Goal: Task Accomplishment & Management: Manage account settings

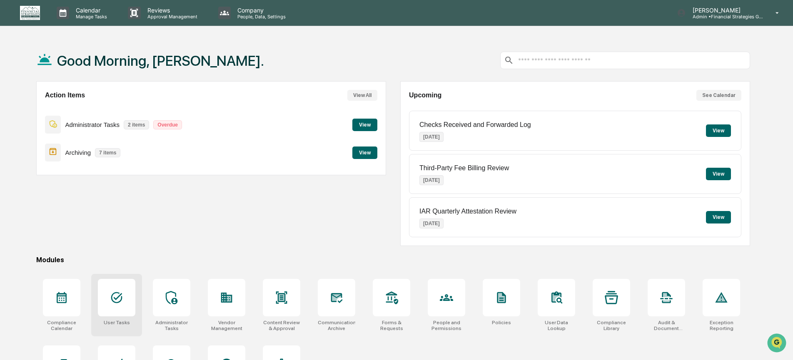
click at [120, 297] on icon at bounding box center [116, 297] width 13 height 13
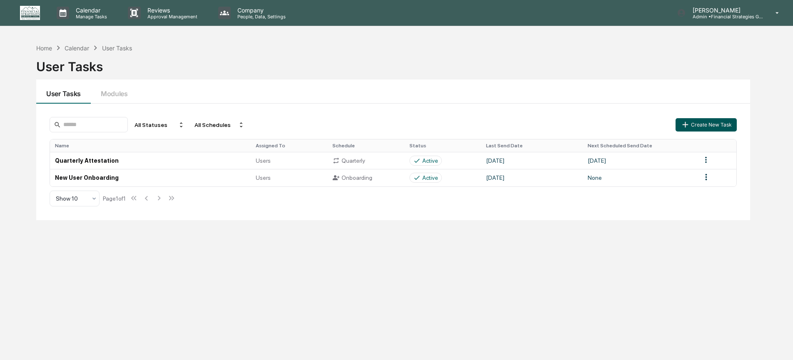
click at [688, 120] on icon "button" at bounding box center [685, 124] width 9 height 9
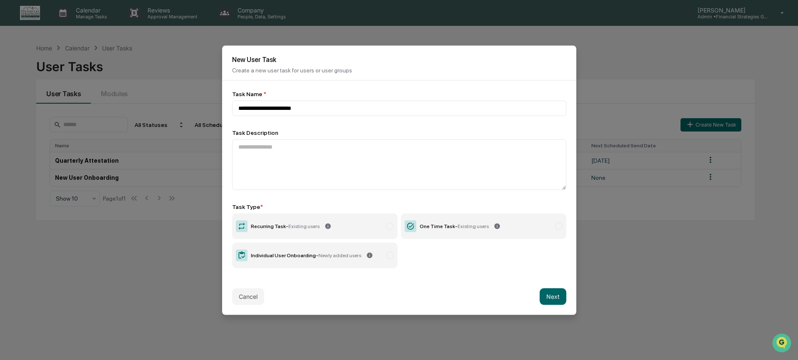
type input "**********"
click at [460, 229] on span "Existing users" at bounding box center [472, 226] width 31 height 6
click at [548, 300] on button "Next" at bounding box center [553, 296] width 27 height 17
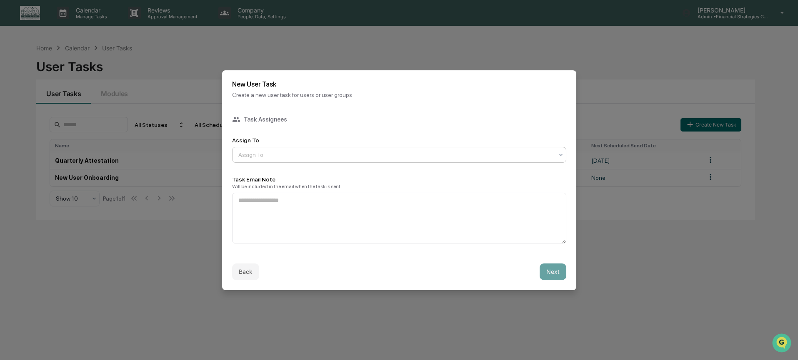
click at [378, 158] on div at bounding box center [395, 155] width 315 height 8
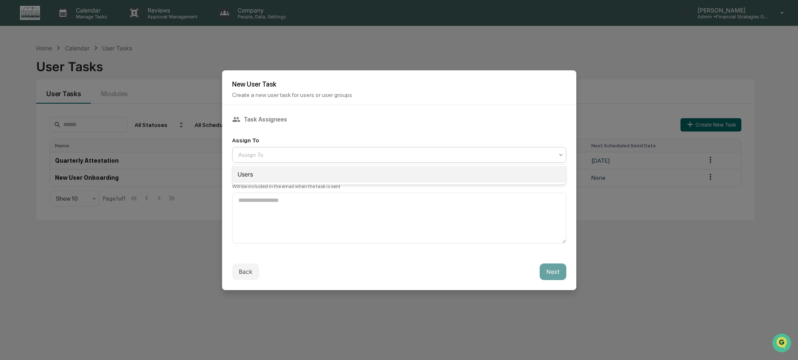
click at [377, 173] on div "Users" at bounding box center [398, 174] width 333 height 17
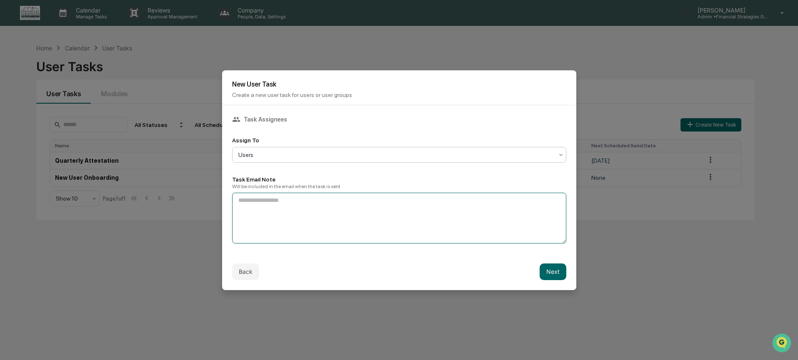
click at [369, 209] on textarea at bounding box center [399, 218] width 334 height 51
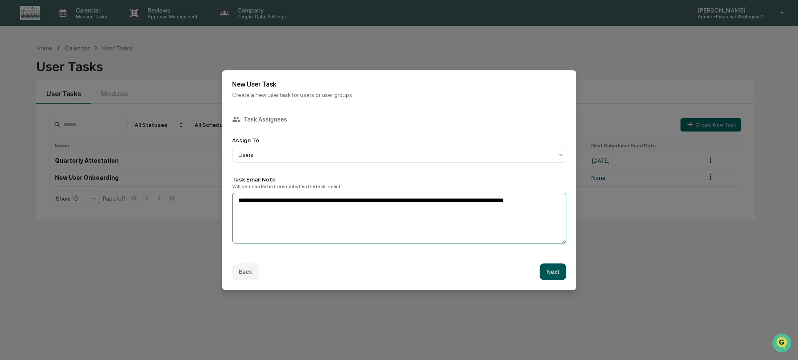
type textarea "**********"
click at [552, 276] on button "Next" at bounding box center [553, 272] width 27 height 17
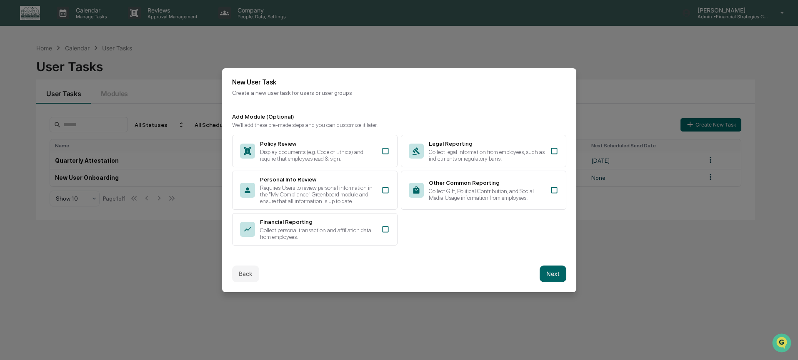
click at [560, 278] on button "Next" at bounding box center [553, 274] width 27 height 17
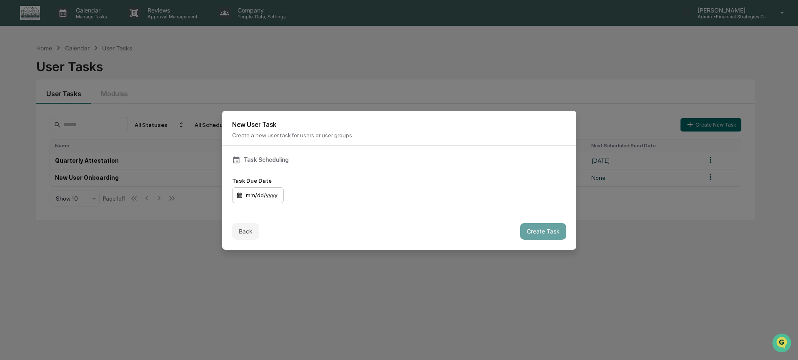
click at [271, 197] on div "mm/dd/yyyy" at bounding box center [258, 195] width 52 height 16
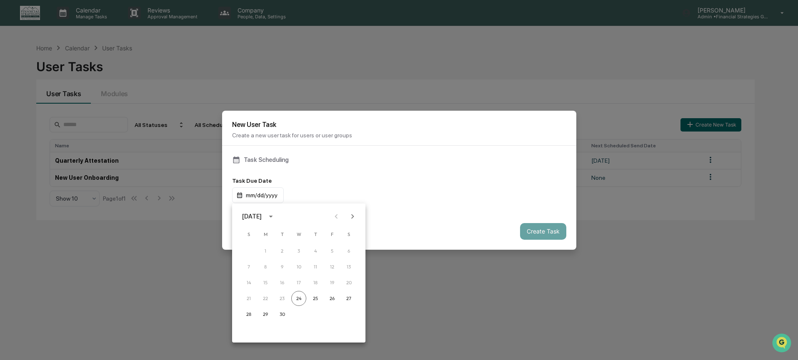
click at [356, 217] on icon "Next month" at bounding box center [352, 216] width 9 height 9
click at [335, 266] on button "10" at bounding box center [332, 267] width 15 height 15
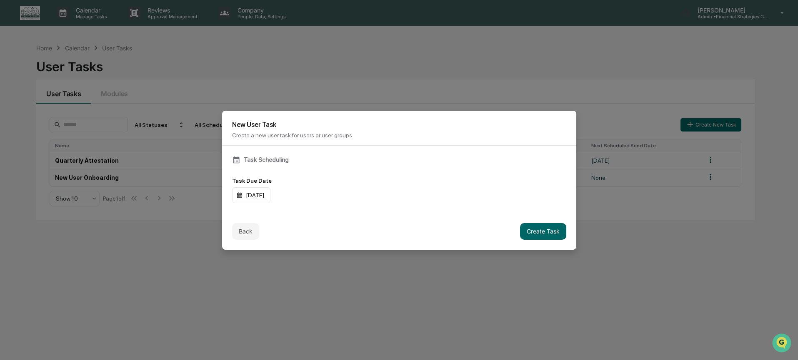
click at [401, 196] on div "[DATE]" at bounding box center [399, 195] width 334 height 16
click at [536, 237] on button "Create Task" at bounding box center [543, 231] width 46 height 17
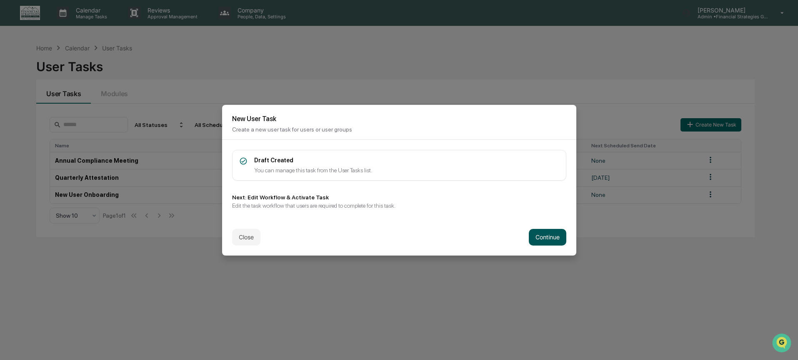
click at [552, 240] on button "Continue" at bounding box center [547, 237] width 37 height 17
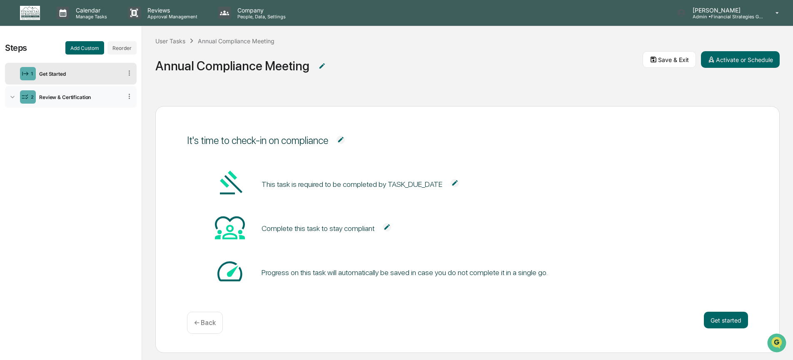
click at [83, 97] on div "Review & Certification" at bounding box center [79, 97] width 86 height 6
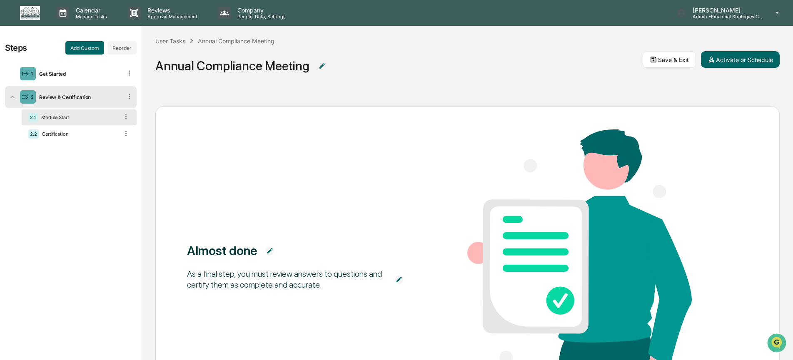
click at [101, 95] on div "Review & Certification" at bounding box center [79, 97] width 86 height 6
click at [100, 101] on div "2 Review & Certification" at bounding box center [71, 97] width 132 height 22
click at [92, 52] on button "Add Custom" at bounding box center [84, 47] width 39 height 13
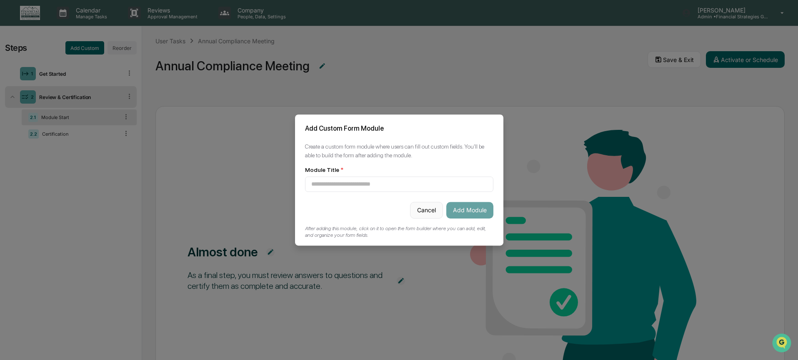
click at [423, 214] on button "Cancel" at bounding box center [426, 210] width 33 height 17
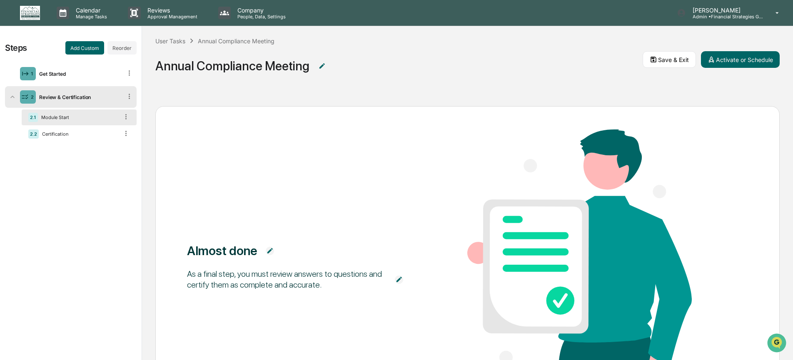
click at [96, 120] on div "Module Start" at bounding box center [78, 118] width 81 height 6
click at [88, 47] on button "Add Custom" at bounding box center [84, 47] width 39 height 13
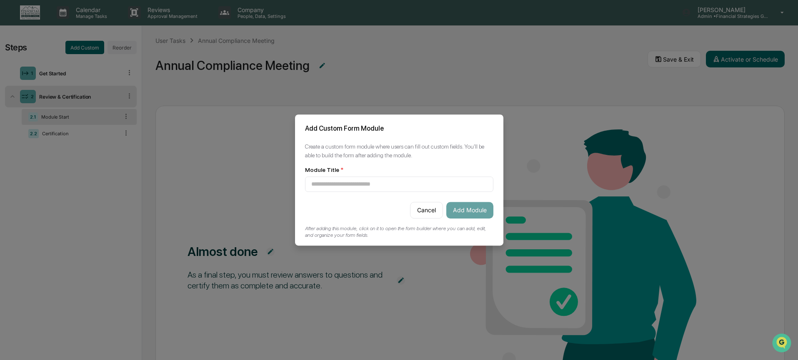
click at [426, 213] on button "Cancel" at bounding box center [426, 210] width 33 height 17
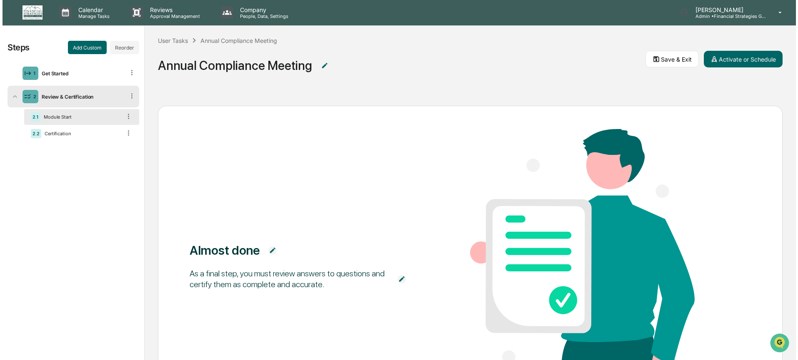
scroll to position [0, 0]
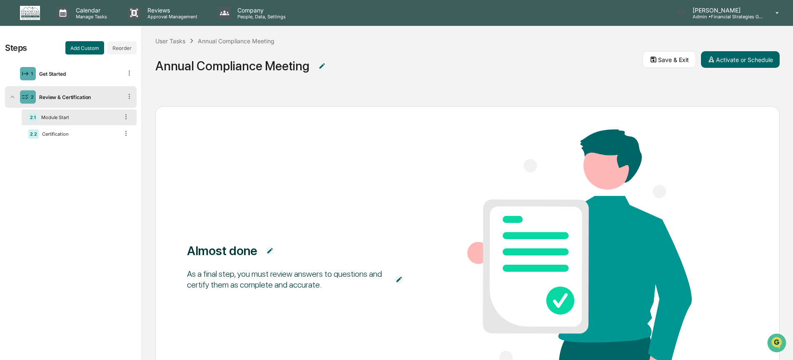
click at [114, 58] on div "Steps Add Custom Reorder 1 Get Started 2 Review & Certification 2.1 Module Star…" at bounding box center [71, 193] width 142 height 335
click at [118, 51] on button "Reorder" at bounding box center [121, 47] width 29 height 13
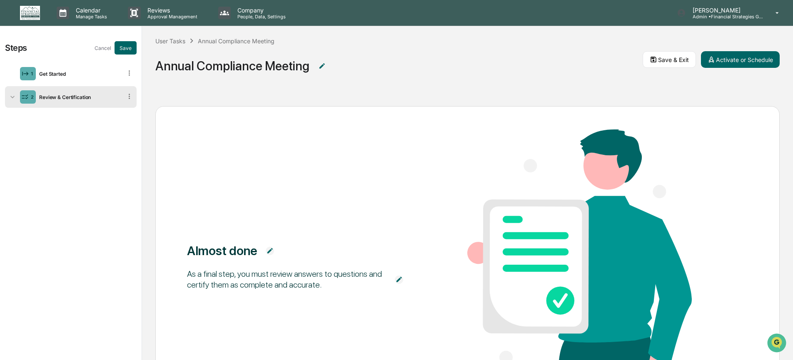
click at [89, 99] on div "Review & Certification" at bounding box center [79, 97] width 86 height 6
click at [103, 50] on button "Cancel" at bounding box center [103, 47] width 17 height 13
click at [108, 101] on div "2 Review & Certification" at bounding box center [71, 97] width 132 height 22
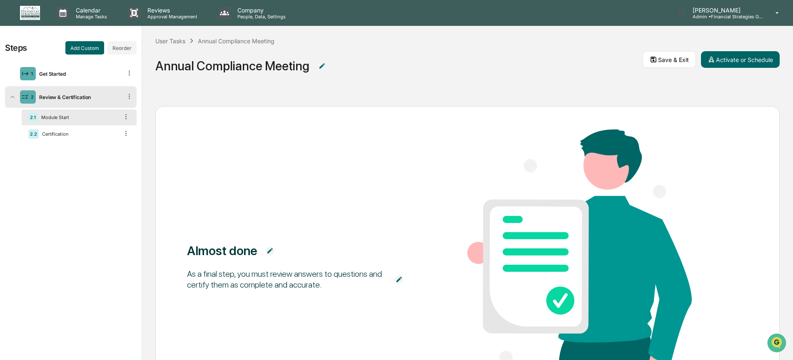
click at [130, 96] on icon at bounding box center [129, 96] width 1 height 5
click at [126, 117] on icon at bounding box center [125, 116] width 1 height 5
click at [85, 50] on button "Add Custom" at bounding box center [84, 47] width 39 height 13
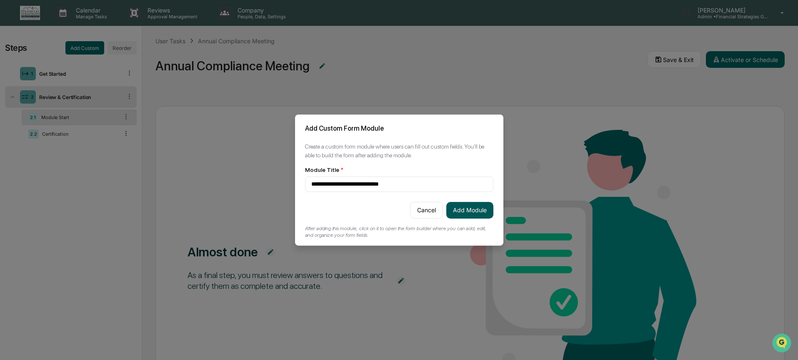
type input "**********"
click at [482, 206] on button "Add Module" at bounding box center [469, 210] width 47 height 17
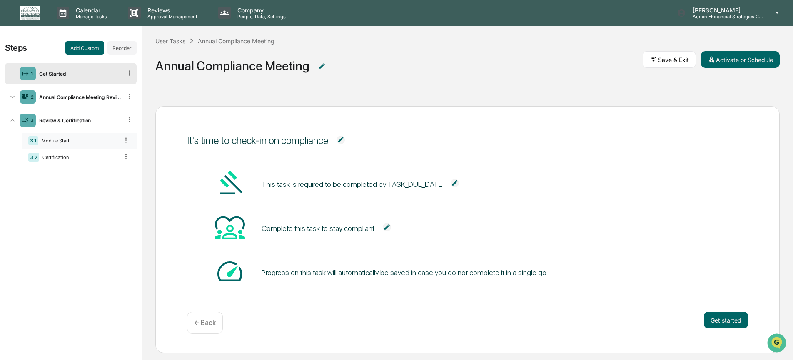
click at [127, 141] on icon at bounding box center [126, 140] width 8 height 8
click at [125, 141] on icon at bounding box center [126, 140] width 8 height 8
drag, startPoint x: 88, startPoint y: 136, endPoint x: 88, endPoint y: 123, distance: 13.3
click at [88, 123] on div "3 Review & Certification 3.1 Module Start 3.2 Certification" at bounding box center [71, 138] width 132 height 57
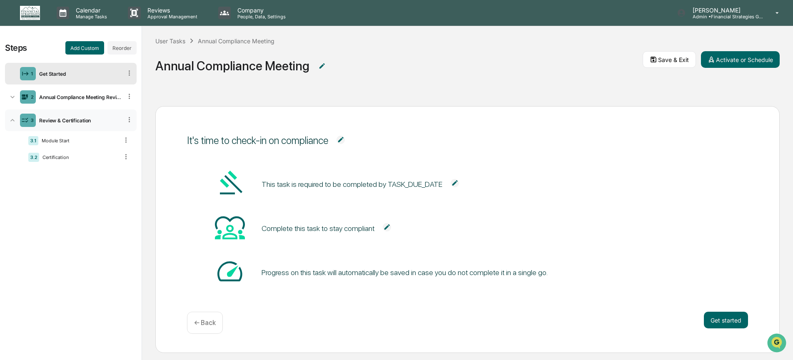
click at [85, 121] on div "Review & Certification" at bounding box center [79, 120] width 86 height 6
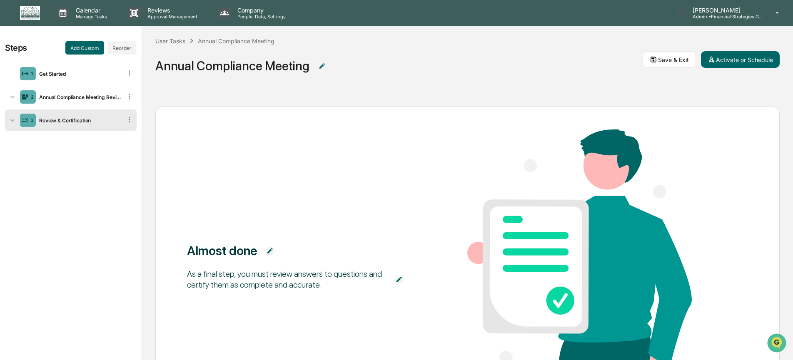
click at [107, 118] on div "Review & Certification" at bounding box center [79, 120] width 86 height 6
click at [105, 100] on div "Annual Compliance Meeting Review" at bounding box center [79, 97] width 86 height 6
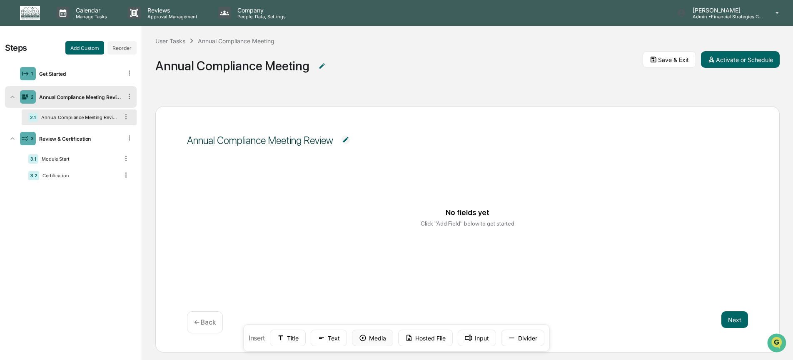
click at [368, 334] on button "Media" at bounding box center [372, 338] width 41 height 17
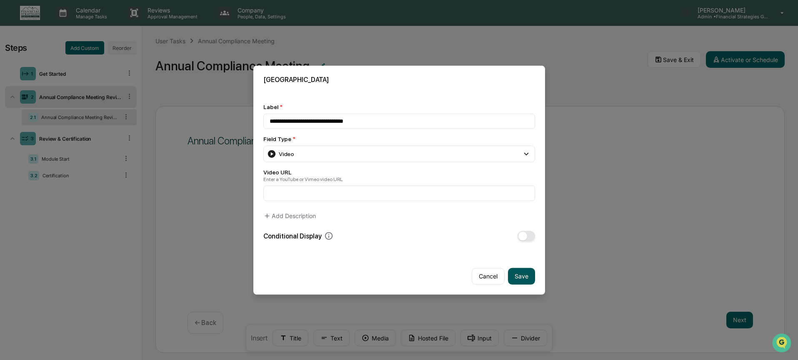
type input "**********"
click at [525, 282] on button "Save" at bounding box center [521, 276] width 27 height 17
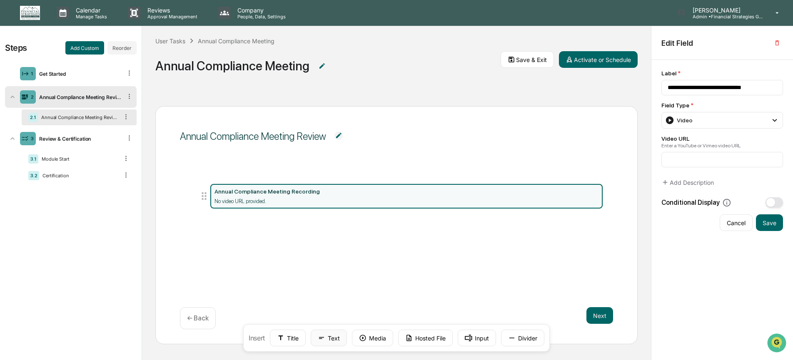
click at [327, 338] on button "Text" at bounding box center [329, 338] width 36 height 17
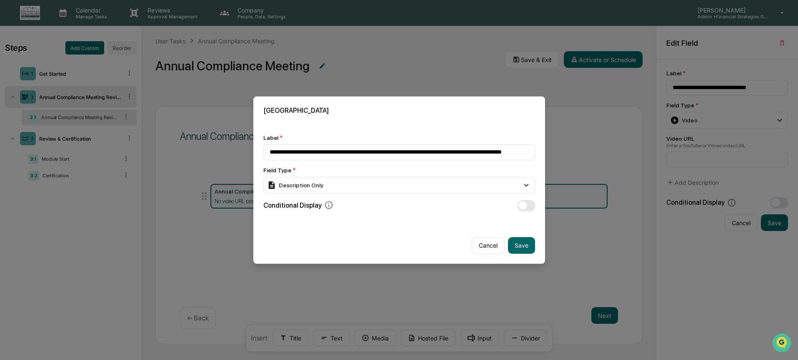
scroll to position [0, 17]
type input "**********"
click at [361, 183] on div "Description Only" at bounding box center [399, 185] width 272 height 17
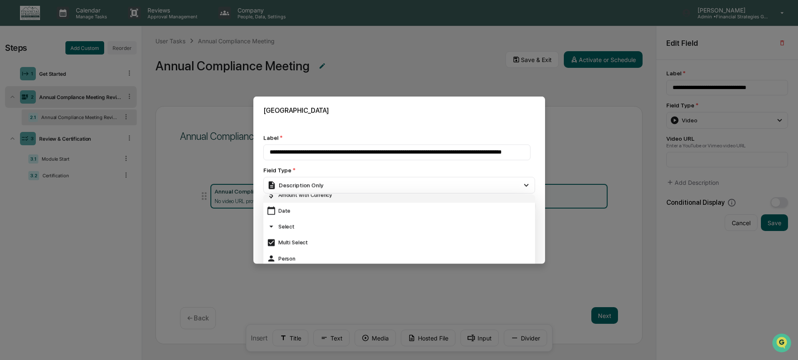
scroll to position [95, 0]
click at [350, 223] on div "Multi Select" at bounding box center [399, 219] width 265 height 9
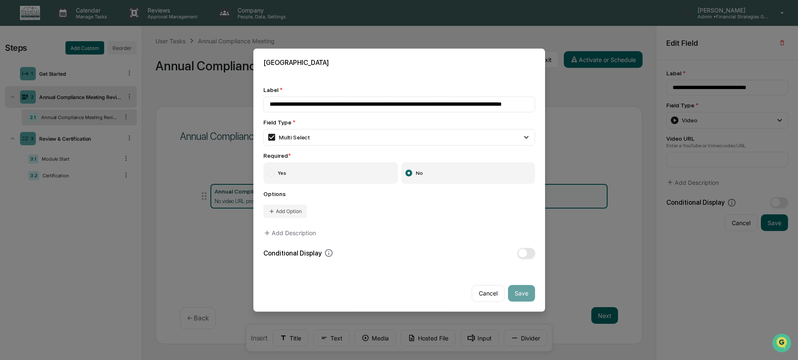
click at [321, 179] on label "Yes" at bounding box center [330, 173] width 135 height 22
click at [287, 212] on button "Add Option" at bounding box center [284, 211] width 43 height 13
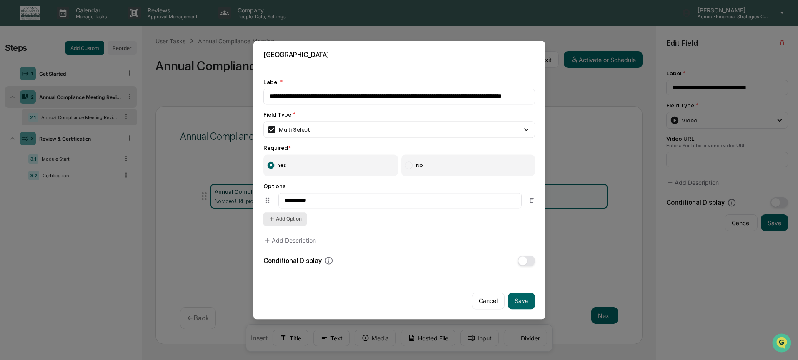
type input "**********"
click at [274, 222] on icon at bounding box center [271, 219] width 7 height 7
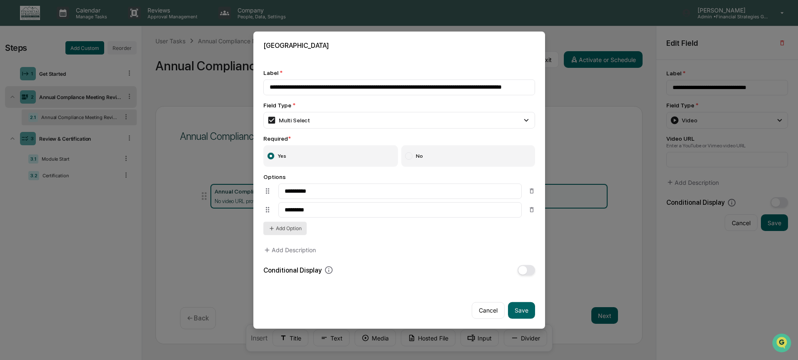
type input "*********"
click at [275, 233] on button "Add Option" at bounding box center [284, 228] width 43 height 13
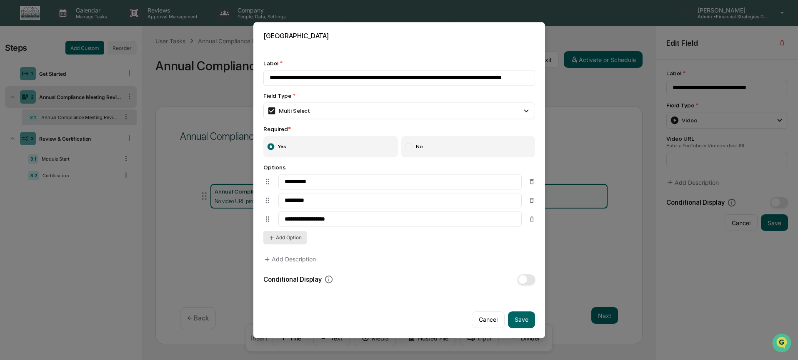
type input "**********"
click at [305, 241] on button "Add Option" at bounding box center [284, 237] width 43 height 13
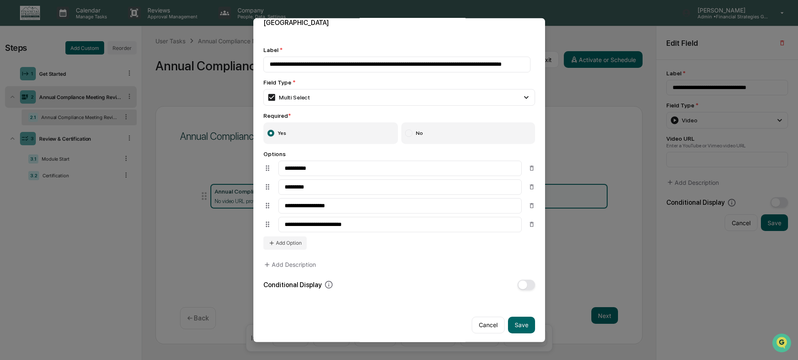
scroll to position [12, 0]
type input "**********"
click at [508, 325] on button "Save" at bounding box center [521, 324] width 27 height 17
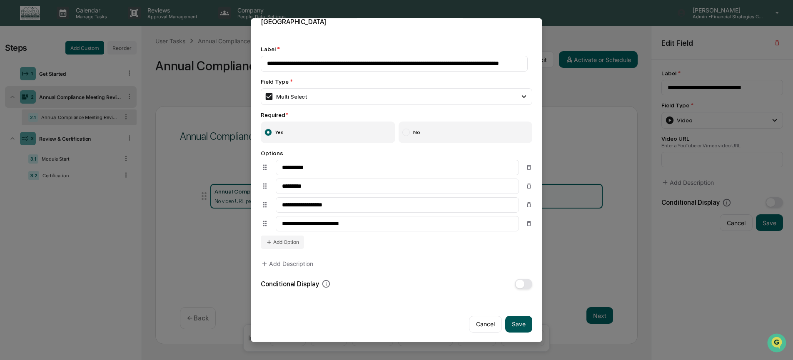
type input "**********"
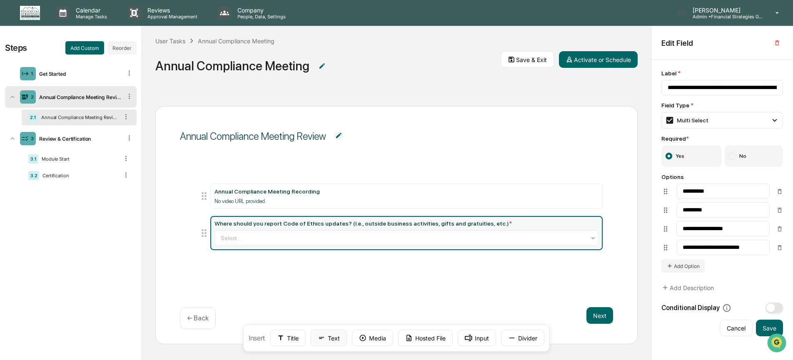
click at [327, 337] on button "Text" at bounding box center [329, 338] width 36 height 17
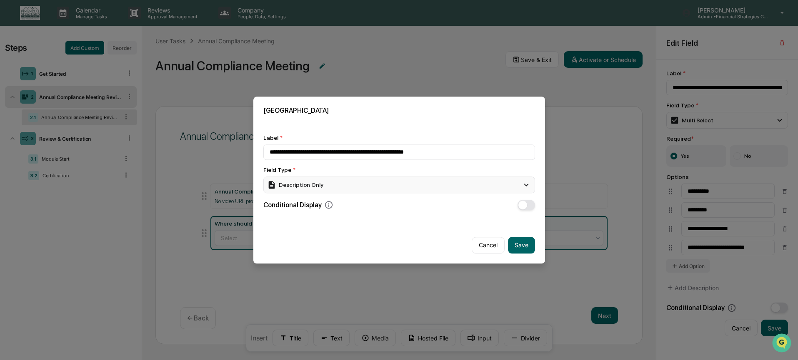
type input "**********"
click at [401, 185] on div "Description Only" at bounding box center [399, 185] width 272 height 17
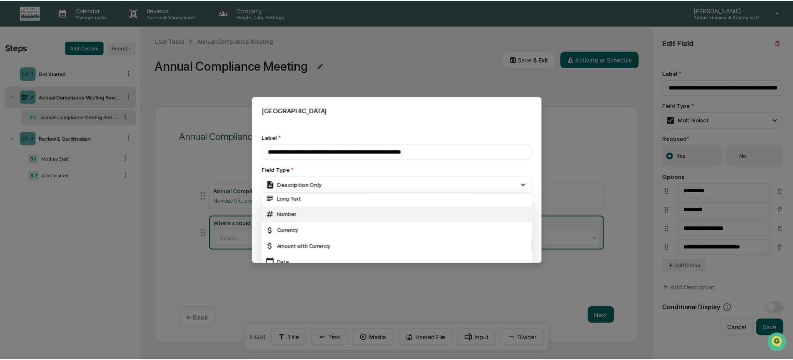
scroll to position [45, 0]
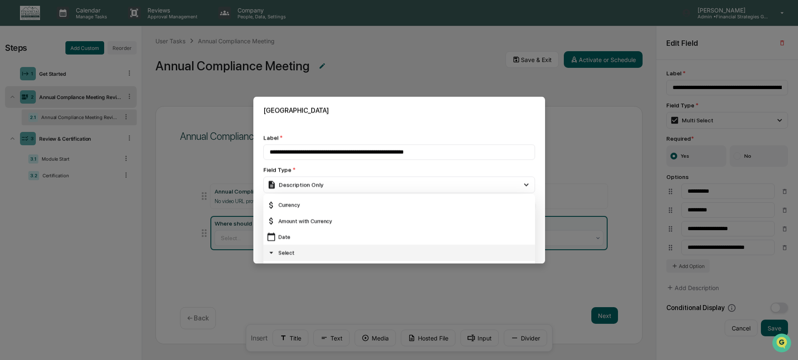
click at [339, 250] on div "Select" at bounding box center [399, 253] width 265 height 9
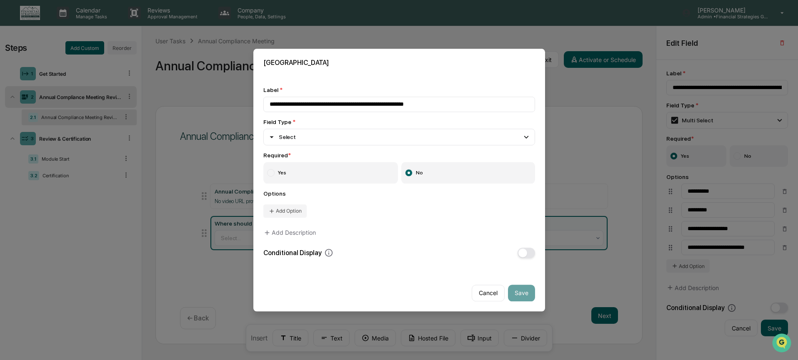
click at [329, 180] on label "Yes" at bounding box center [330, 173] width 135 height 22
click at [300, 212] on button "Add Option" at bounding box center [284, 211] width 43 height 13
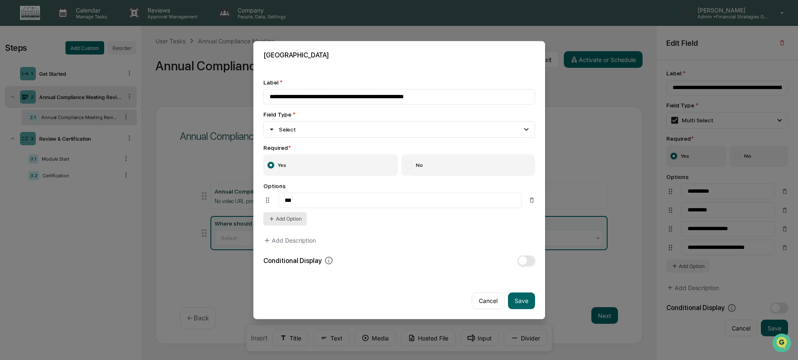
type input "***"
click at [278, 220] on button "Add Option" at bounding box center [284, 218] width 43 height 13
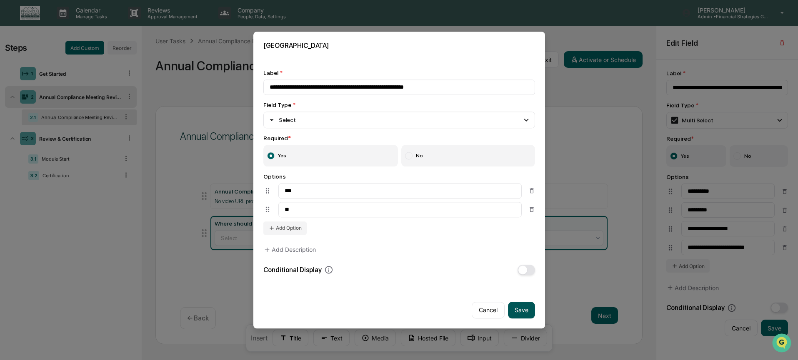
type input "**"
click at [528, 312] on button "Save" at bounding box center [521, 310] width 27 height 17
type input "**********"
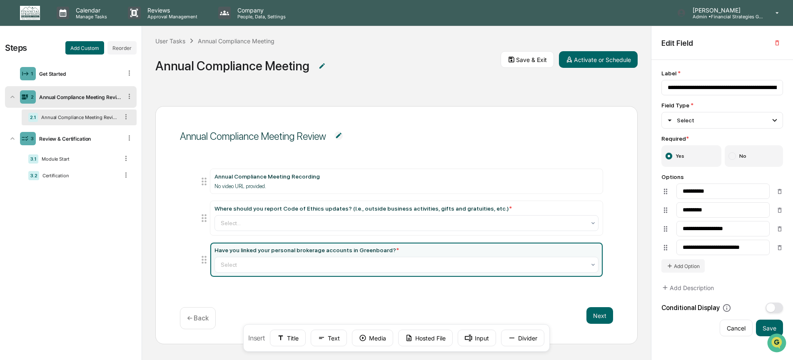
click at [465, 255] on div "Have you linked your personal brokerage accounts in Greenboard? * Select" at bounding box center [407, 260] width 384 height 26
click at [688, 295] on button "Add Description" at bounding box center [688, 288] width 52 height 17
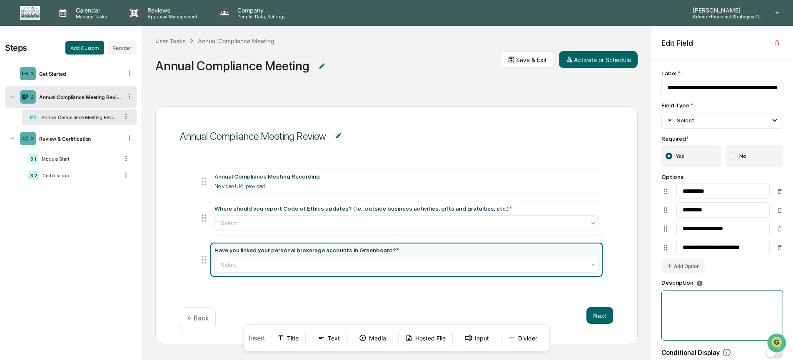
click at [681, 307] on textarea at bounding box center [723, 315] width 122 height 51
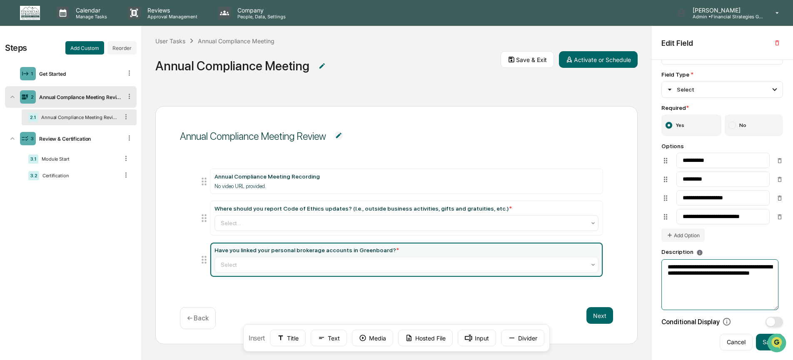
scroll to position [35, 0]
type textarea "**********"
click at [757, 342] on button "Save" at bounding box center [769, 342] width 27 height 17
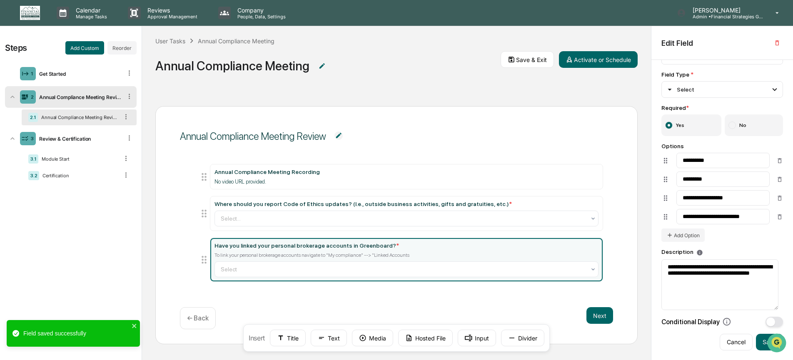
click at [425, 299] on div "Annual Compliance Meeting Review Annual Compliance Meeting Recording No video U…" at bounding box center [396, 225] width 482 height 238
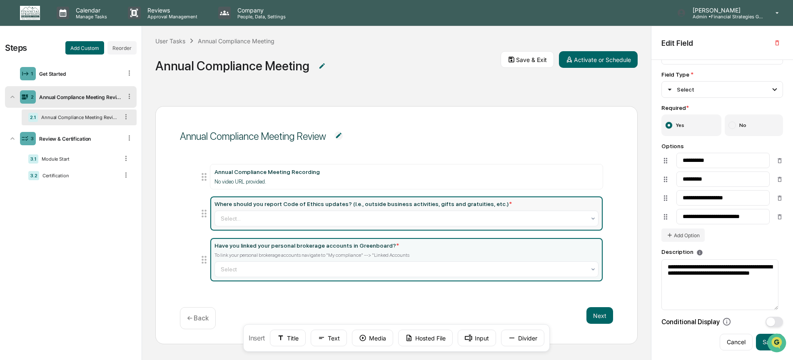
click at [555, 209] on div "Where should you report Code of Ethics updates? (I.e., outside business activit…" at bounding box center [407, 214] width 384 height 26
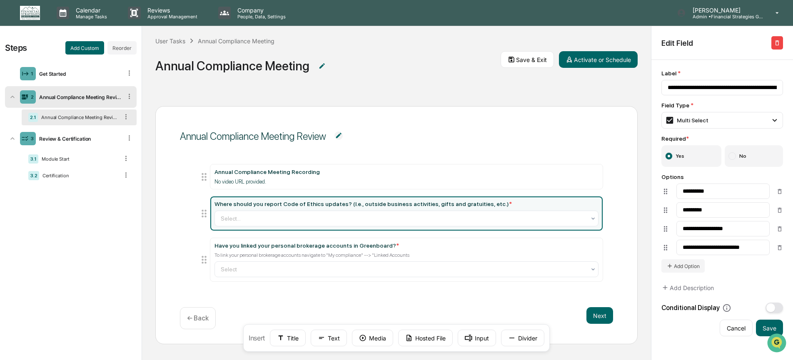
click at [777, 42] on icon "button" at bounding box center [777, 43] width 7 height 7
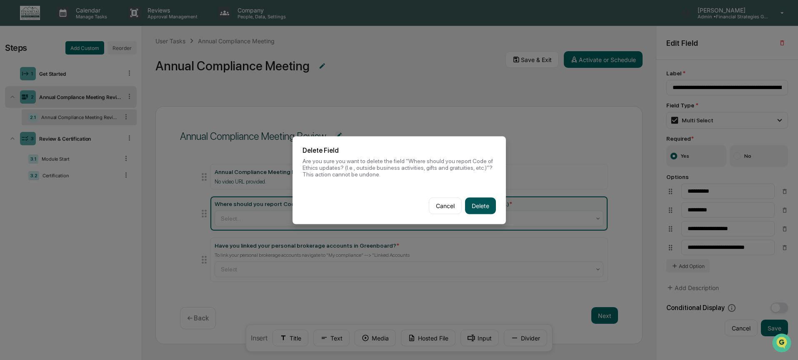
click at [481, 207] on button "Delete" at bounding box center [480, 205] width 31 height 17
type input "**********"
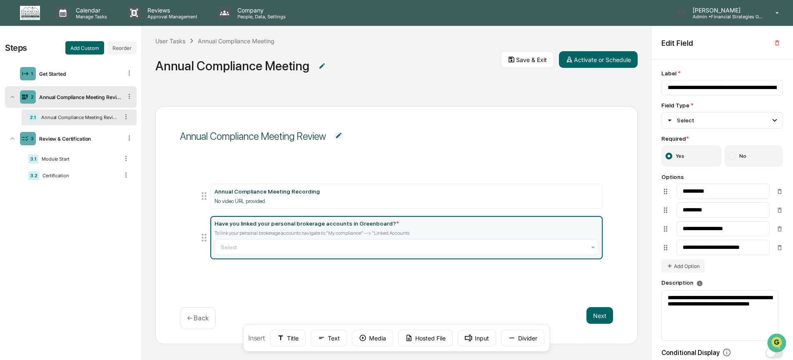
click at [402, 277] on div "Annual Compliance Meeting Review Annual Compliance Meeting Recording No video U…" at bounding box center [396, 225] width 482 height 238
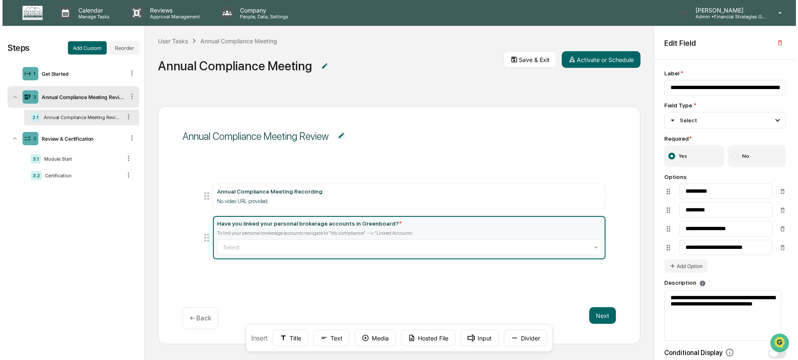
scroll to position [0, 0]
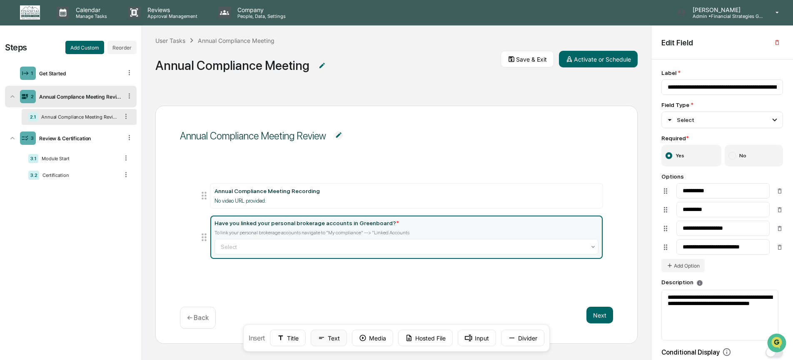
click at [330, 341] on button "Text" at bounding box center [329, 338] width 36 height 17
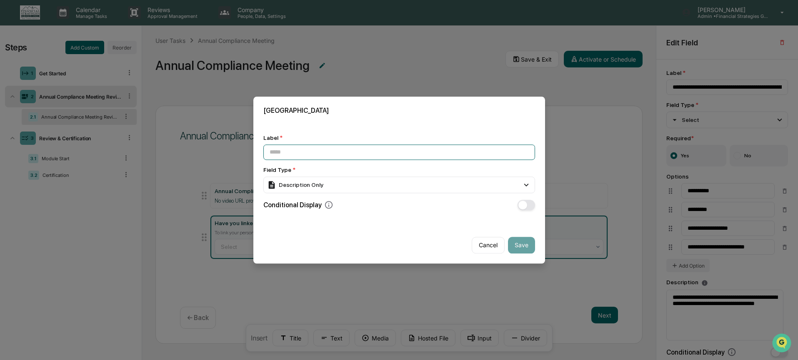
click at [462, 149] on input at bounding box center [399, 152] width 272 height 15
type input "**********"
click at [445, 183] on div "Description Only" at bounding box center [399, 185] width 272 height 17
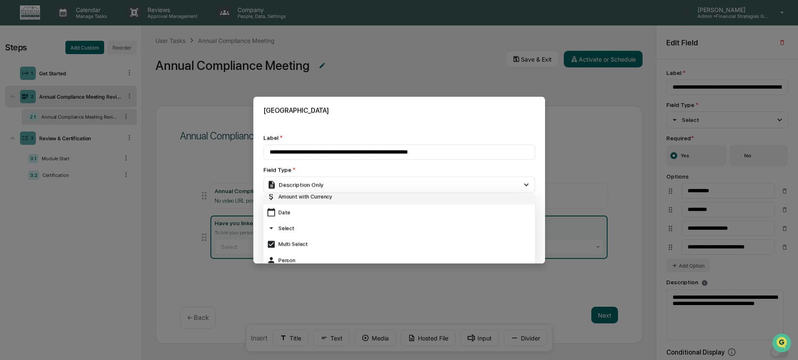
scroll to position [78, 0]
click at [319, 218] on div "Select" at bounding box center [399, 219] width 265 height 9
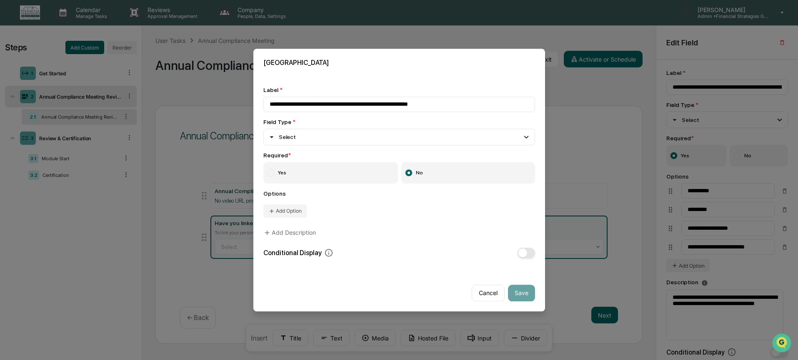
click at [321, 173] on label "Yes" at bounding box center [330, 173] width 135 height 22
click at [290, 215] on button "Add Option" at bounding box center [284, 211] width 43 height 13
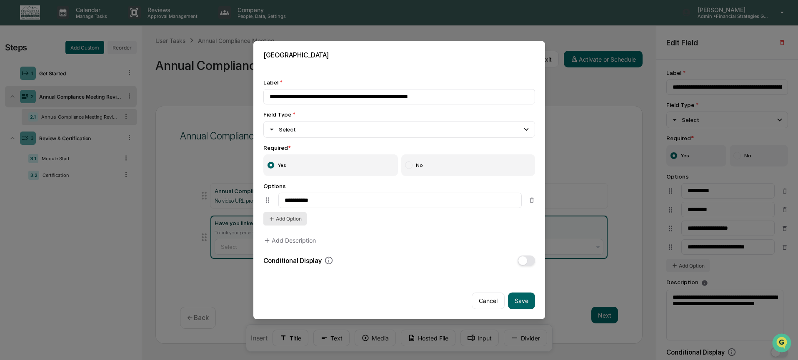
click at [297, 218] on button "Add Option" at bounding box center [284, 218] width 43 height 13
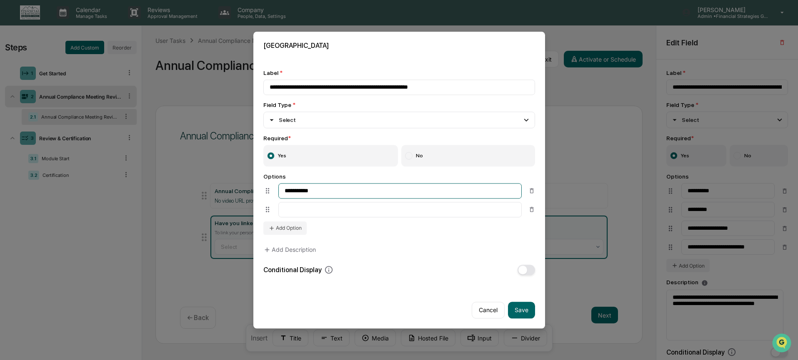
click at [301, 194] on input "**********" at bounding box center [399, 190] width 243 height 15
type input "**********"
click at [299, 225] on button "Add Option" at bounding box center [284, 228] width 43 height 13
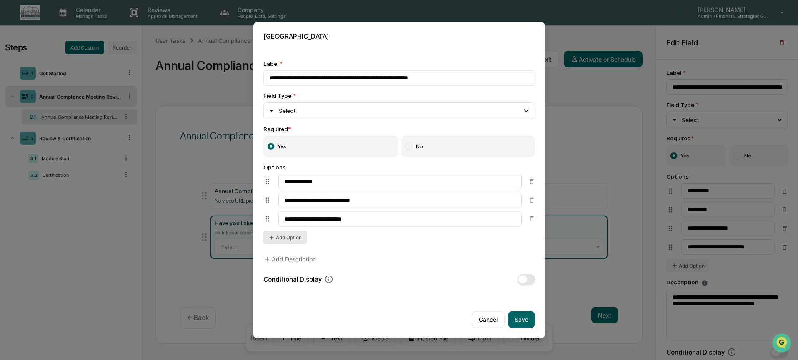
type input "**********"
click at [286, 243] on button "Add Option" at bounding box center [284, 237] width 43 height 13
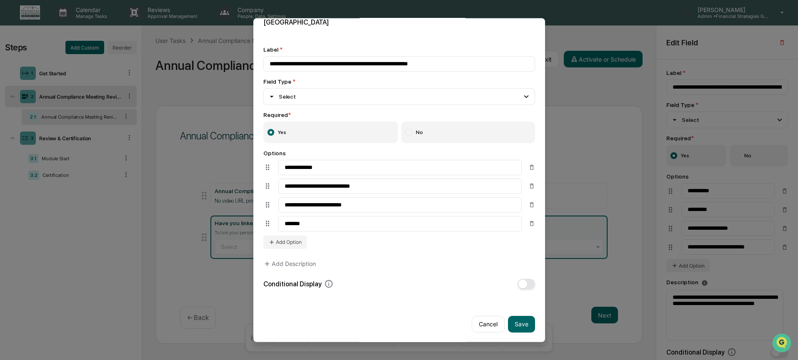
scroll to position [13, 0]
type input "*******"
click at [519, 323] on button "Save" at bounding box center [521, 324] width 27 height 17
type input "**********"
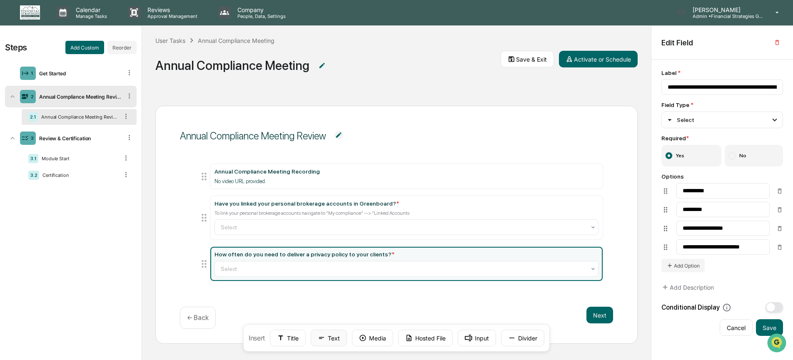
click at [337, 339] on button "Text" at bounding box center [329, 338] width 36 height 17
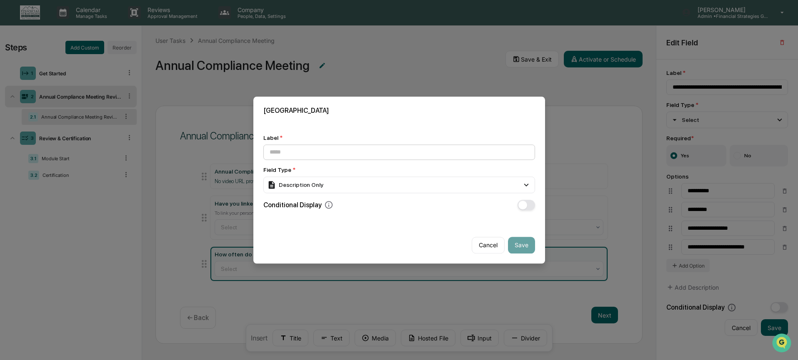
click at [412, 151] on input at bounding box center [399, 152] width 272 height 15
type input "*"
type input "**********"
click at [456, 187] on div "Description Only" at bounding box center [399, 185] width 272 height 17
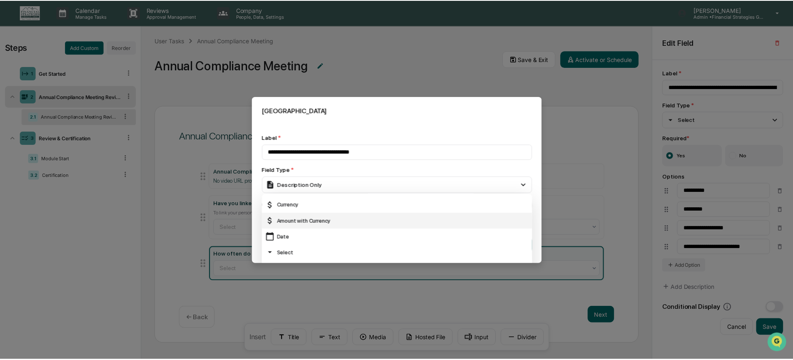
scroll to position [52, 0]
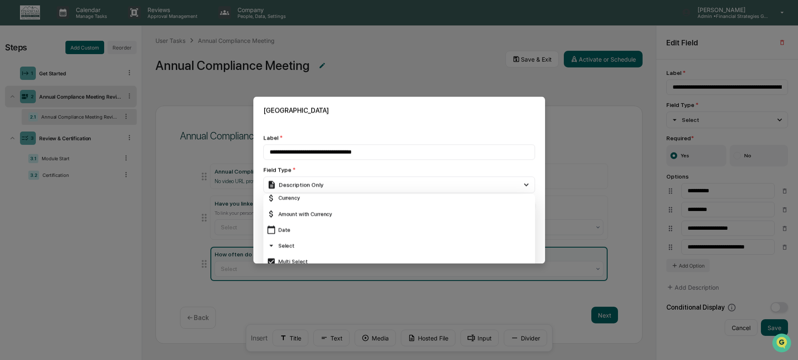
click at [305, 247] on div "Select" at bounding box center [399, 246] width 265 height 9
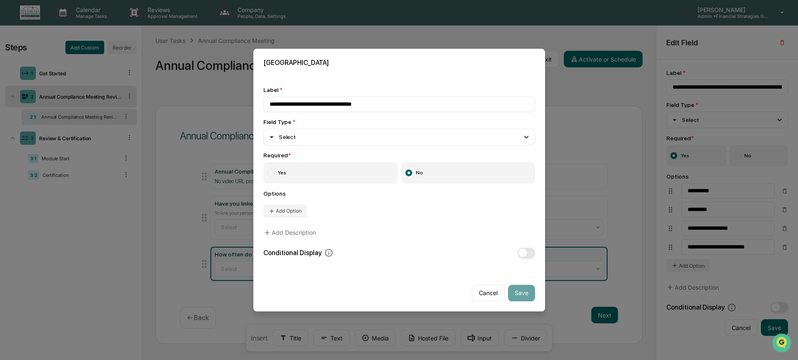
click at [340, 182] on label "Yes" at bounding box center [330, 173] width 135 height 22
click at [299, 211] on button "Add Option" at bounding box center [284, 211] width 43 height 13
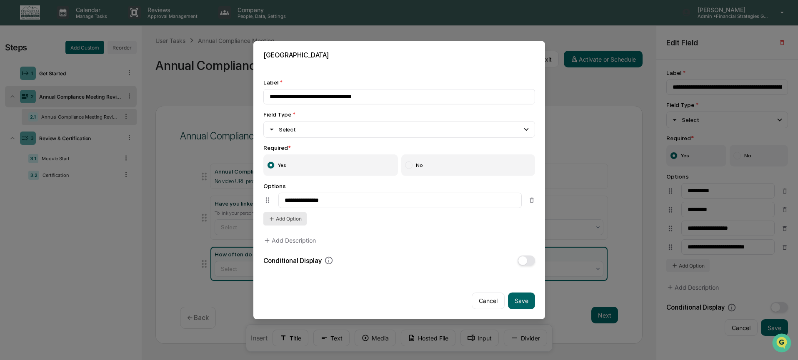
type input "**********"
click at [285, 220] on button "Add Option" at bounding box center [284, 218] width 43 height 13
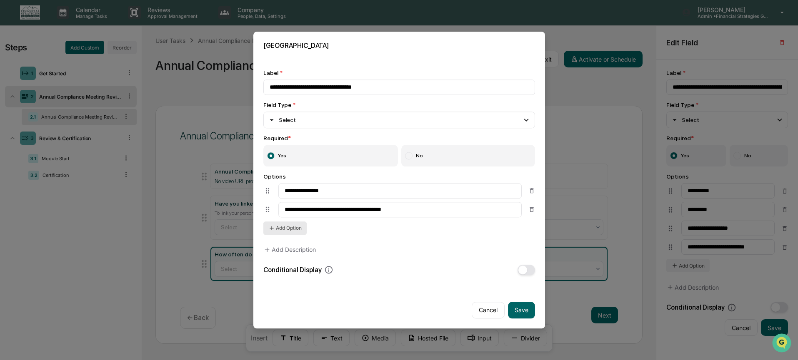
type input "**********"
click at [293, 233] on button "Add Option" at bounding box center [284, 228] width 43 height 13
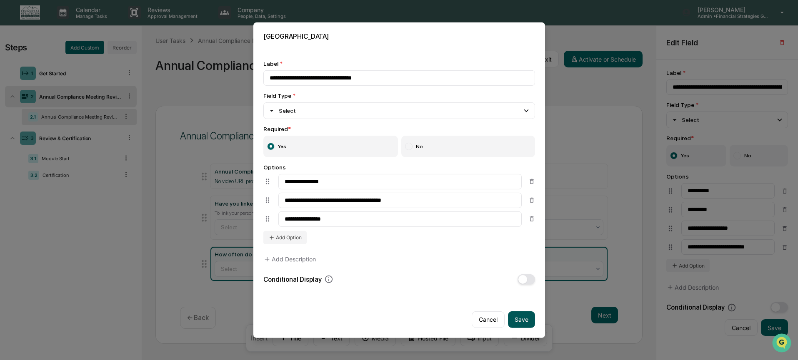
type input "**********"
click at [522, 324] on button "Save" at bounding box center [521, 320] width 27 height 17
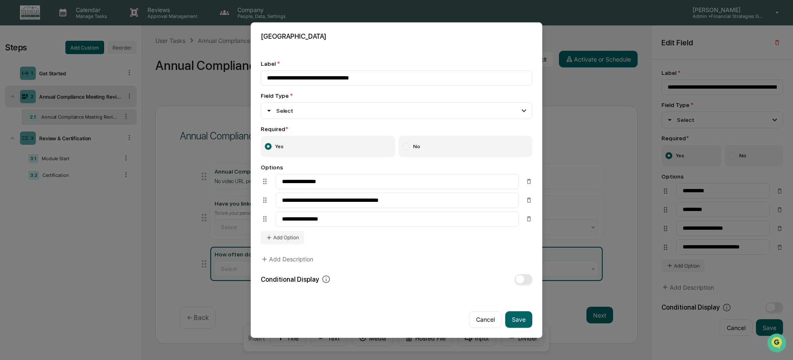
type input "**********"
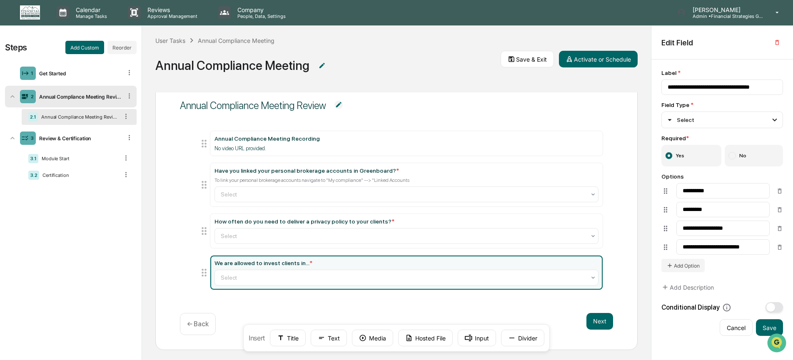
scroll to position [34, 0]
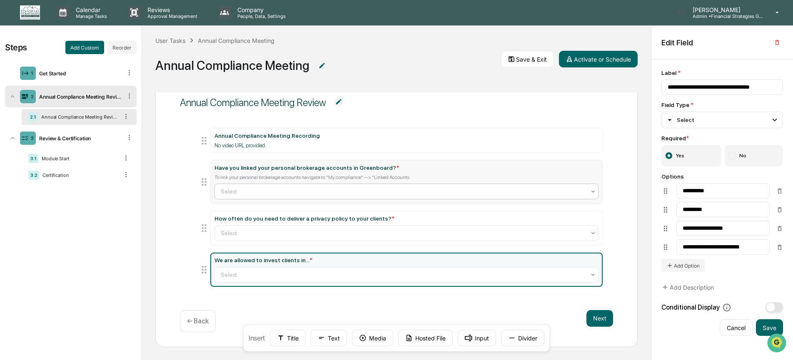
drag, startPoint x: 295, startPoint y: 338, endPoint x: 228, endPoint y: 189, distance: 163.4
click at [228, 189] on div "Annual Compliance Meeting Review Annual Compliance Meeting Recording No video U…" at bounding box center [396, 226] width 509 height 268
click at [279, 337] on icon at bounding box center [280, 338] width 7 height 7
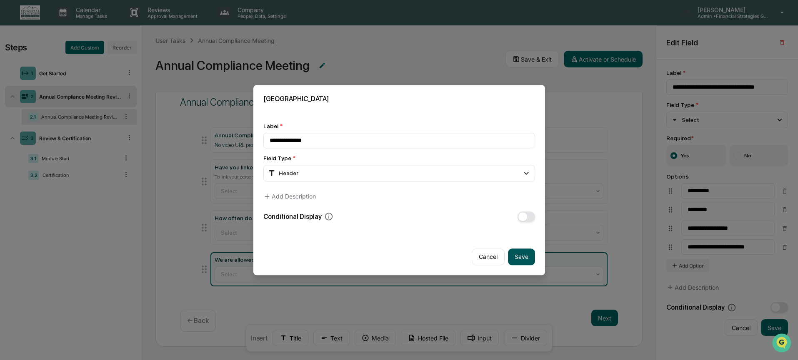
type input "**********"
click at [523, 257] on button "Save" at bounding box center [521, 257] width 27 height 17
type input "**********"
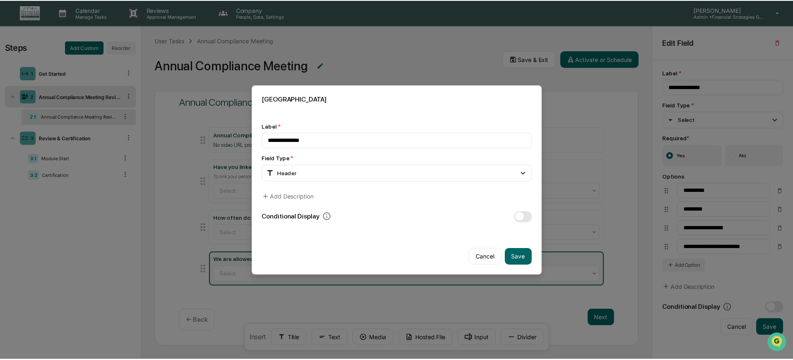
scroll to position [34, 0]
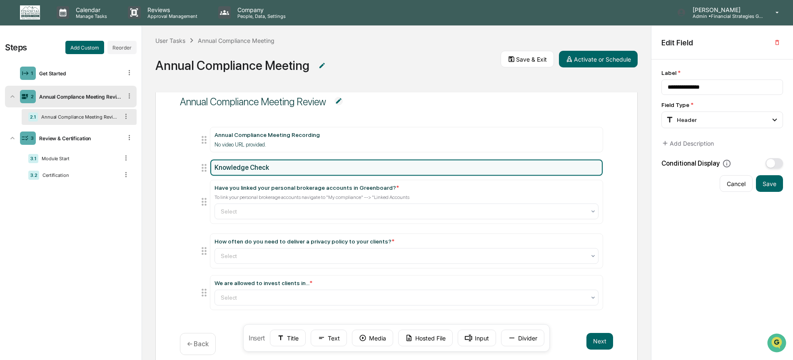
drag, startPoint x: 206, startPoint y: 302, endPoint x: 210, endPoint y: 167, distance: 134.2
click at [210, 167] on li "Knowledge Check" at bounding box center [400, 167] width 405 height 17
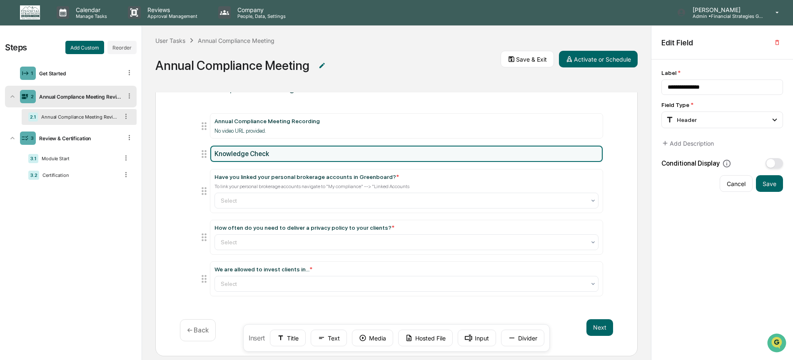
scroll to position [57, 0]
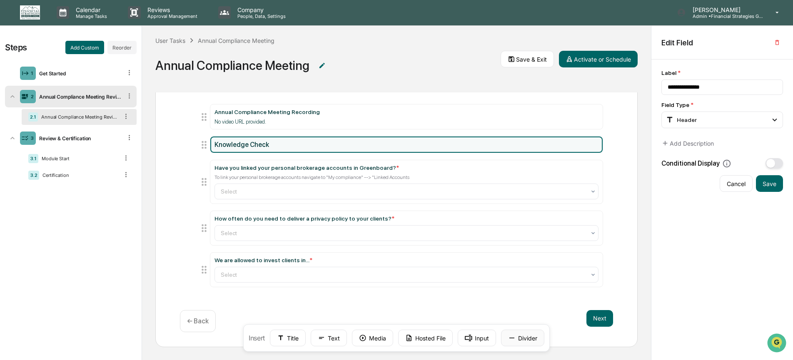
click at [522, 342] on button "Divider" at bounding box center [522, 338] width 43 height 17
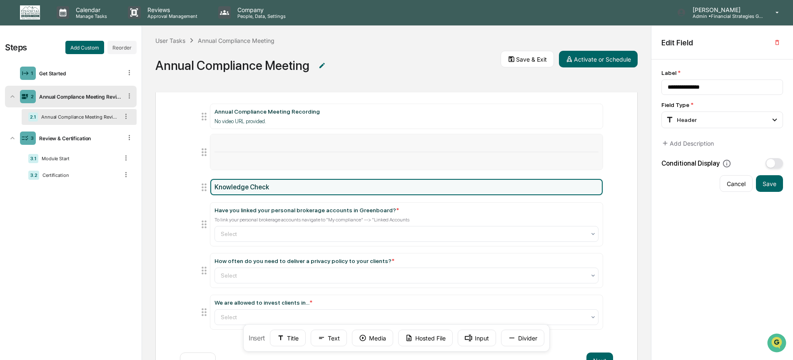
drag, startPoint x: 202, startPoint y: 311, endPoint x: 203, endPoint y: 152, distance: 159.2
click at [203, 152] on icon at bounding box center [204, 152] width 12 height 12
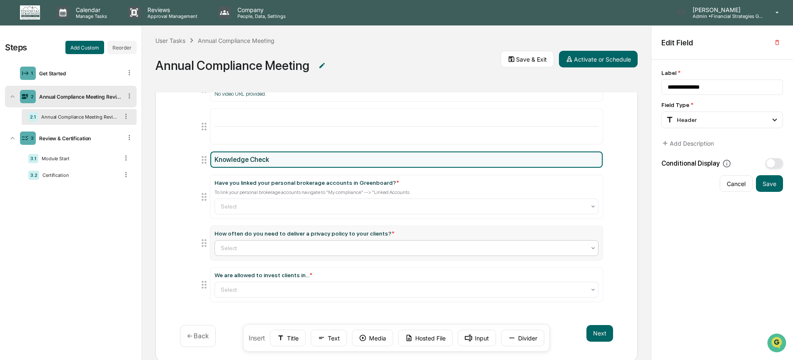
scroll to position [100, 0]
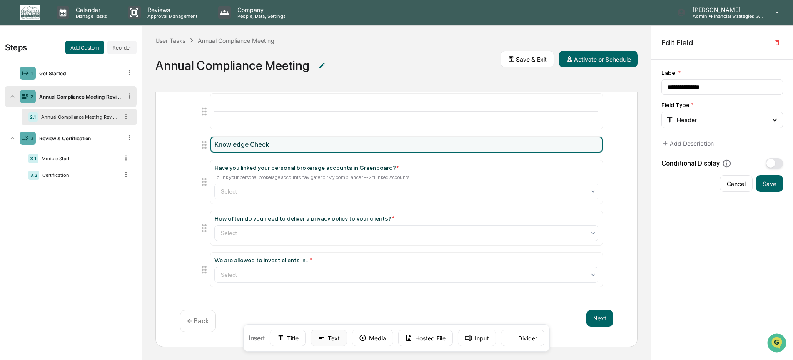
click at [336, 340] on button "Text" at bounding box center [329, 338] width 36 height 17
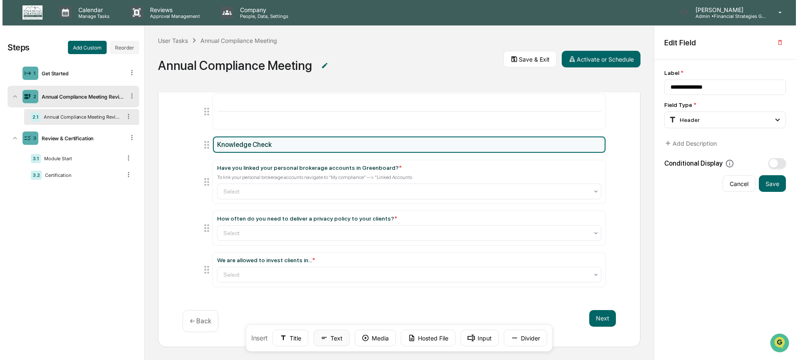
scroll to position [101, 0]
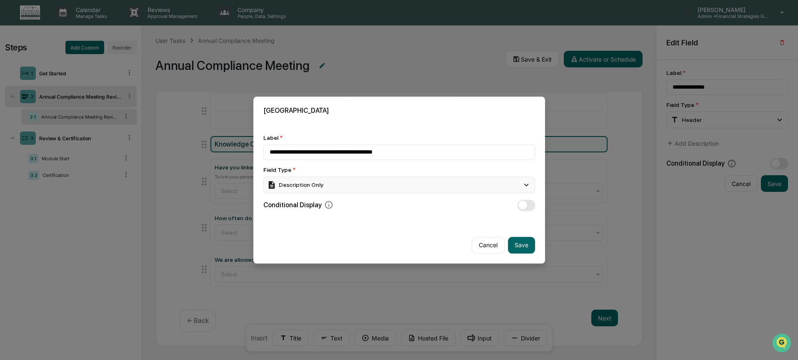
type input "**********"
click at [400, 184] on div "Description Only" at bounding box center [399, 185] width 272 height 17
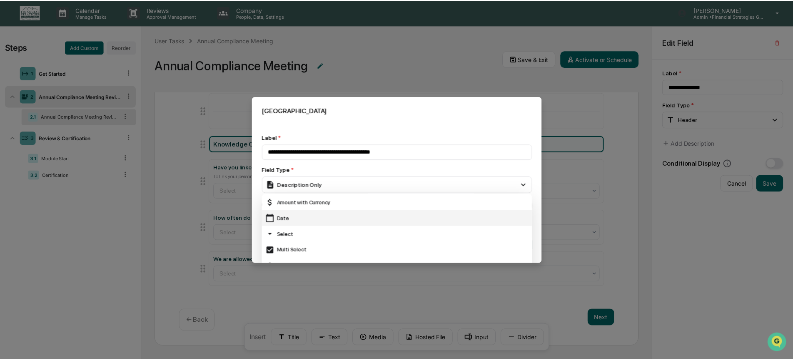
scroll to position [64, 0]
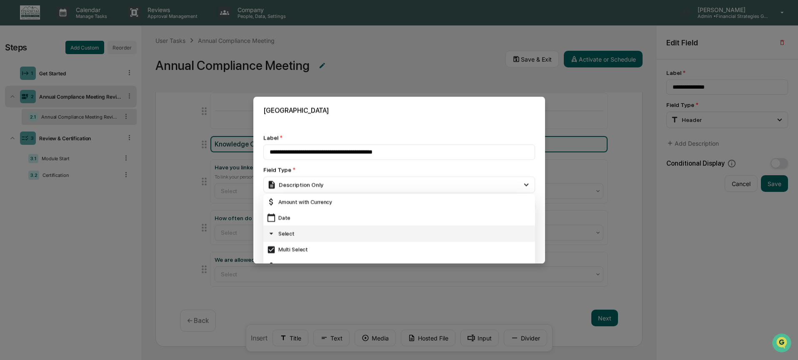
click at [350, 234] on div "Select" at bounding box center [399, 234] width 265 height 9
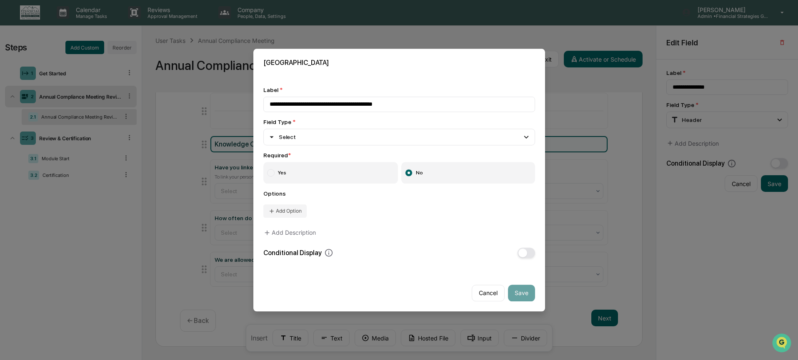
click at [331, 180] on label "Yes" at bounding box center [330, 173] width 135 height 22
click at [287, 215] on button "Add Option" at bounding box center [284, 211] width 43 height 13
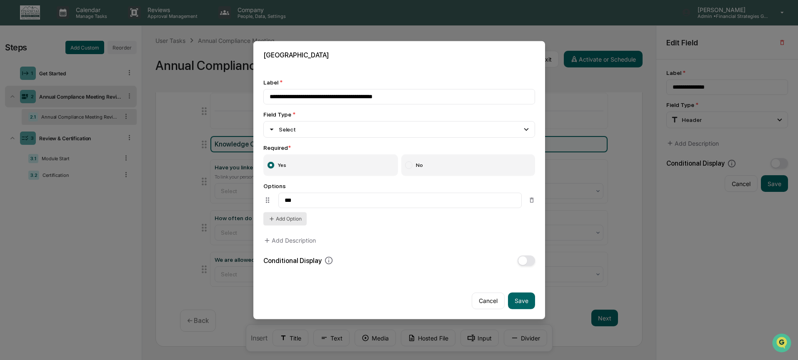
type input "***"
click at [300, 222] on button "Add Option" at bounding box center [284, 218] width 43 height 13
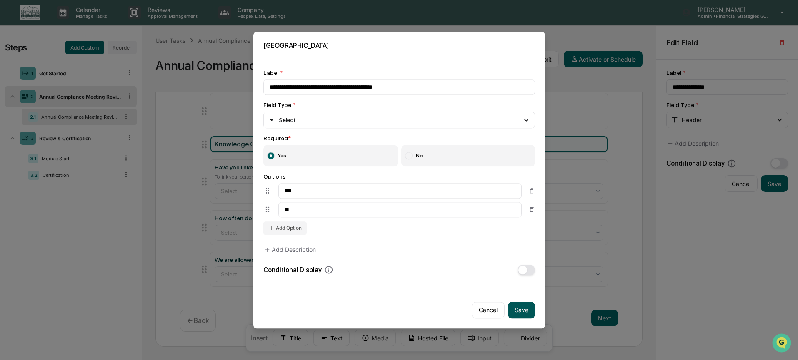
type input "**"
click at [524, 316] on button "Save" at bounding box center [521, 310] width 27 height 17
type input "**********"
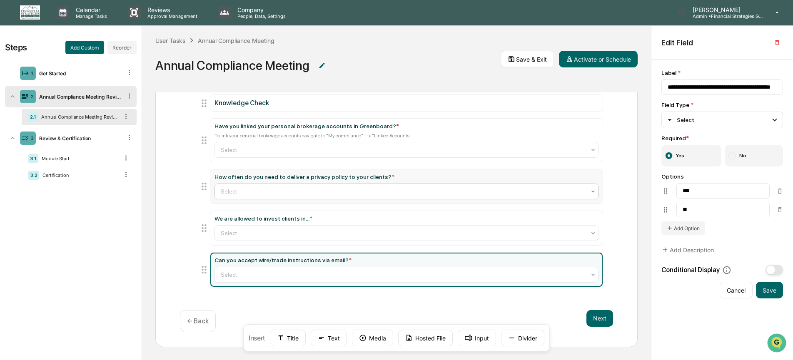
scroll to position [142, 0]
click at [132, 140] on icon at bounding box center [129, 138] width 8 height 8
click at [127, 139] on icon at bounding box center [129, 138] width 8 height 8
click at [129, 139] on icon at bounding box center [129, 138] width 8 height 8
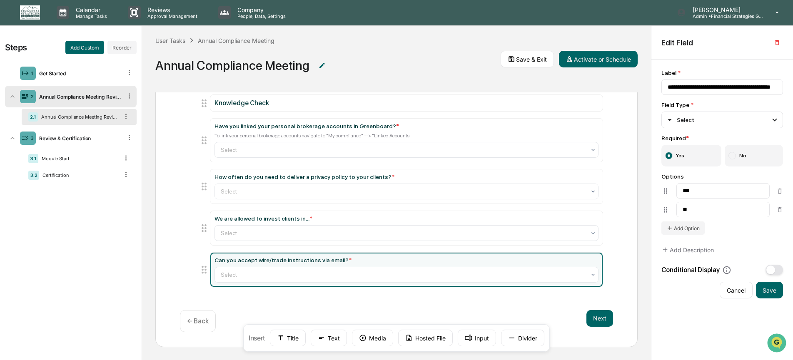
click at [156, 214] on div "Annual Compliance Meeting Review Annual Compliance Meeting Recording No video U…" at bounding box center [396, 155] width 482 height 383
click at [115, 142] on div "3 Review & Certification" at bounding box center [71, 138] width 132 height 22
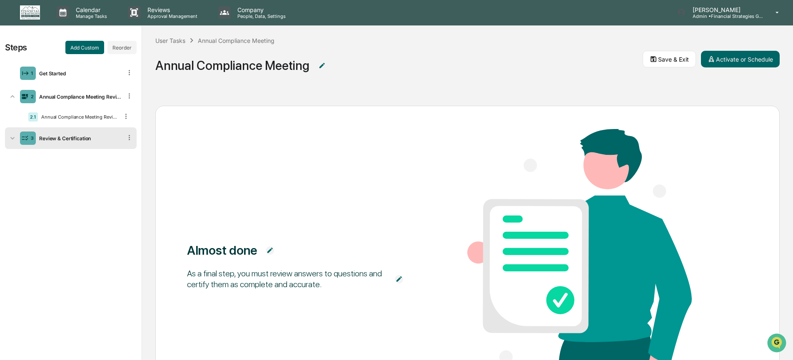
click at [115, 141] on div "Review & Certification" at bounding box center [79, 138] width 86 height 6
drag, startPoint x: 100, startPoint y: 162, endPoint x: 100, endPoint y: 153, distance: 9.2
click at [100, 153] on div "3.1 Module Start" at bounding box center [79, 159] width 115 height 16
click at [100, 157] on div "Module Start" at bounding box center [78, 159] width 80 height 6
click at [100, 176] on div "Certification" at bounding box center [79, 175] width 80 height 6
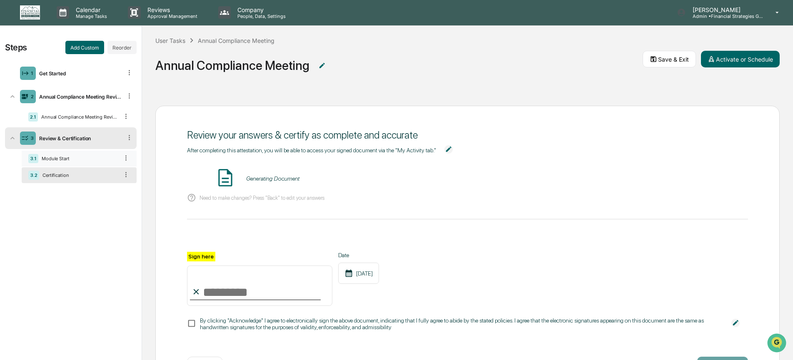
click at [96, 164] on div "3.1 Module Start" at bounding box center [79, 159] width 115 height 16
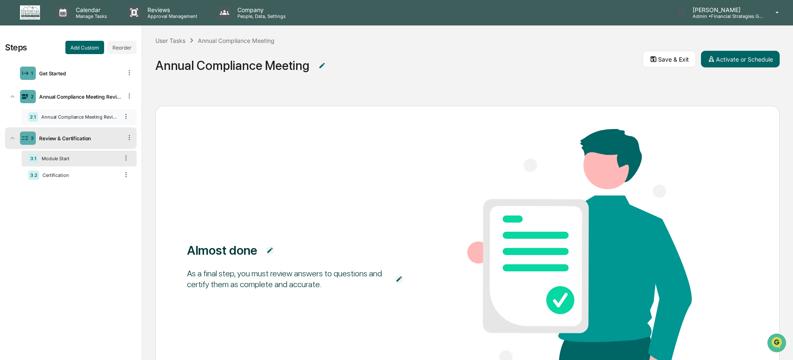
click at [112, 118] on div "Annual Compliance Meeting Review" at bounding box center [78, 117] width 81 height 6
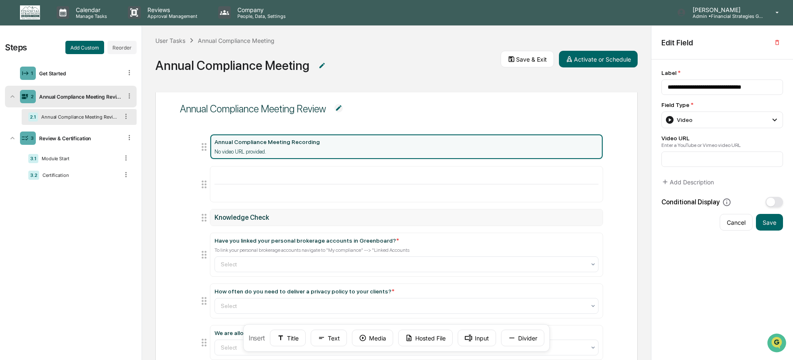
scroll to position [23, 0]
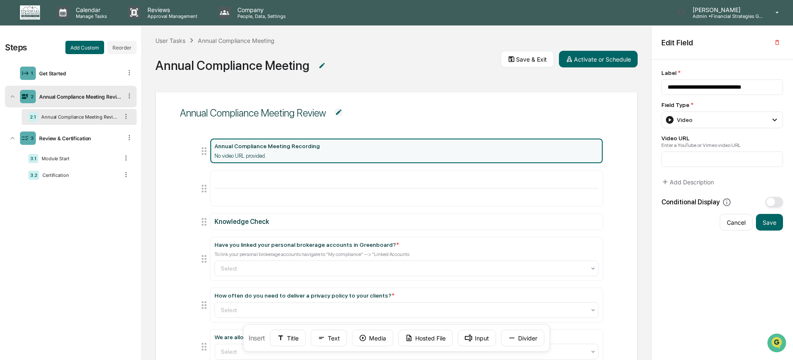
click at [127, 97] on icon at bounding box center [129, 96] width 8 height 8
click at [128, 94] on icon at bounding box center [129, 96] width 8 height 8
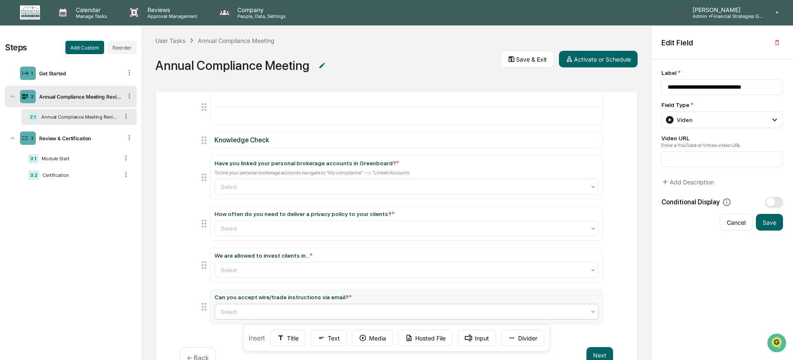
scroll to position [95, 0]
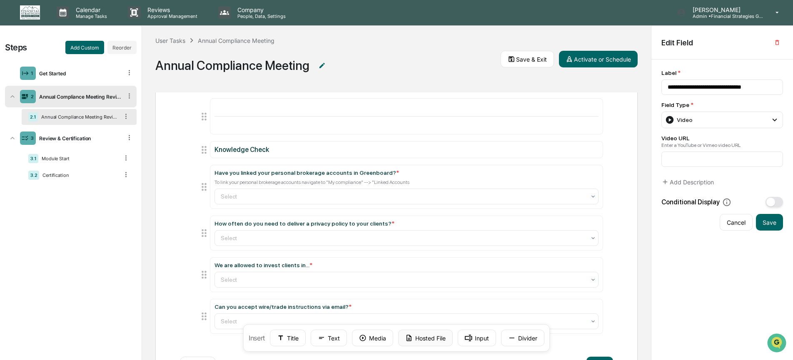
click at [422, 343] on button "Hosted File" at bounding box center [425, 338] width 55 height 17
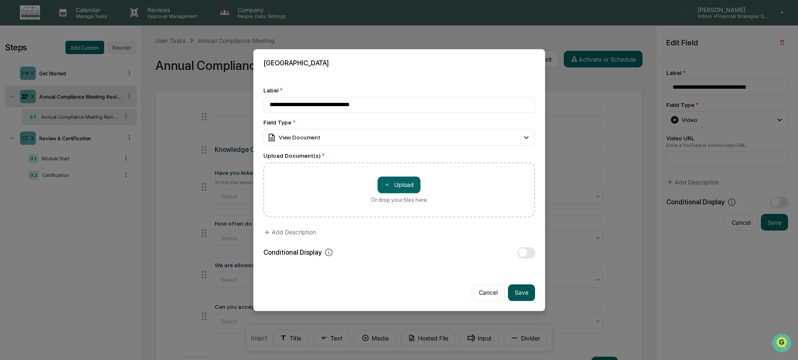
type input "**********"
click at [520, 294] on button "Save" at bounding box center [521, 293] width 27 height 17
type input "**********"
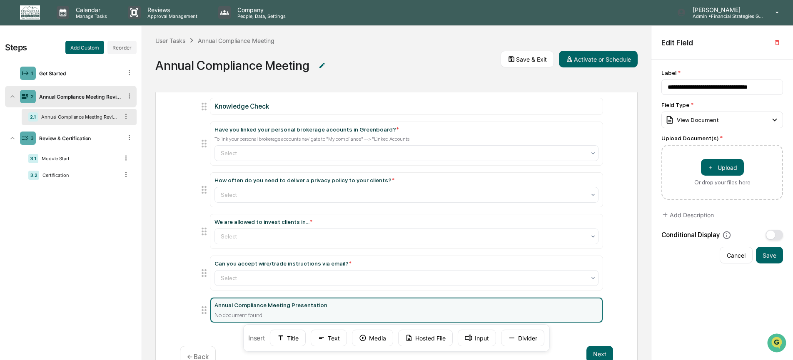
scroll to position [146, 0]
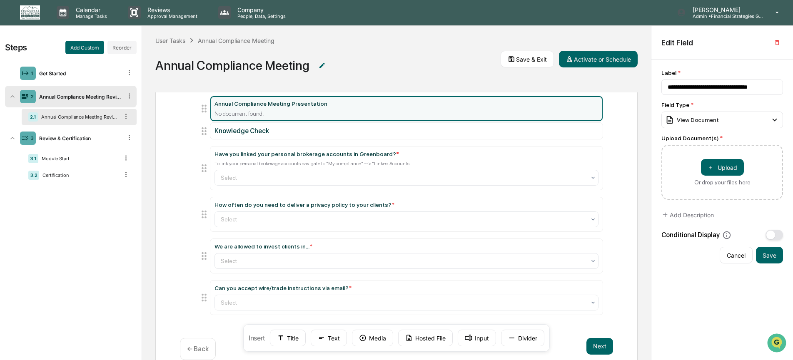
drag, startPoint x: 205, startPoint y: 304, endPoint x: 188, endPoint y: 110, distance: 194.9
click at [188, 110] on div "Annual Compliance Meeting Recording No video URL provided. Annual Compliance Me…" at bounding box center [396, 167] width 433 height 325
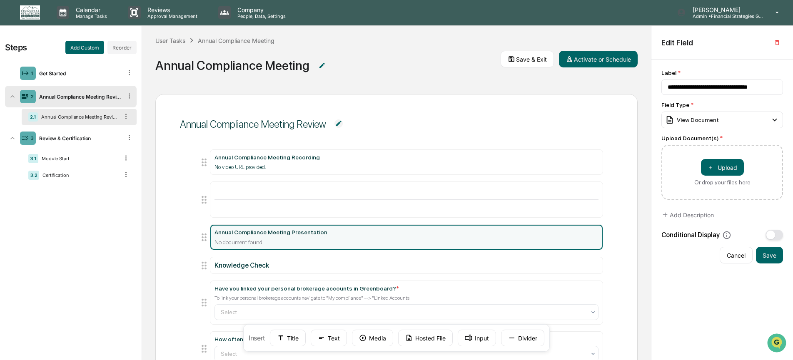
scroll to position [0, 0]
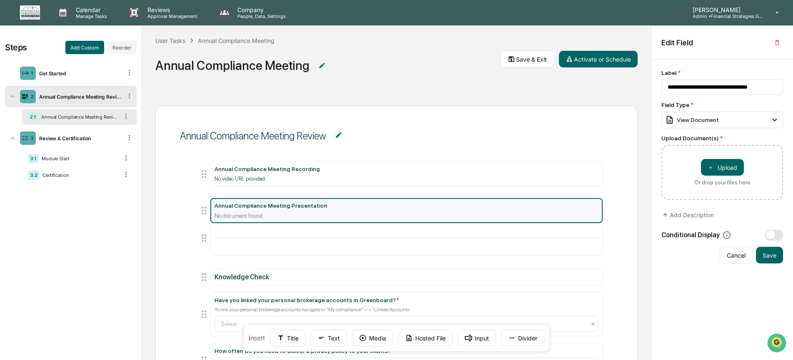
drag, startPoint x: 204, startPoint y: 247, endPoint x: 198, endPoint y: 209, distance: 38.8
click at [198, 210] on icon at bounding box center [204, 211] width 12 height 12
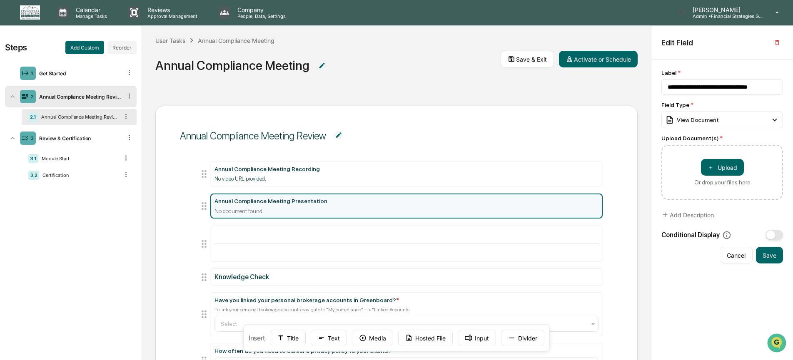
click at [440, 117] on div "Annual Compliance Meeting Review Annual Compliance Meeting Recording No video U…" at bounding box center [396, 313] width 482 height 415
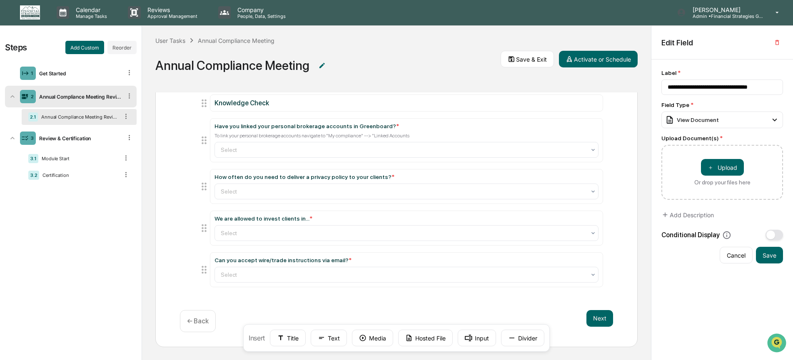
scroll to position [176, 0]
click at [328, 335] on button "Text" at bounding box center [329, 338] width 36 height 17
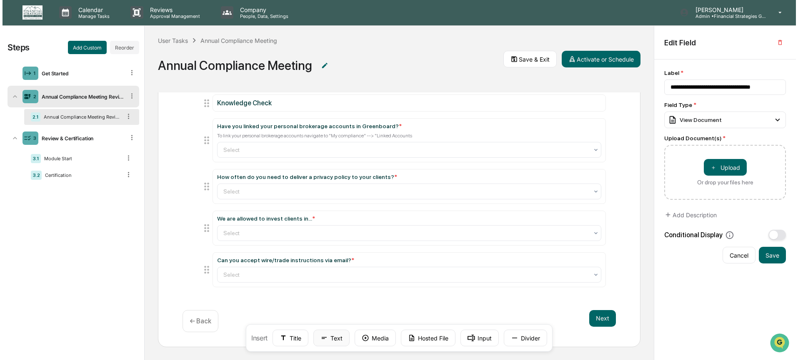
scroll to position [176, 0]
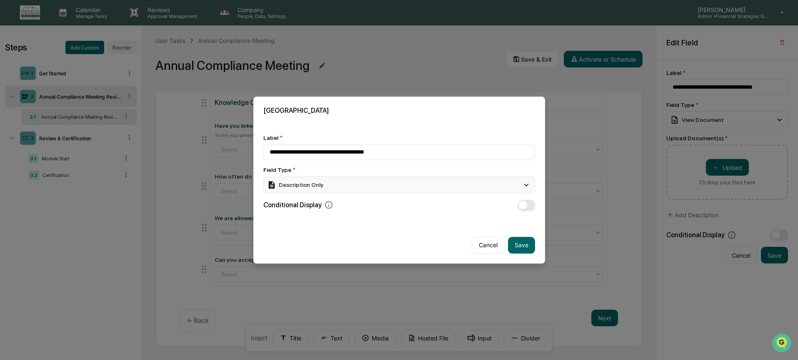
type input "**********"
click at [414, 187] on div "Description Only" at bounding box center [399, 185] width 272 height 17
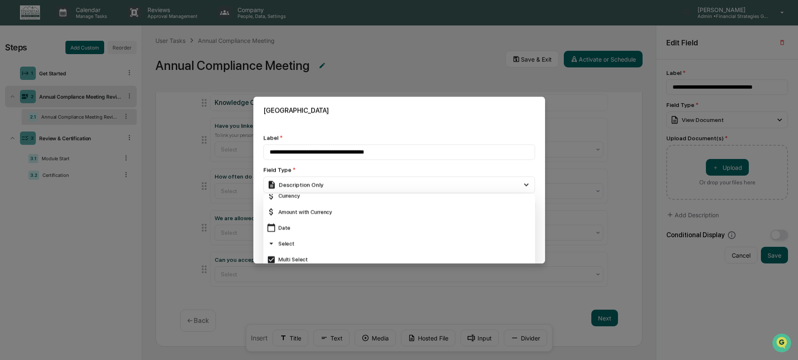
scroll to position [71, 0]
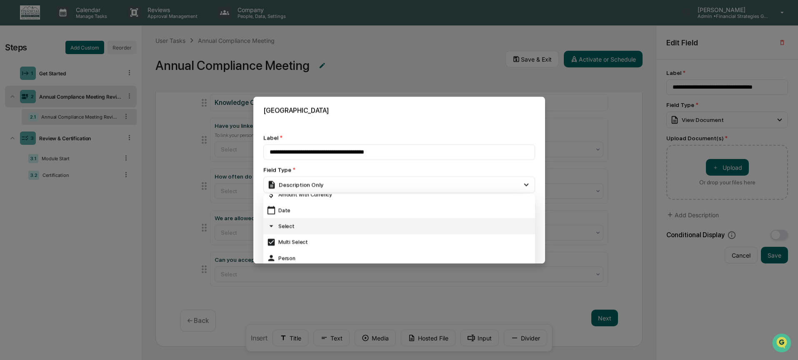
click at [380, 231] on div "Select" at bounding box center [399, 226] width 265 height 9
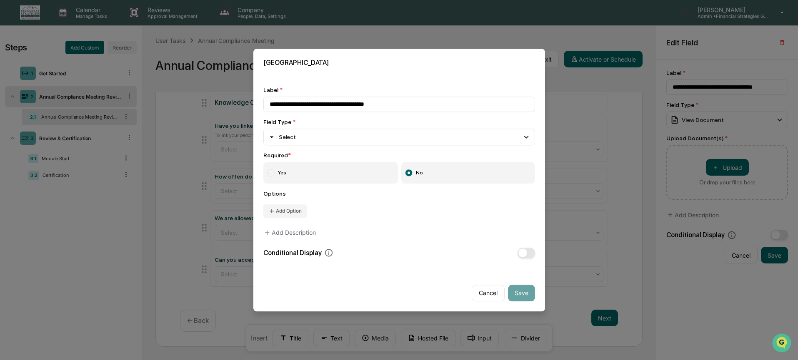
click at [305, 173] on label "Yes" at bounding box center [330, 173] width 135 height 22
click at [296, 212] on button "Add Option" at bounding box center [284, 211] width 43 height 13
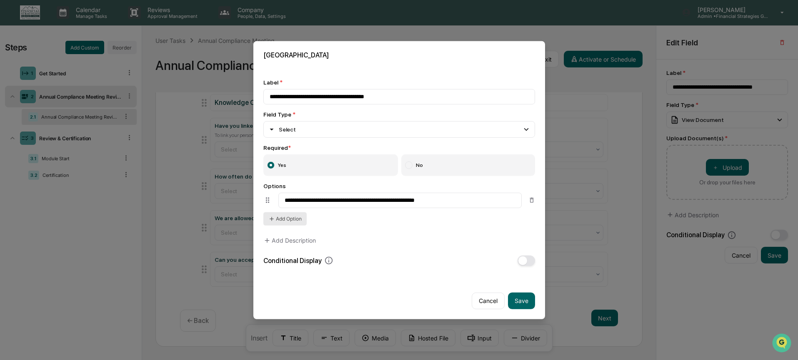
type input "**********"
click at [290, 223] on button "Add Option" at bounding box center [284, 218] width 43 height 13
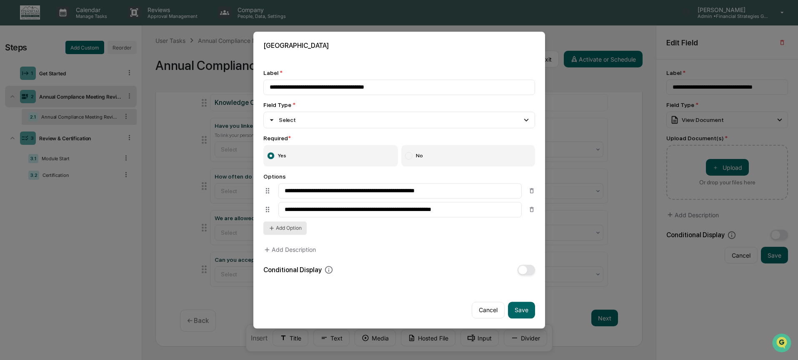
type input "**********"
click at [290, 232] on button "Add Option" at bounding box center [284, 228] width 43 height 13
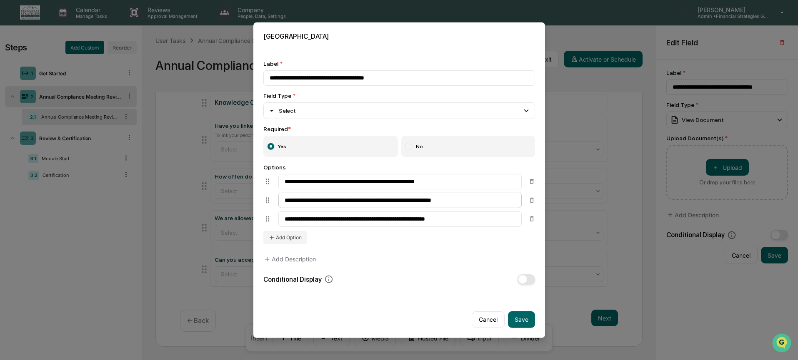
type input "**********"
click at [506, 200] on input "**********" at bounding box center [399, 200] width 243 height 15
click at [290, 241] on button "Add Option" at bounding box center [284, 237] width 43 height 13
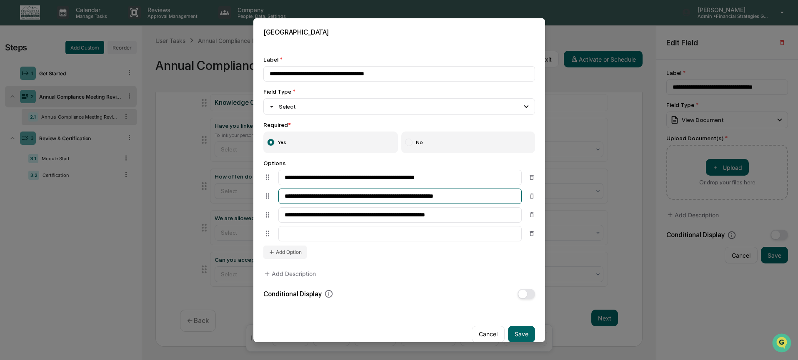
click at [475, 201] on input "**********" at bounding box center [399, 196] width 243 height 15
type input "**********"
drag, startPoint x: 465, startPoint y: 238, endPoint x: 537, endPoint y: 229, distance: 71.8
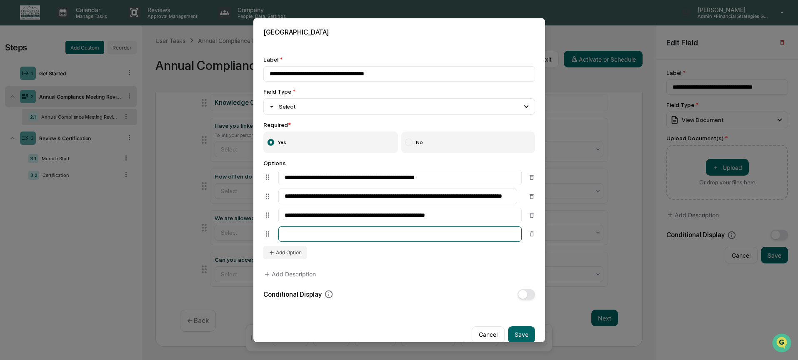
click at [465, 238] on input at bounding box center [399, 234] width 243 height 15
type input "**********"
click at [294, 257] on button "Add Option" at bounding box center [284, 252] width 43 height 13
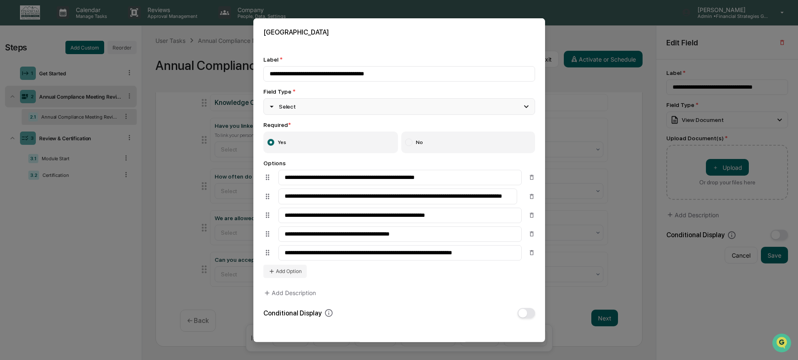
type input "**********"
click at [305, 107] on div "Select" at bounding box center [399, 106] width 272 height 17
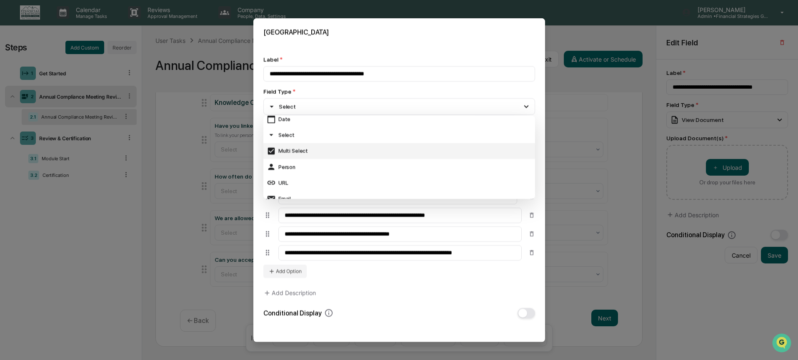
scroll to position [86, 0]
click at [306, 152] on div "Multi Select" at bounding box center [399, 149] width 265 height 9
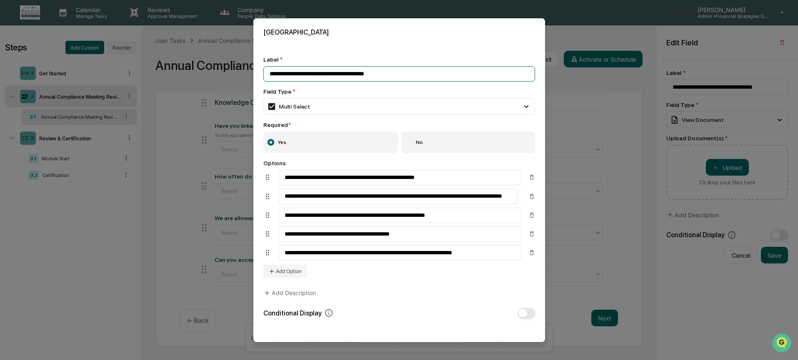
click at [411, 74] on input "**********" at bounding box center [399, 73] width 272 height 15
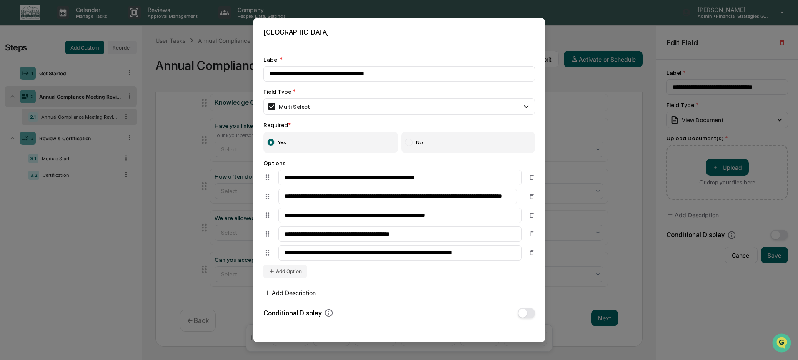
click at [309, 294] on button "Add Description" at bounding box center [289, 293] width 52 height 17
click at [315, 311] on textarea at bounding box center [399, 320] width 272 height 51
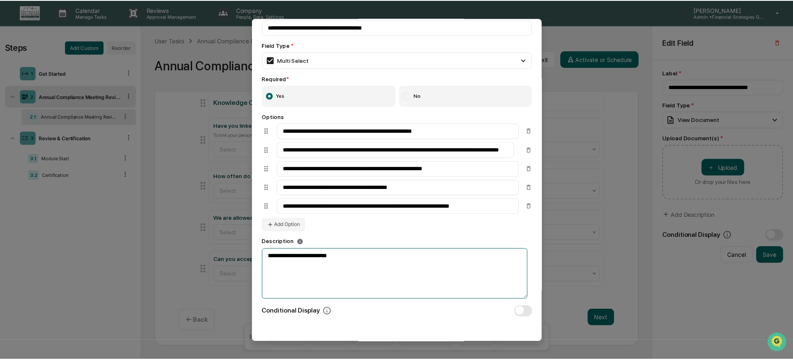
scroll to position [68, 0]
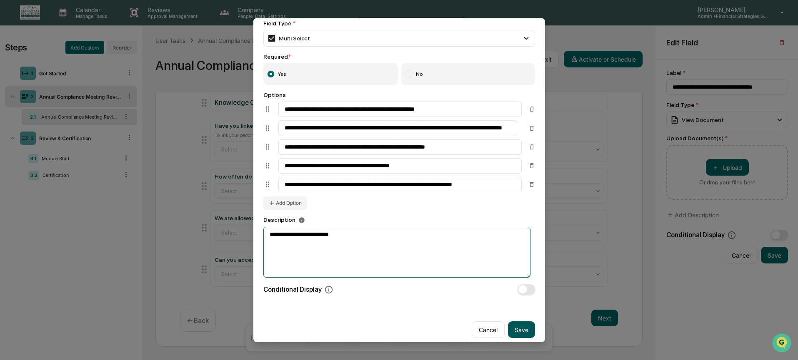
type textarea "**********"
click at [517, 330] on button "Save" at bounding box center [521, 330] width 27 height 17
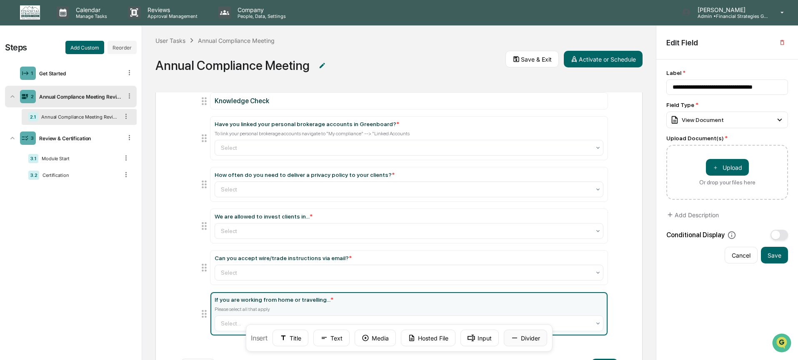
type input "**********"
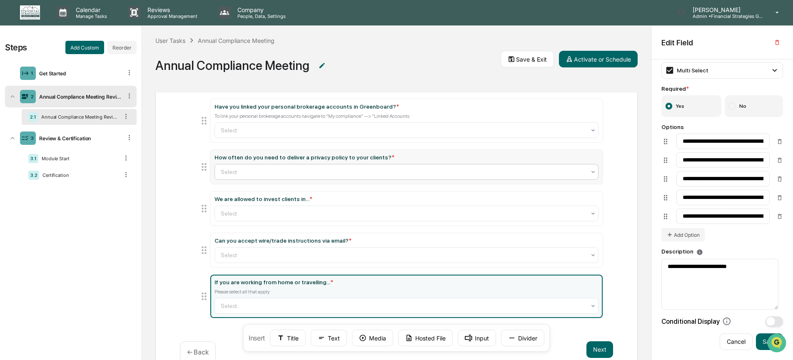
scroll to position [207, 0]
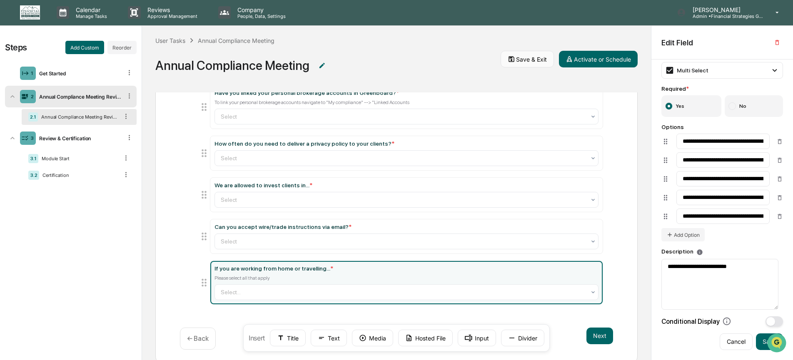
click at [530, 60] on button "Save & Exit" at bounding box center [527, 59] width 53 height 17
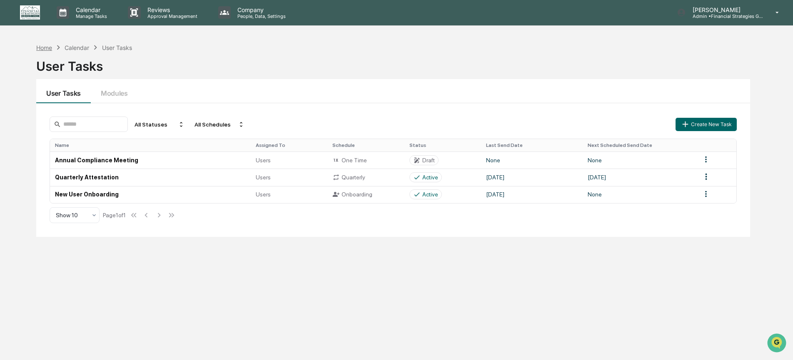
click at [45, 48] on div "Home" at bounding box center [44, 47] width 16 height 7
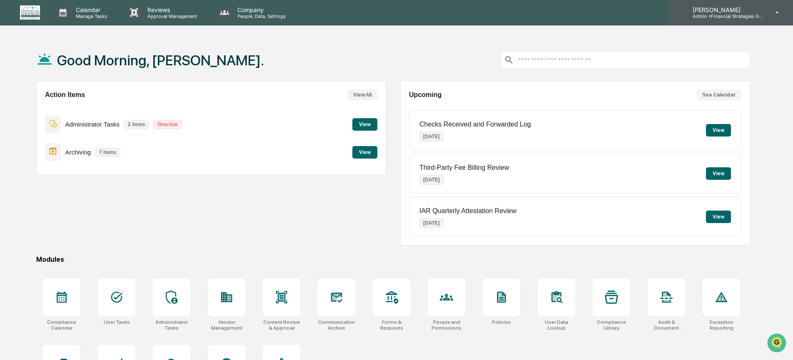
click at [710, 17] on p "Admin • Financial Strategies Group (FSG)" at bounding box center [724, 16] width 77 height 6
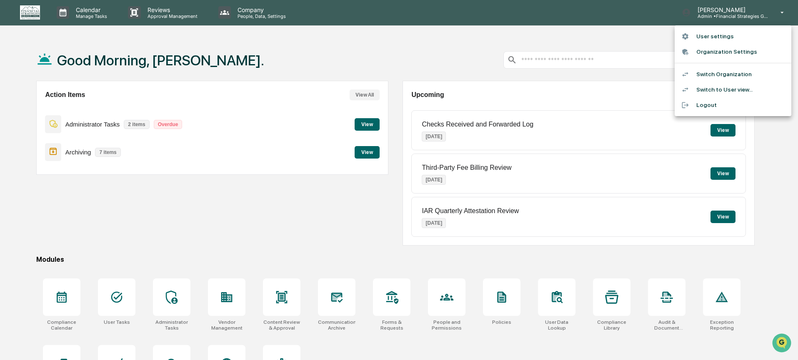
click at [698, 48] on li "Organization Settings" at bounding box center [733, 51] width 117 height 15
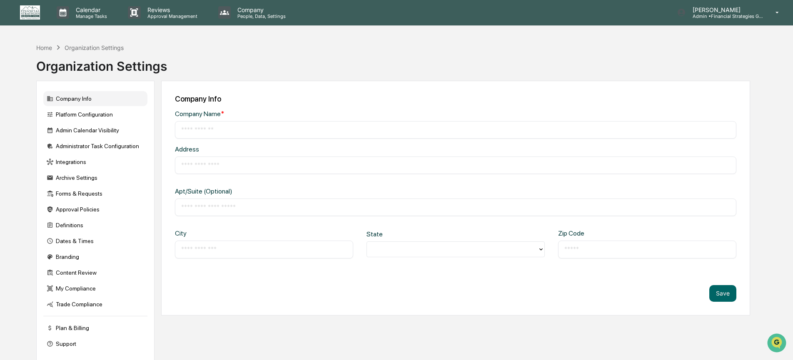
type input "**********"
type input "*******"
type input "******"
type input "*****"
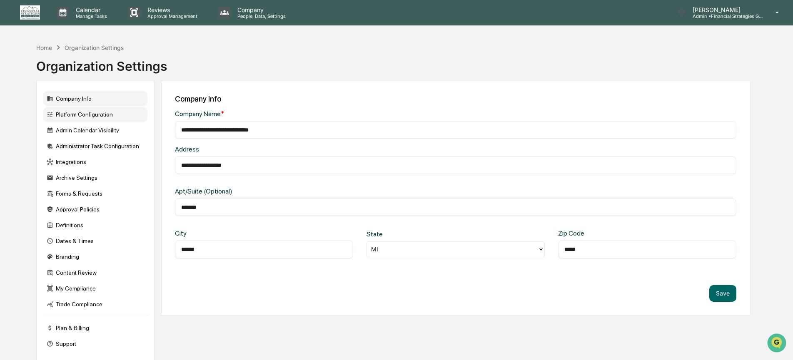
click at [104, 117] on div "Platform Configuration" at bounding box center [95, 114] width 104 height 15
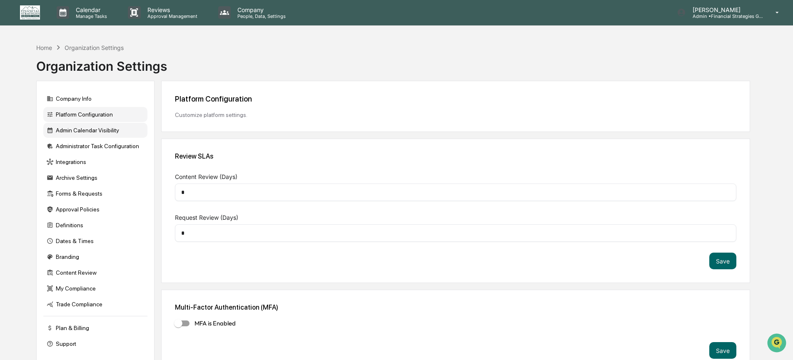
click at [105, 137] on div "Admin Calendar Visibility" at bounding box center [95, 130] width 104 height 15
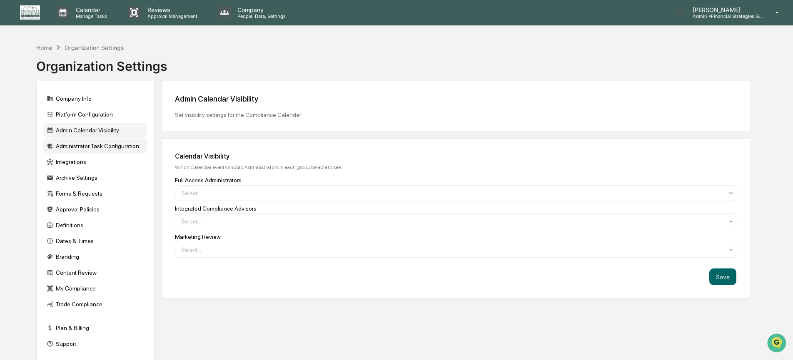
click at [105, 150] on div "Administrator Task Configuration" at bounding box center [95, 146] width 104 height 15
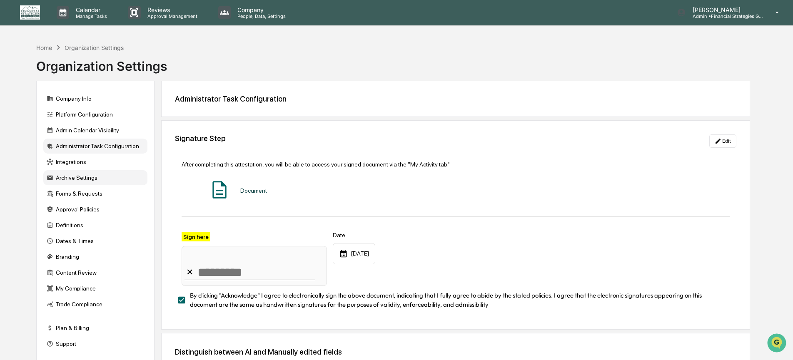
click at [93, 182] on div "Archive Settings" at bounding box center [95, 177] width 104 height 15
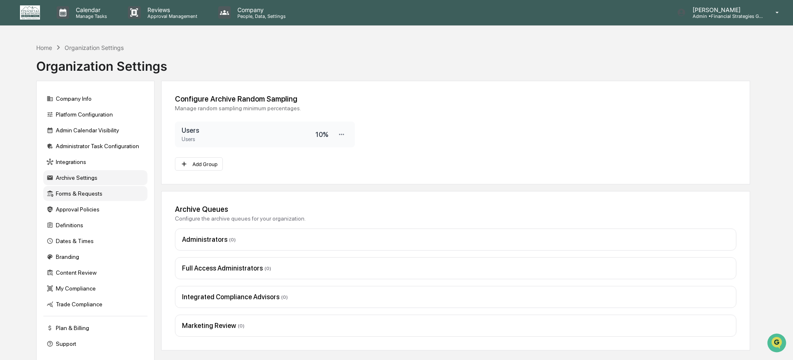
click at [97, 198] on div "Forms & Requests" at bounding box center [95, 193] width 104 height 15
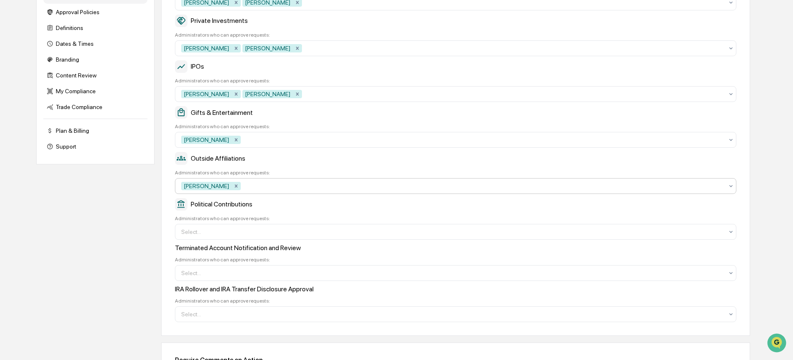
scroll to position [212, 0]
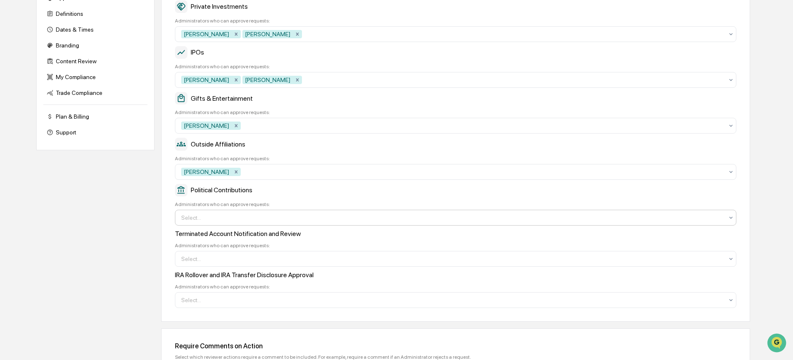
click at [261, 222] on div at bounding box center [452, 218] width 542 height 8
type input "*"
type input "****"
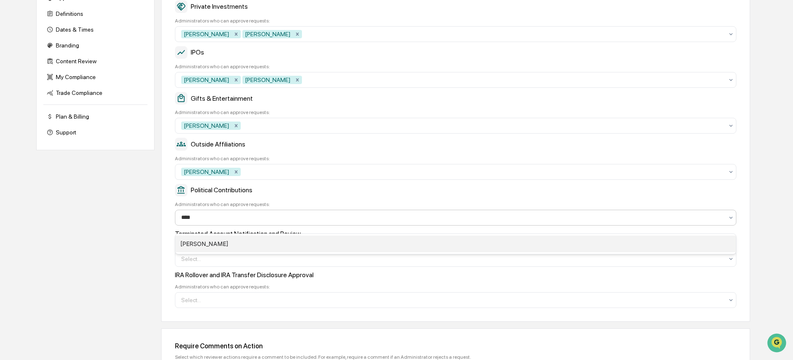
click at [256, 240] on div "[PERSON_NAME]" at bounding box center [455, 244] width 561 height 17
type input "****"
click at [243, 246] on div "[PERSON_NAME]" at bounding box center [455, 244] width 561 height 17
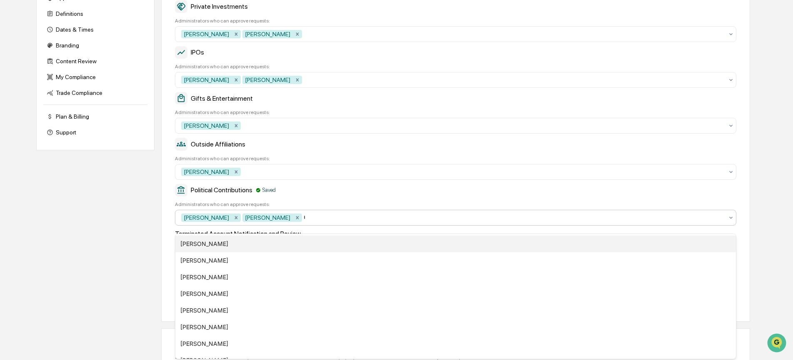
type input "***"
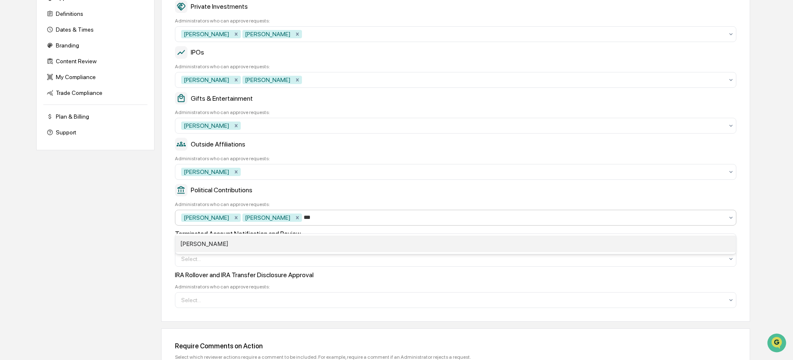
click at [238, 247] on div "[PERSON_NAME]" at bounding box center [455, 244] width 561 height 17
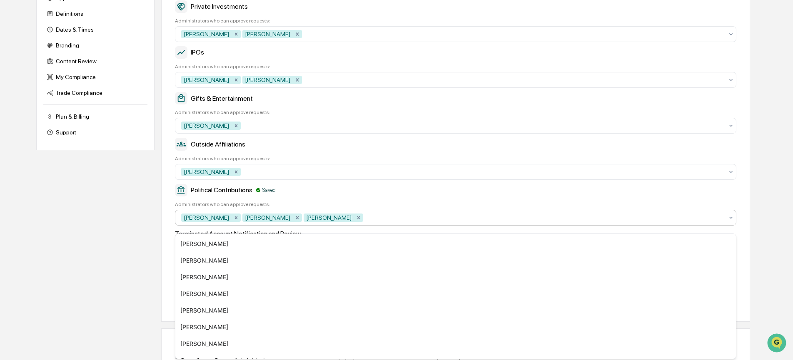
click at [162, 240] on div "Approval Roles Determine a set of users who are allowed to approve requests bas…" at bounding box center [455, 95] width 589 height 453
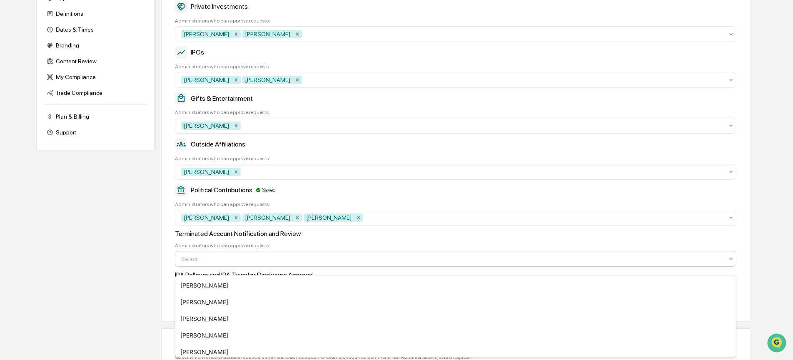
click at [195, 263] on div at bounding box center [452, 259] width 542 height 8
type input "****"
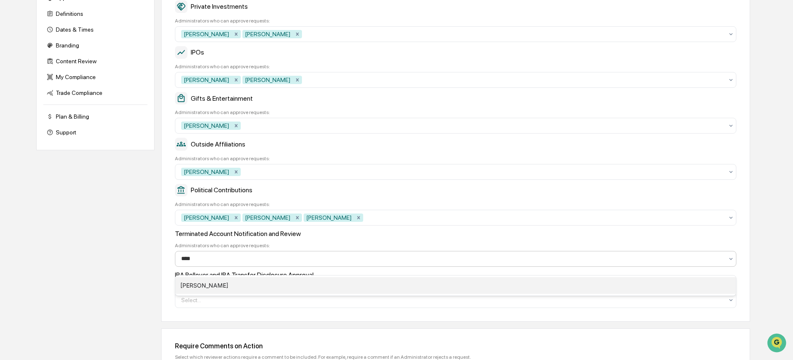
click at [279, 281] on div "[PERSON_NAME]" at bounding box center [455, 285] width 561 height 17
type input "***"
click at [280, 282] on div "[PERSON_NAME]" at bounding box center [455, 285] width 561 height 17
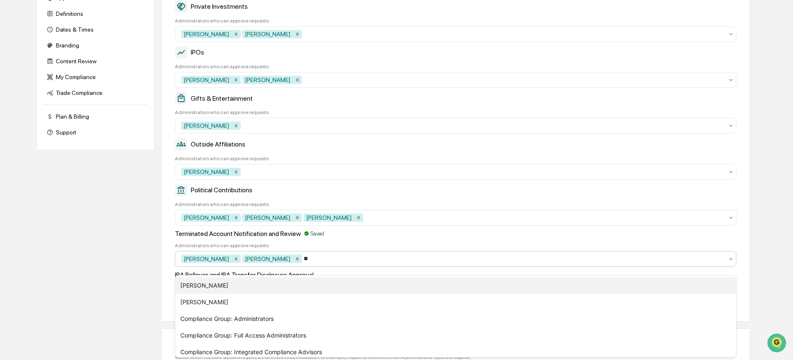
type input "***"
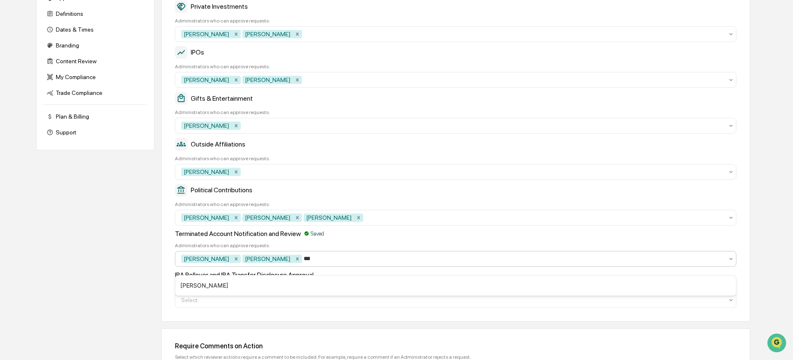
click at [285, 279] on div "[PERSON_NAME]" at bounding box center [455, 285] width 561 height 17
click at [168, 278] on div "Approval Roles Determine a set of users who are allowed to approve requests bas…" at bounding box center [455, 95] width 589 height 453
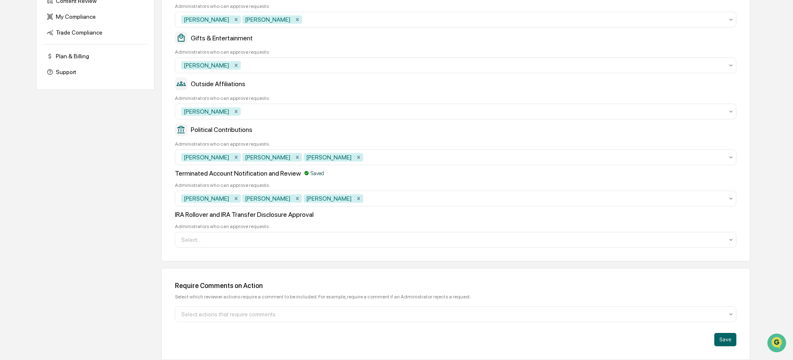
scroll to position [280, 0]
click at [731, 342] on button "Save" at bounding box center [726, 339] width 22 height 13
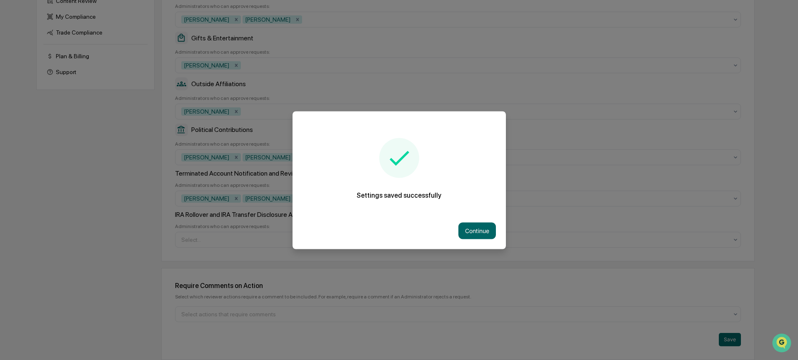
click at [486, 228] on button "Continue" at bounding box center [476, 230] width 37 height 17
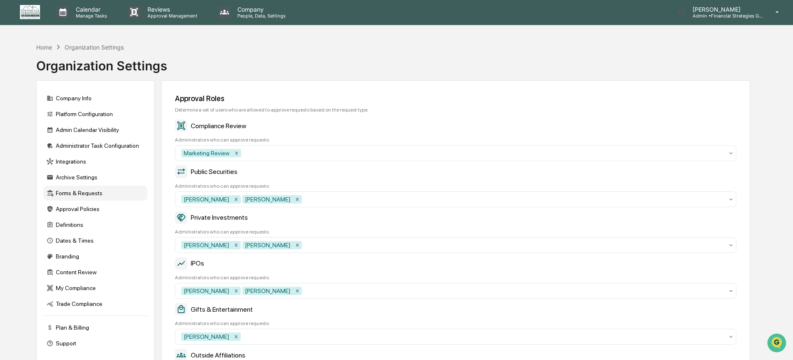
scroll to position [0, 0]
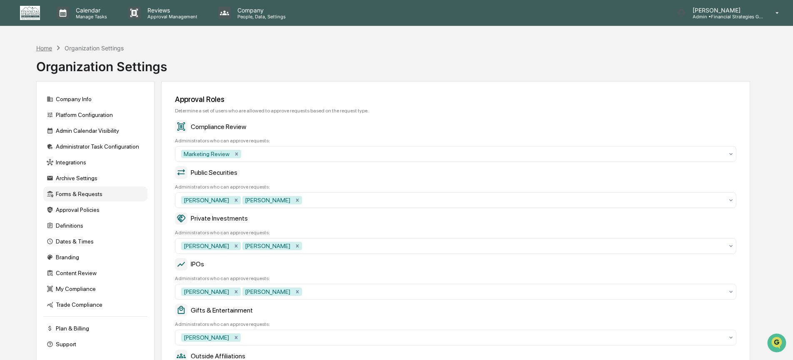
click at [40, 50] on div "Home" at bounding box center [44, 48] width 16 height 7
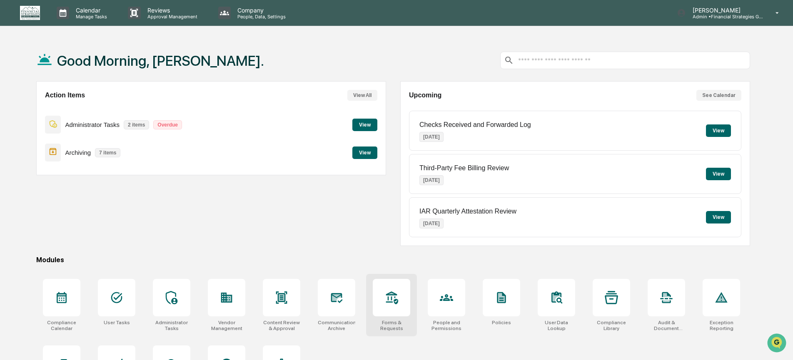
click at [410, 314] on div at bounding box center [391, 297] width 37 height 37
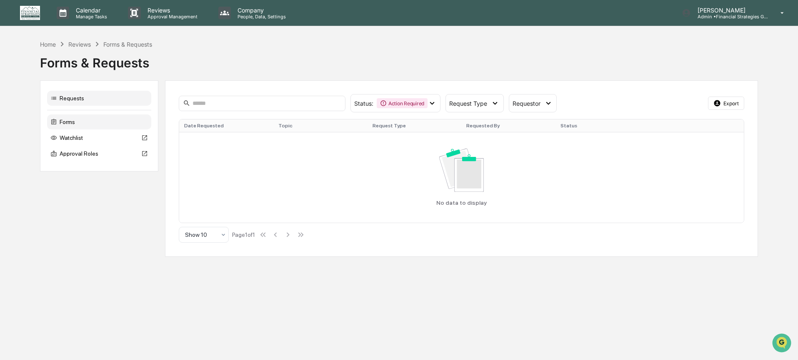
click at [112, 125] on div "Forms" at bounding box center [99, 122] width 104 height 15
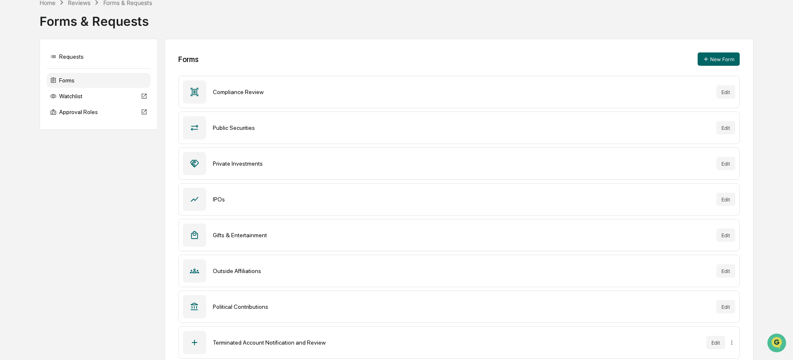
scroll to position [93, 0]
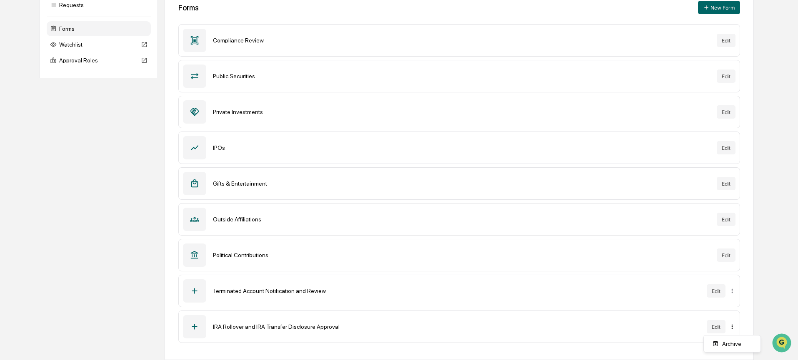
click at [735, 267] on html "Calendar Manage Tasks Reviews Approval Management Company People, Data, Setting…" at bounding box center [399, 87] width 798 height 360
click at [737, 343] on div "Archive" at bounding box center [731, 343] width 53 height 13
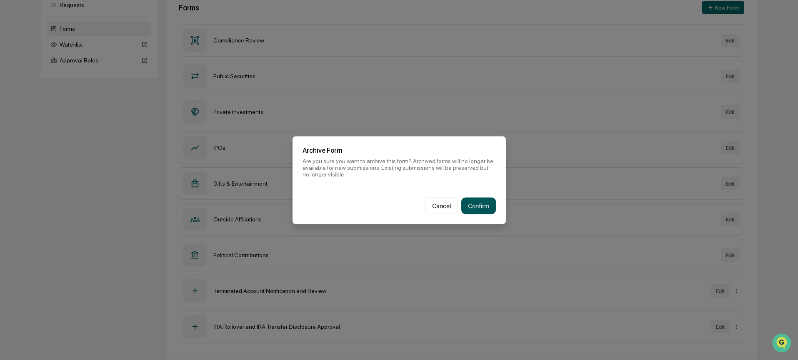
click at [488, 205] on button "Confirm" at bounding box center [478, 205] width 35 height 17
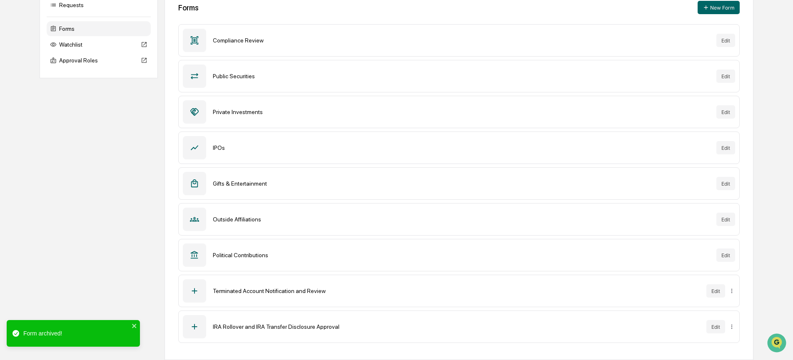
scroll to position [57, 0]
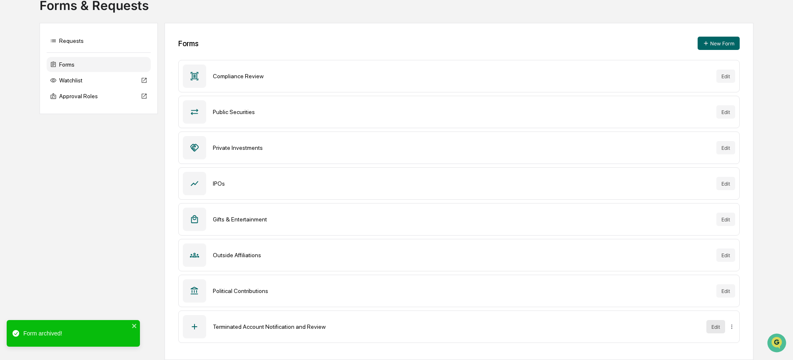
click at [723, 328] on button "Edit" at bounding box center [716, 326] width 19 height 13
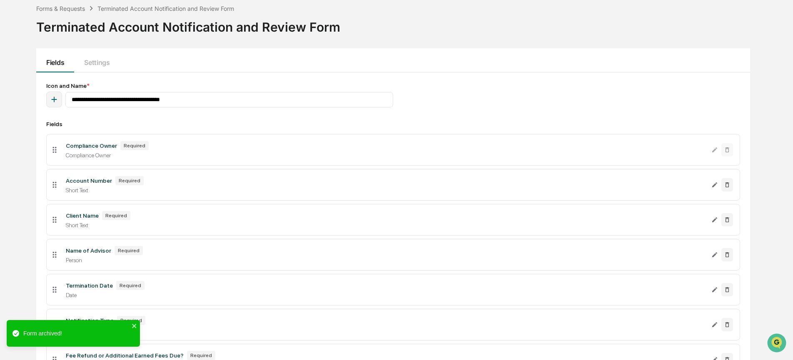
scroll to position [57, 0]
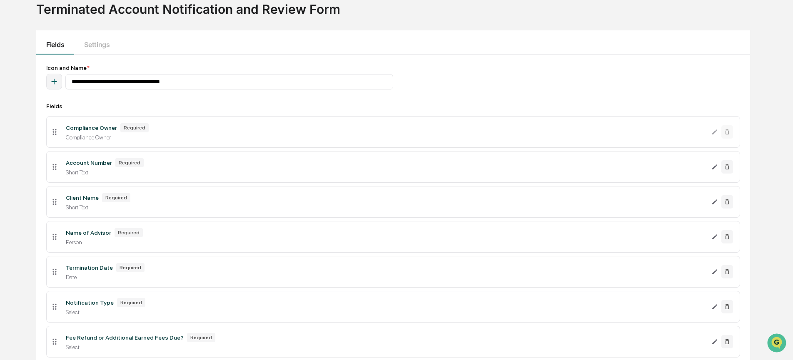
click at [54, 84] on icon "button" at bounding box center [54, 81] width 5 height 5
click at [29, 110] on input "******" at bounding box center [63, 106] width 112 height 15
type input "*********"
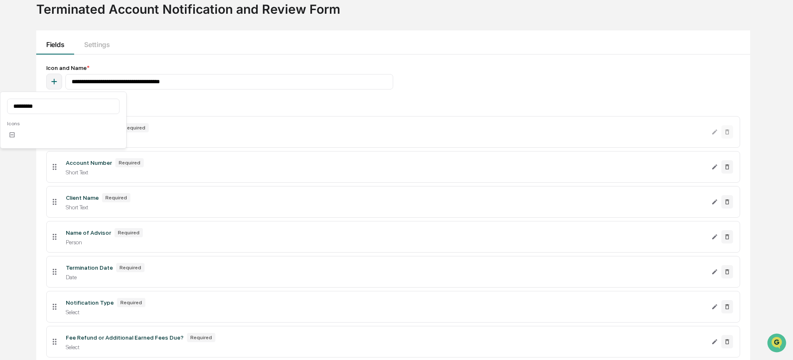
click at [11, 133] on icon at bounding box center [12, 135] width 7 height 7
drag, startPoint x: 24, startPoint y: 208, endPoint x: 31, endPoint y: 205, distance: 7.7
click at [24, 208] on div "**********" at bounding box center [393, 252] width 739 height 541
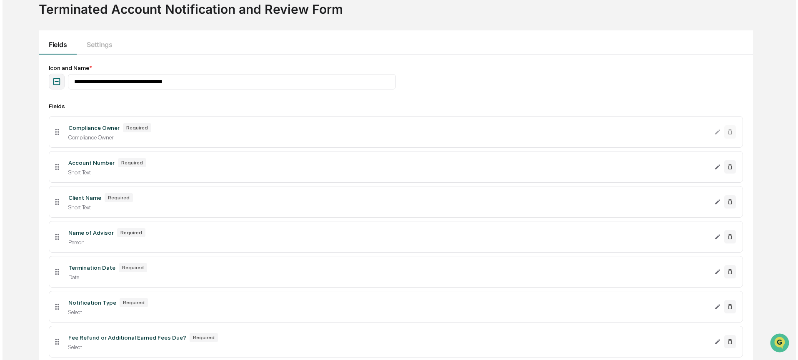
scroll to position [229, 0]
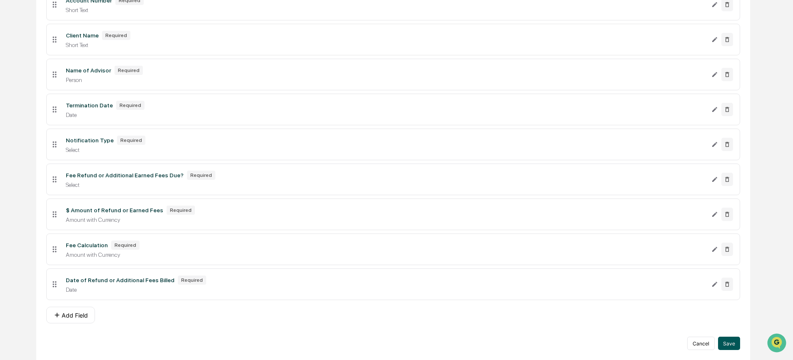
click at [730, 341] on button "Save" at bounding box center [729, 343] width 22 height 13
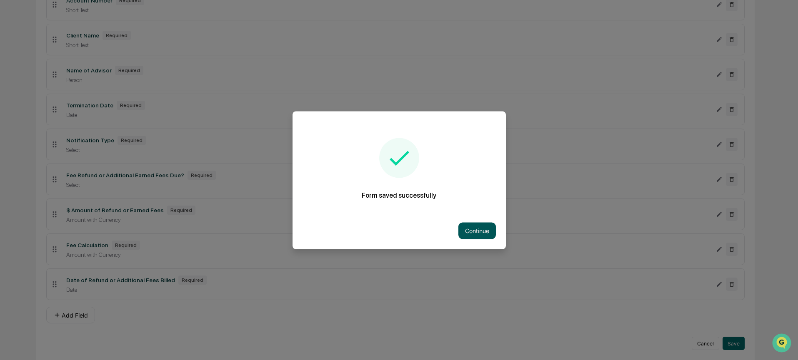
click at [469, 233] on button "Continue" at bounding box center [476, 230] width 37 height 17
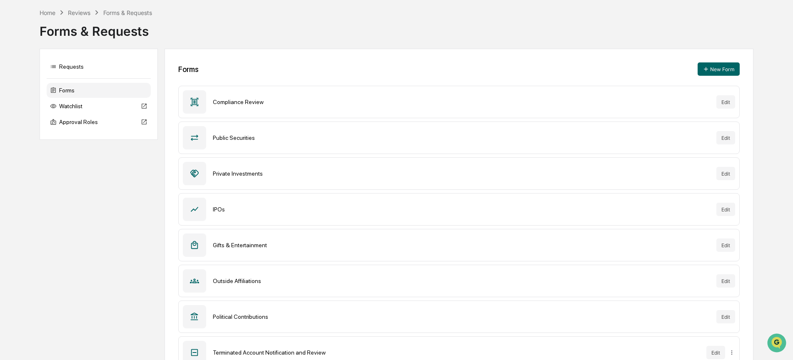
scroll to position [20, 0]
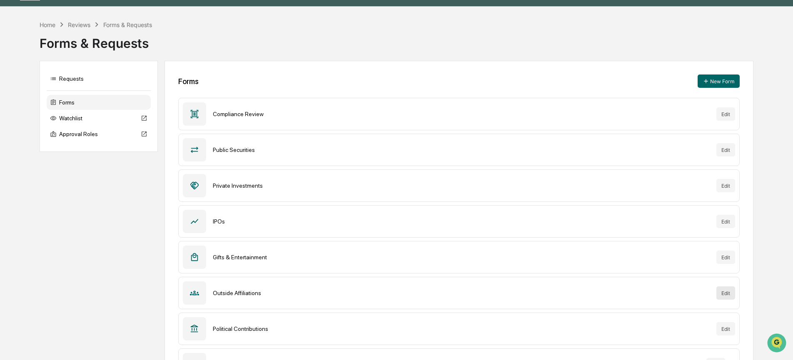
click at [725, 293] on button "Edit" at bounding box center [726, 293] width 19 height 13
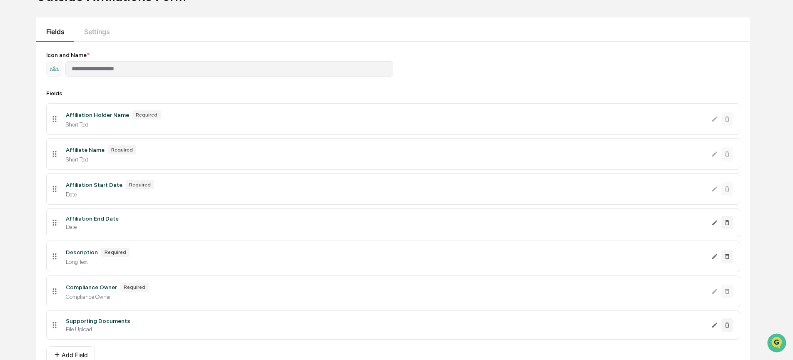
scroll to position [117, 0]
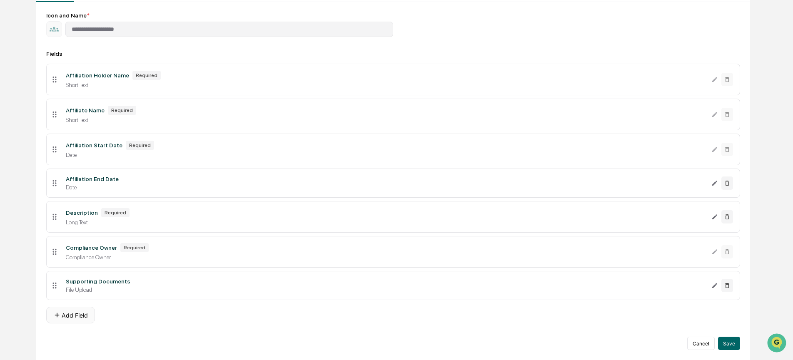
click at [84, 319] on button "Add Field" at bounding box center [70, 315] width 49 height 17
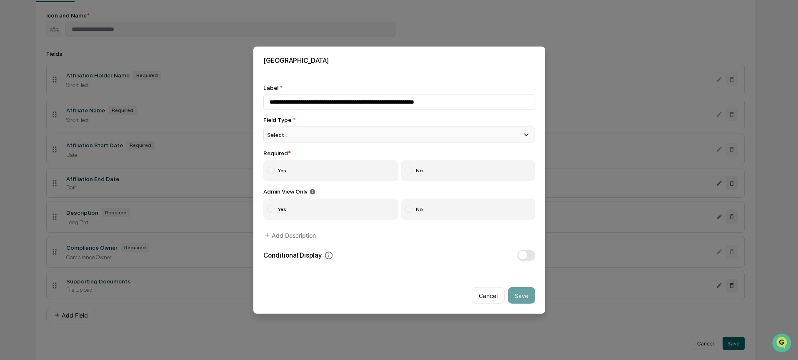
type input "**********"
click at [354, 136] on div "Select..." at bounding box center [399, 134] width 272 height 17
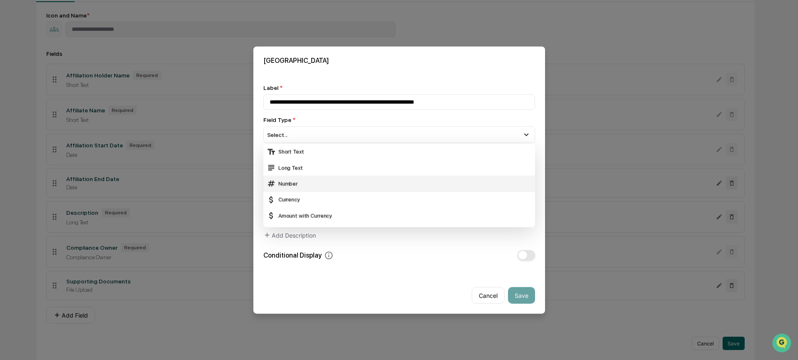
click at [370, 185] on div "Number" at bounding box center [399, 183] width 265 height 9
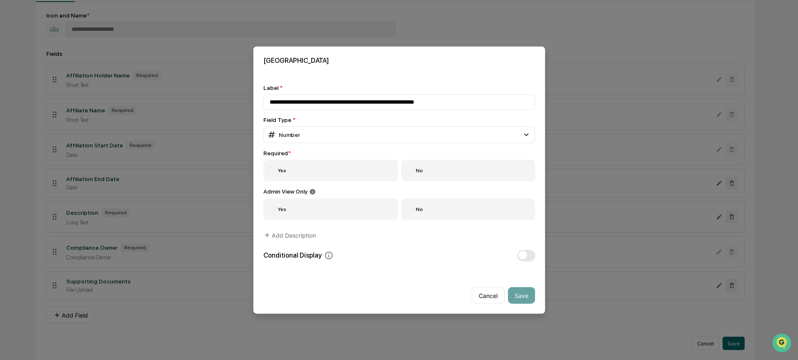
click at [358, 177] on label "Yes" at bounding box center [330, 171] width 135 height 22
click at [481, 211] on label "No" at bounding box center [468, 210] width 134 height 22
click at [518, 293] on button "Save" at bounding box center [521, 295] width 27 height 17
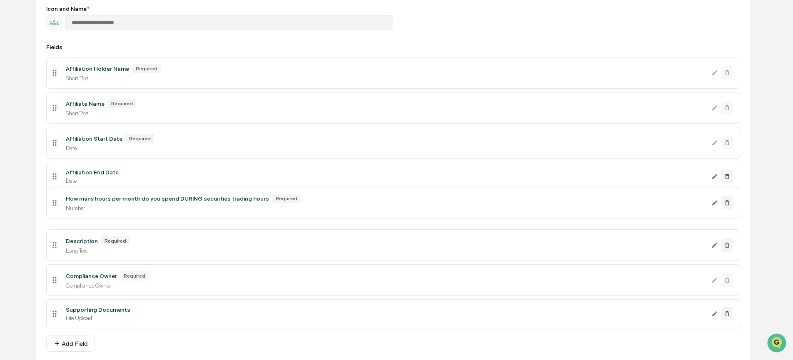
drag, startPoint x: 55, startPoint y: 319, endPoint x: 60, endPoint y: 207, distance: 112.2
click at [60, 207] on li "How many hours per month do you spend DURING securities trading hours Required …" at bounding box center [393, 203] width 694 height 32
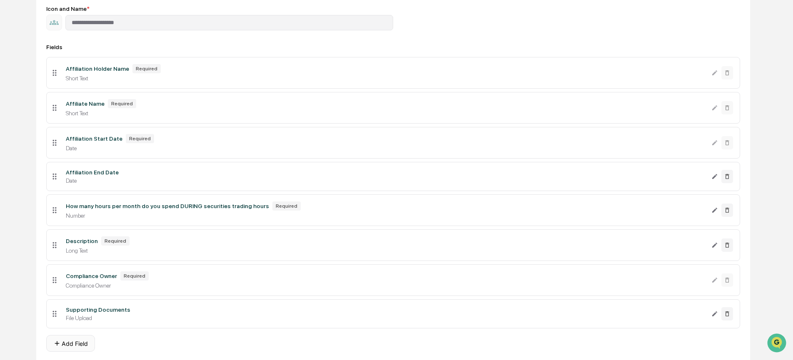
click at [72, 352] on button "Add Field" at bounding box center [70, 343] width 49 height 17
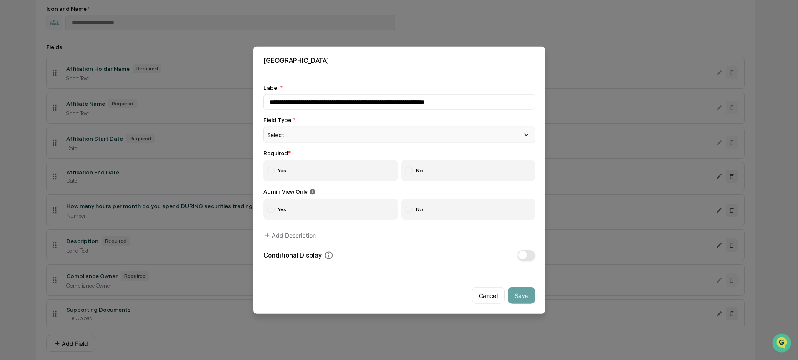
type input "**********"
click at [344, 135] on div "Select..." at bounding box center [399, 134] width 272 height 17
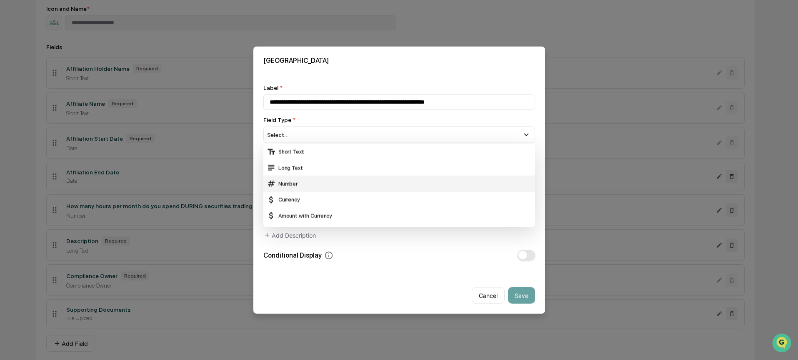
click at [338, 182] on div "Number" at bounding box center [399, 183] width 265 height 9
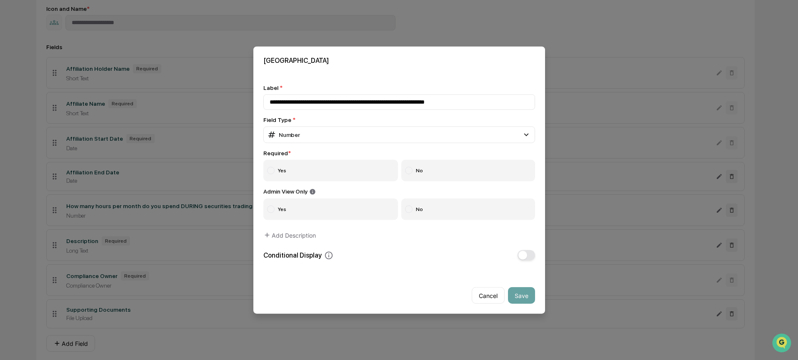
click at [316, 177] on label "Yes" at bounding box center [330, 171] width 135 height 22
click at [456, 212] on label "No" at bounding box center [468, 210] width 134 height 22
click at [525, 295] on button "Save" at bounding box center [521, 295] width 27 height 17
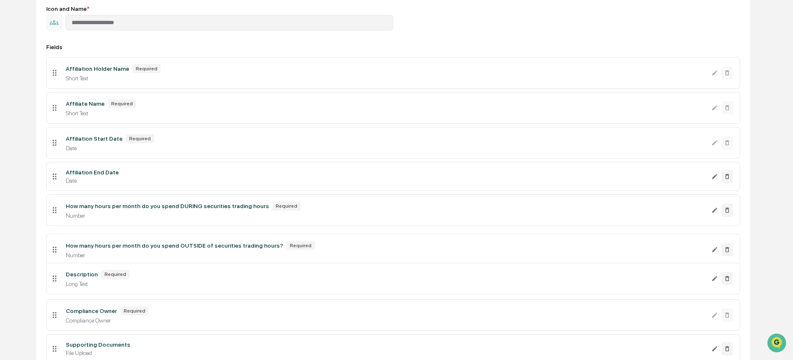
drag, startPoint x: 54, startPoint y: 353, endPoint x: 59, endPoint y: 251, distance: 102.2
click at [59, 251] on li "How many hours per month do you spend OUTSIDE of securities trading hours? Requ…" at bounding box center [393, 250] width 694 height 32
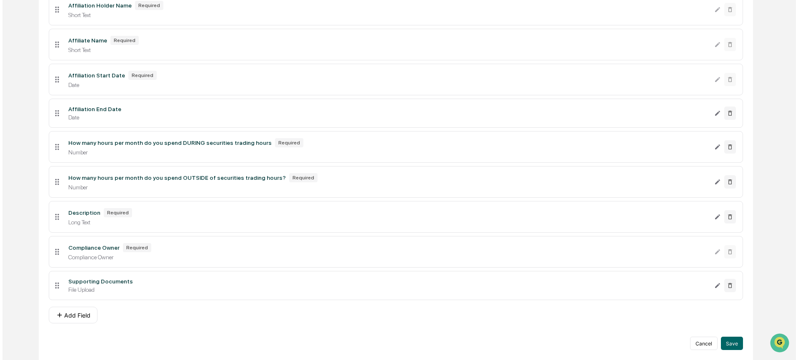
scroll to position [188, 0]
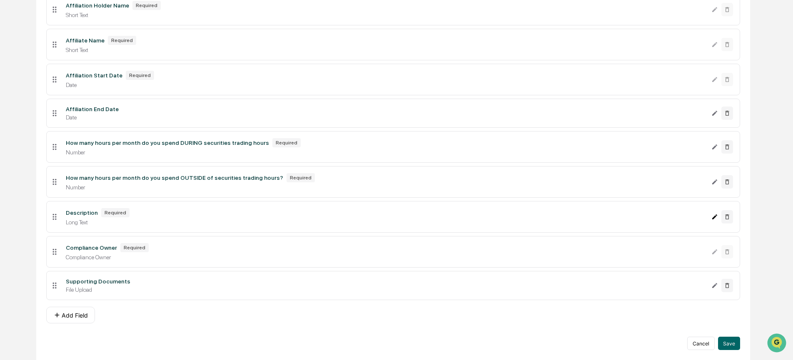
click at [713, 215] on icon "Edit Description field" at bounding box center [715, 217] width 7 height 7
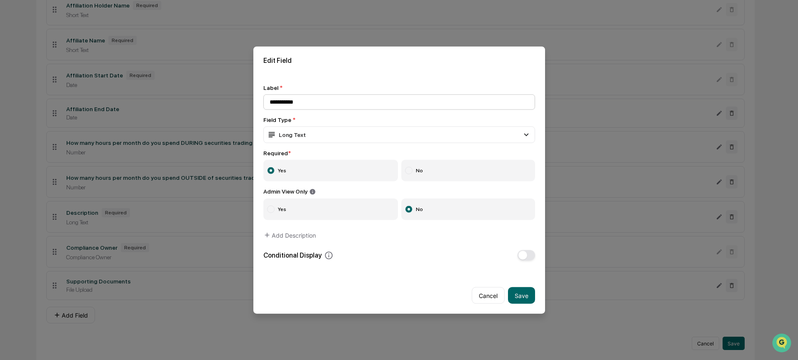
click at [345, 98] on input "**********" at bounding box center [399, 101] width 272 height 15
type input "**********"
click at [530, 301] on button "Save" at bounding box center [521, 295] width 27 height 17
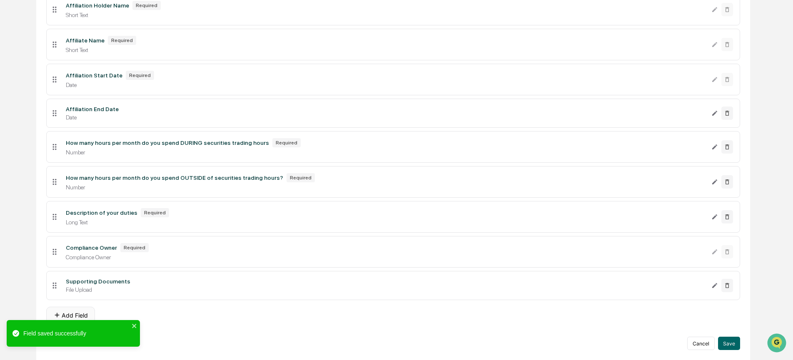
click at [77, 313] on button "Add Field" at bounding box center [70, 315] width 49 height 17
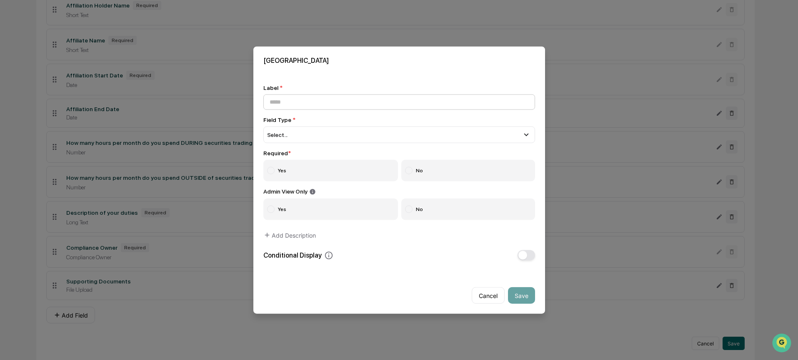
click at [366, 104] on input at bounding box center [399, 101] width 272 height 15
type input "**********"
click at [369, 135] on div "Select..." at bounding box center [399, 134] width 272 height 17
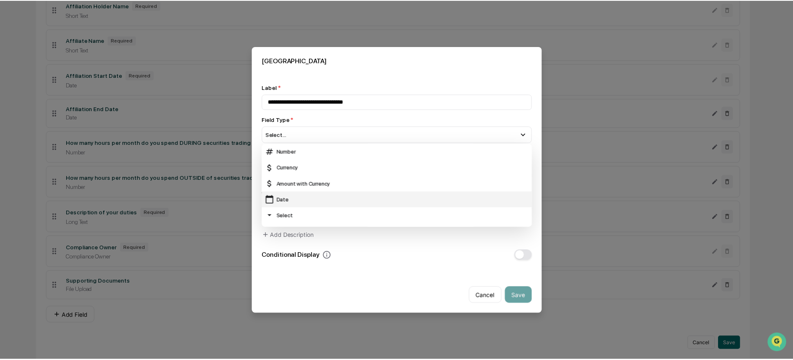
scroll to position [32, 0]
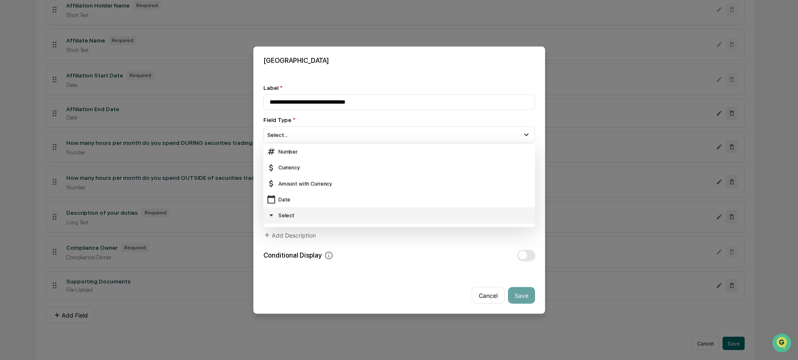
click at [350, 215] on div "Select" at bounding box center [399, 215] width 265 height 9
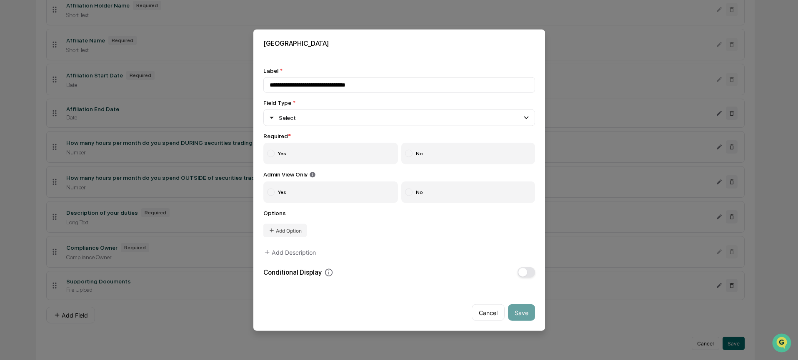
click at [317, 155] on label "Yes" at bounding box center [330, 153] width 135 height 22
click at [430, 196] on label "No" at bounding box center [468, 193] width 134 height 22
click at [286, 234] on button "Add Option" at bounding box center [284, 230] width 43 height 13
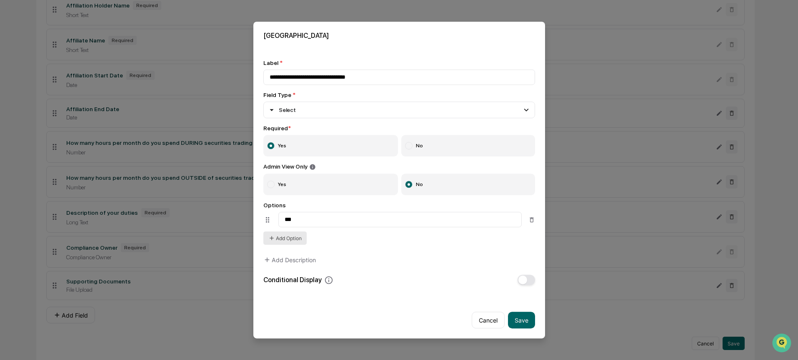
type input "***"
click at [276, 240] on button "Add Option" at bounding box center [284, 238] width 43 height 13
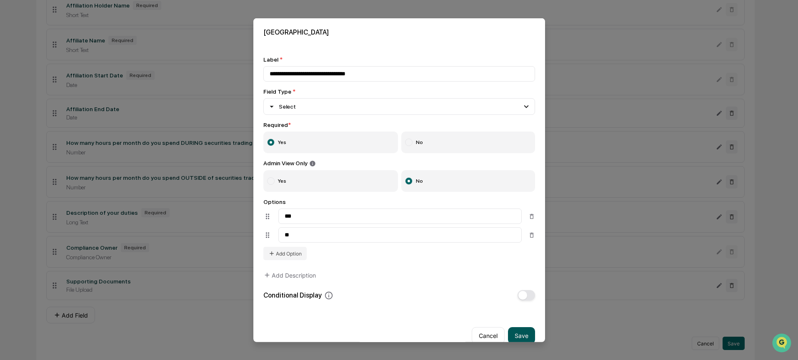
type input "**"
click at [514, 338] on button "Save" at bounding box center [521, 335] width 27 height 17
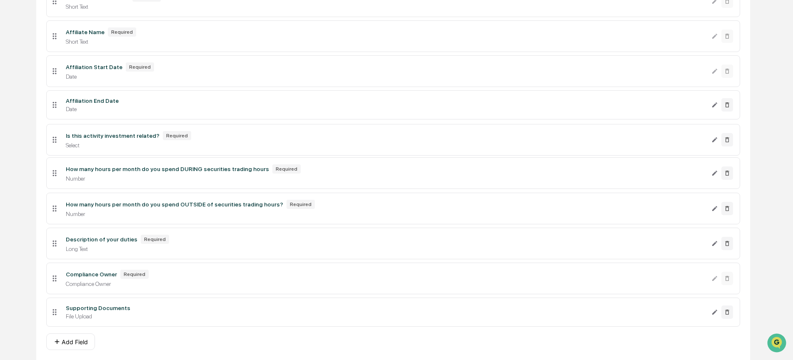
drag, startPoint x: 56, startPoint y: 320, endPoint x: 82, endPoint y: 144, distance: 177.4
click at [82, 144] on li "Is this activity investment related? Required Select" at bounding box center [393, 140] width 694 height 32
click at [68, 349] on button "Add Field" at bounding box center [70, 340] width 49 height 17
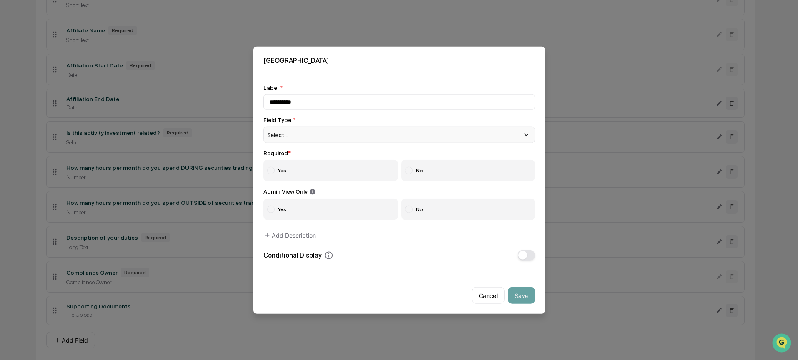
type input "**********"
click at [352, 133] on div "Select..." at bounding box center [399, 134] width 272 height 17
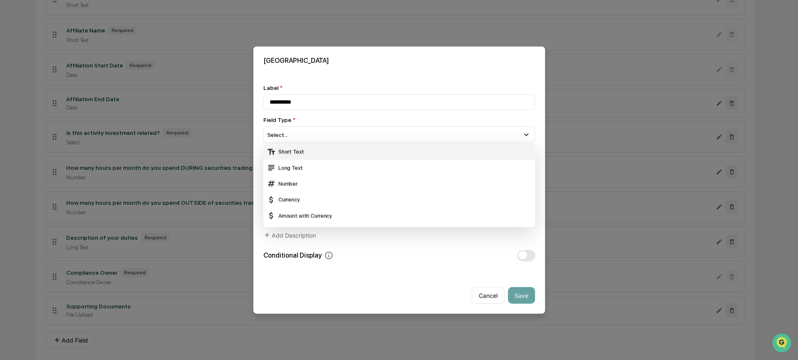
click at [353, 153] on div "Short Text" at bounding box center [399, 151] width 265 height 9
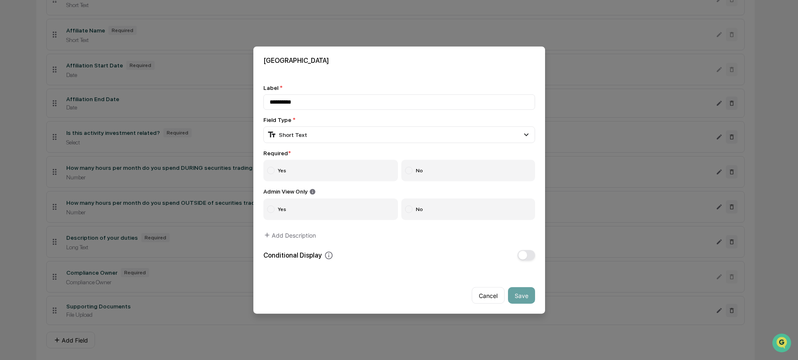
click at [313, 169] on label "Yes" at bounding box center [330, 171] width 135 height 22
click at [451, 211] on label "No" at bounding box center [468, 210] width 134 height 22
click at [520, 299] on button "Save" at bounding box center [521, 295] width 27 height 17
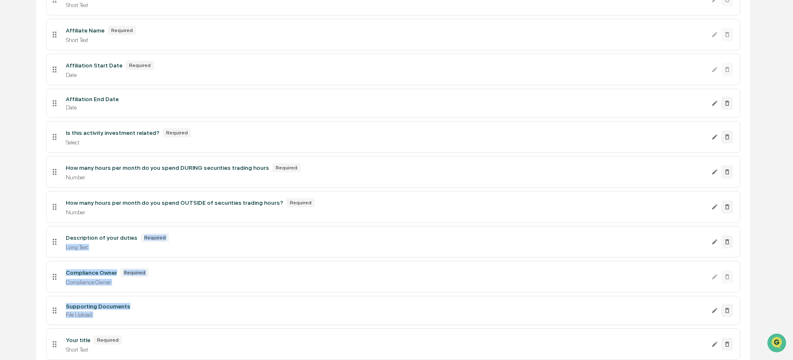
drag, startPoint x: 59, startPoint y: 350, endPoint x: 59, endPoint y: 261, distance: 88.7
click at [63, 249] on ul "Affiliation Holder Name Required Short Text Affiliate Name Required Short Text …" at bounding box center [393, 171] width 694 height 383
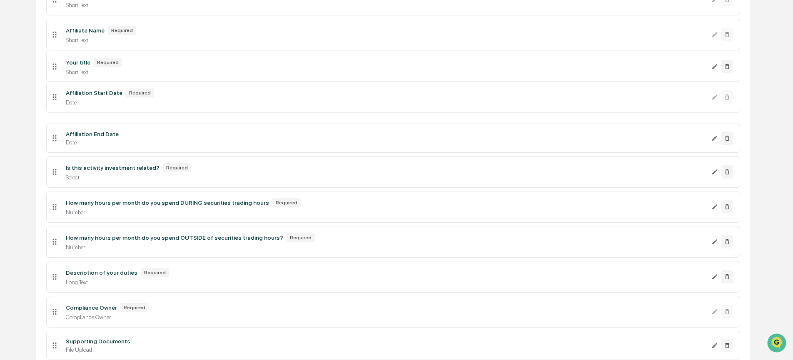
drag, startPoint x: 57, startPoint y: 355, endPoint x: 62, endPoint y: 70, distance: 284.6
click at [62, 70] on li "Your title Required Short Text" at bounding box center [393, 67] width 694 height 32
click at [242, 77] on div "Short Text" at bounding box center [385, 75] width 639 height 7
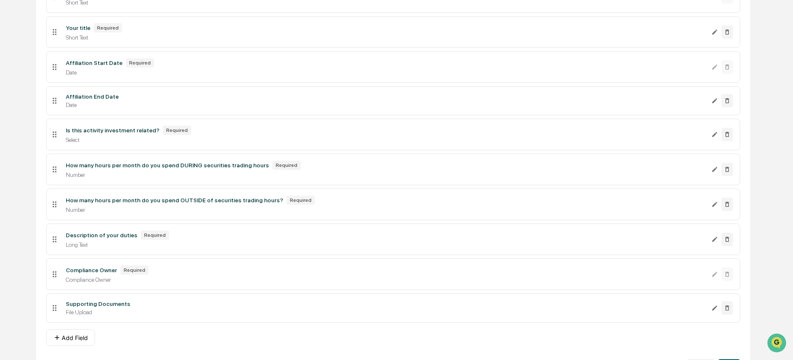
scroll to position [260, 0]
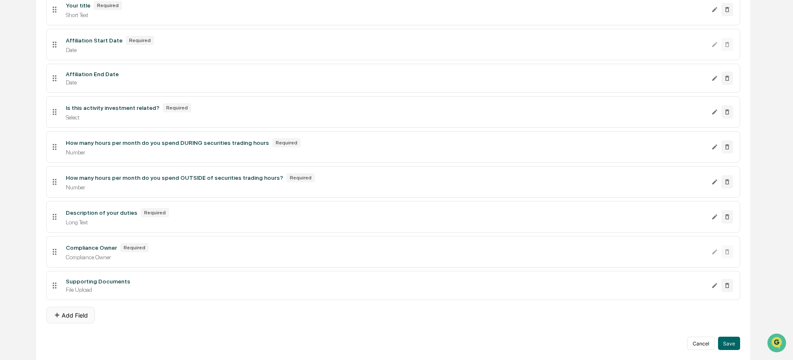
click at [78, 317] on button "Add Field" at bounding box center [70, 315] width 49 height 17
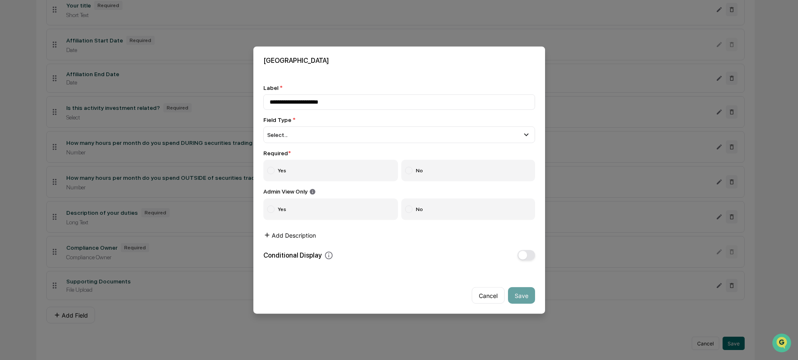
type input "**********"
click at [292, 238] on button "Add Description" at bounding box center [289, 235] width 52 height 17
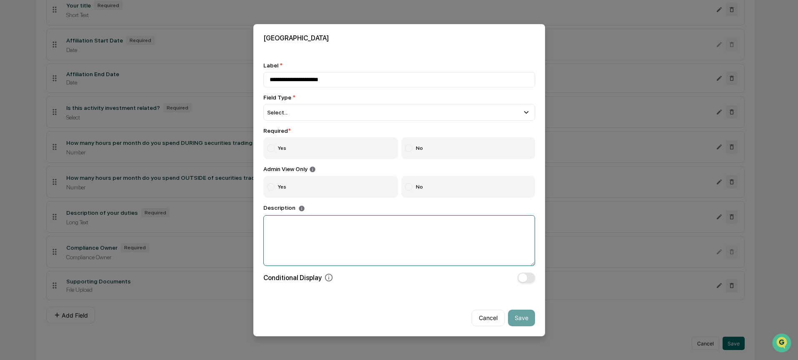
click at [294, 238] on textarea at bounding box center [399, 240] width 272 height 51
type textarea "**********"
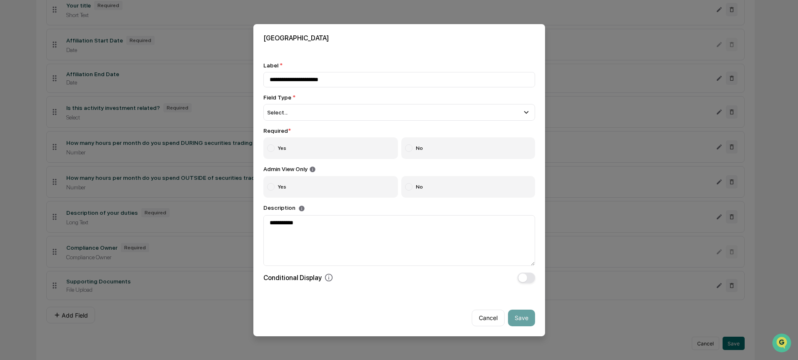
drag, startPoint x: 292, startPoint y: 150, endPoint x: 314, endPoint y: 148, distance: 22.2
click at [292, 150] on label "Yes" at bounding box center [330, 148] width 135 height 22
click at [433, 185] on label "No" at bounding box center [468, 187] width 134 height 22
click at [374, 114] on div "Select..." at bounding box center [399, 112] width 272 height 17
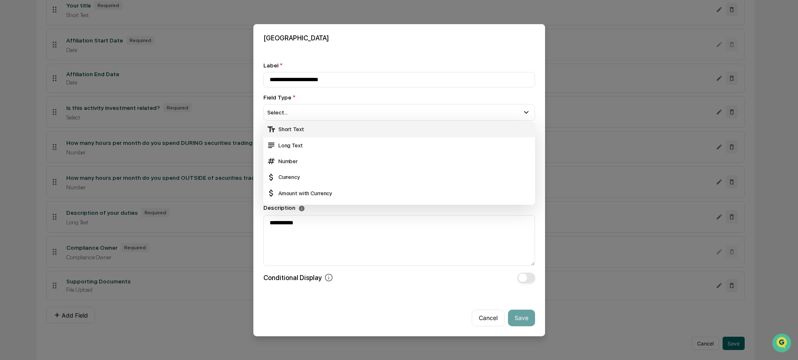
click at [379, 131] on div "Short Text" at bounding box center [399, 129] width 265 height 9
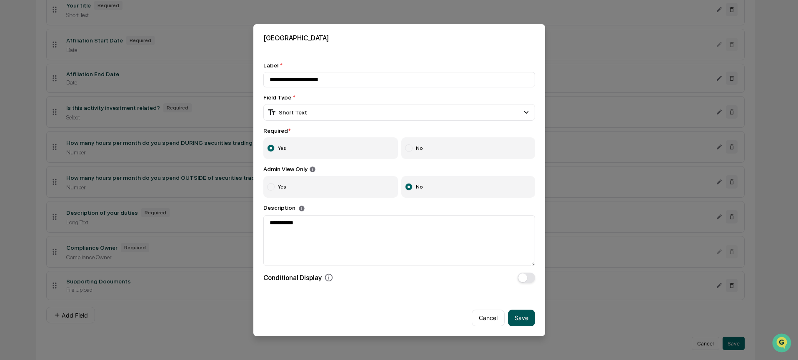
click at [515, 320] on button "Save" at bounding box center [521, 318] width 27 height 17
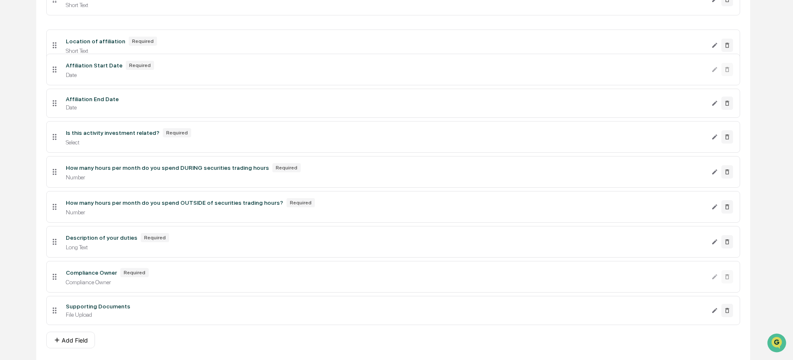
drag, startPoint x: 51, startPoint y: 318, endPoint x: 48, endPoint y: 47, distance: 270.8
click at [48, 47] on li "Location of affiliation Required Short Text" at bounding box center [393, 46] width 694 height 32
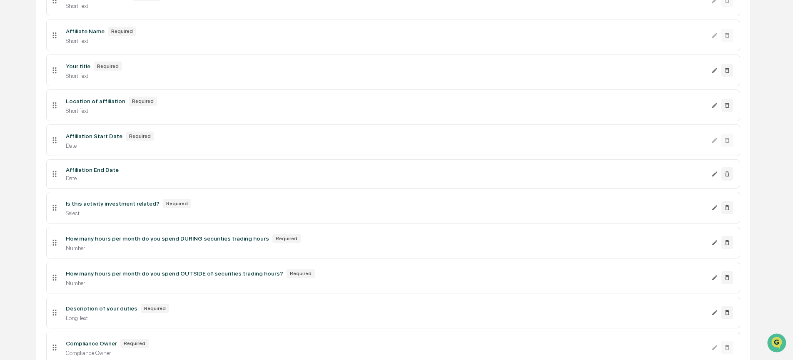
scroll to position [189, 0]
drag, startPoint x: 72, startPoint y: 88, endPoint x: 72, endPoint y: 94, distance: 5.4
click at [73, 93] on ul "Affiliation Holder Name Required Short Text Affiliate Name Required Short Text …" at bounding box center [393, 191] width 694 height 418
drag, startPoint x: 52, startPoint y: 110, endPoint x: 45, endPoint y: 185, distance: 74.9
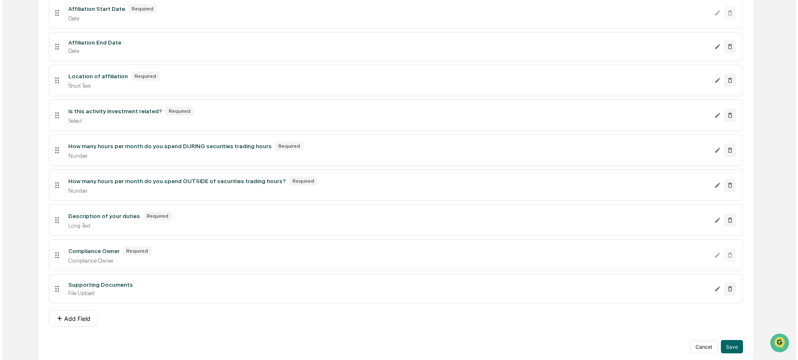
scroll to position [296, 0]
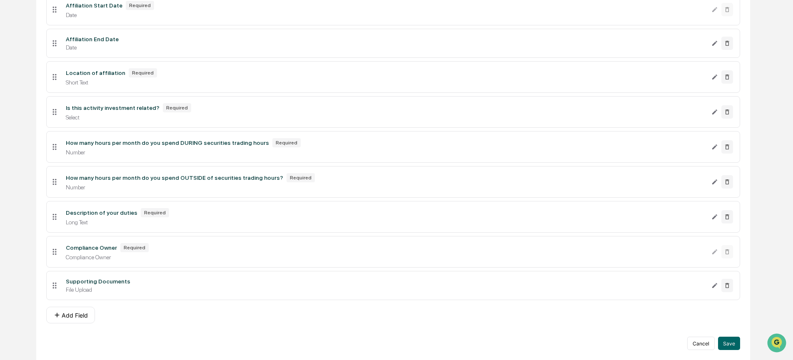
drag, startPoint x: 726, startPoint y: 343, endPoint x: 710, endPoint y: 329, distance: 21.2
click at [725, 342] on button "Save" at bounding box center [729, 343] width 22 height 13
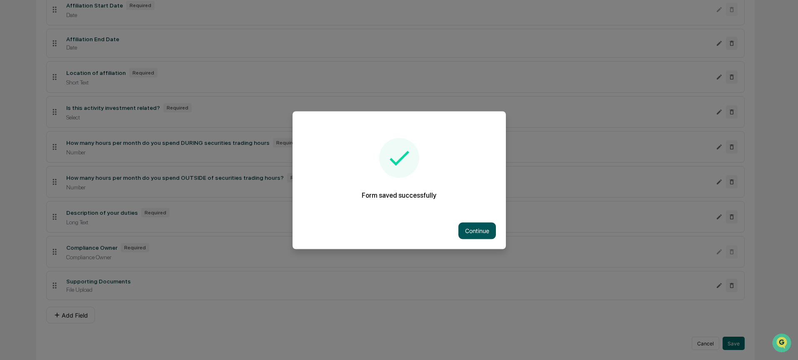
click at [480, 223] on button "Continue" at bounding box center [476, 230] width 37 height 17
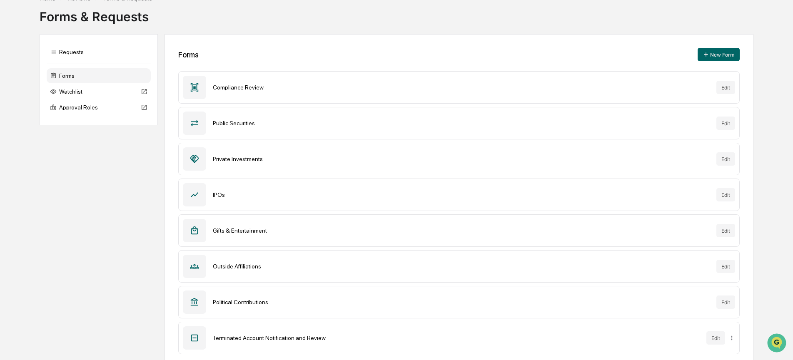
scroll to position [57, 0]
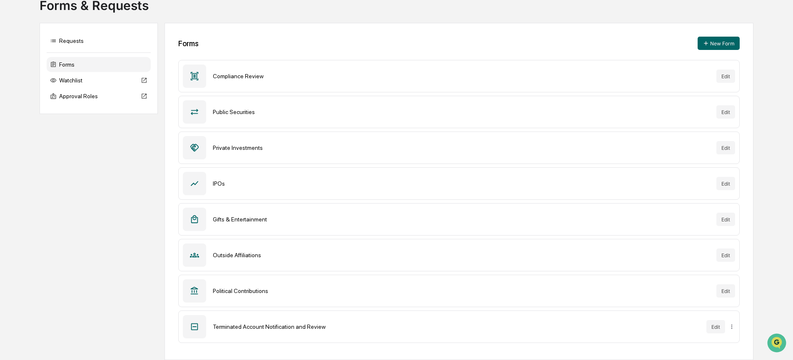
click at [736, 63] on div "Compliance Review Edit" at bounding box center [459, 76] width 562 height 32
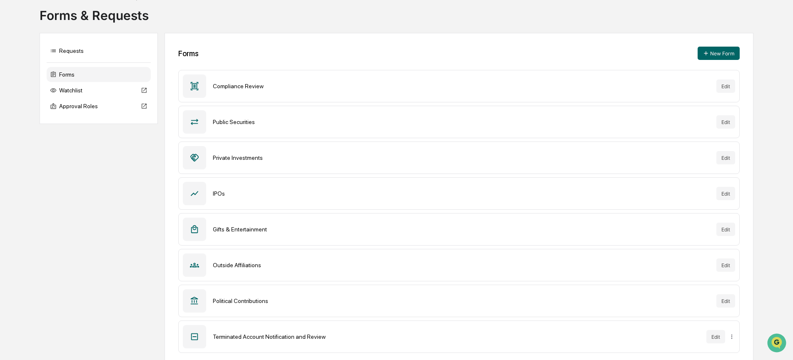
scroll to position [0, 0]
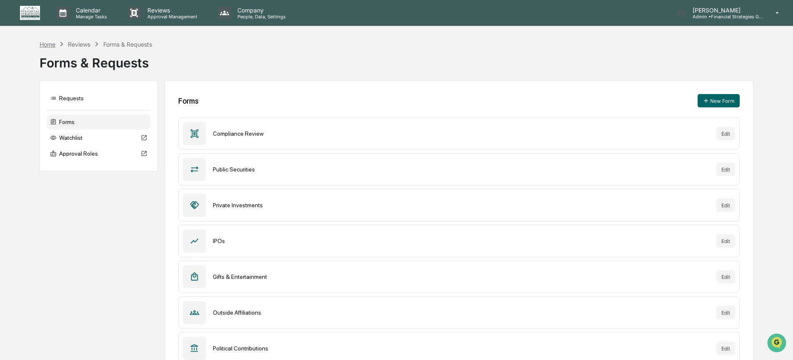
click at [49, 44] on div "Home" at bounding box center [48, 44] width 16 height 7
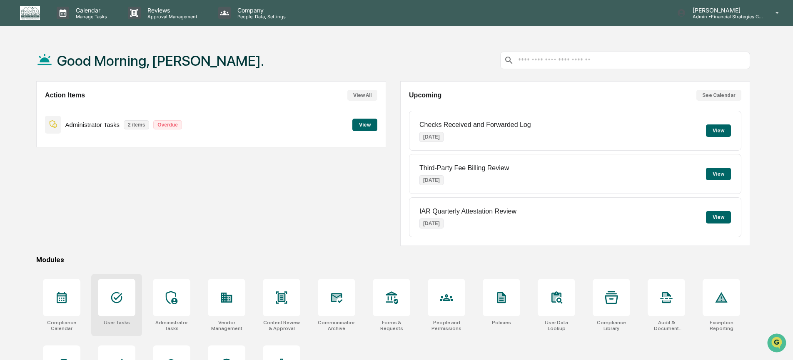
click at [118, 300] on icon at bounding box center [116, 297] width 13 height 13
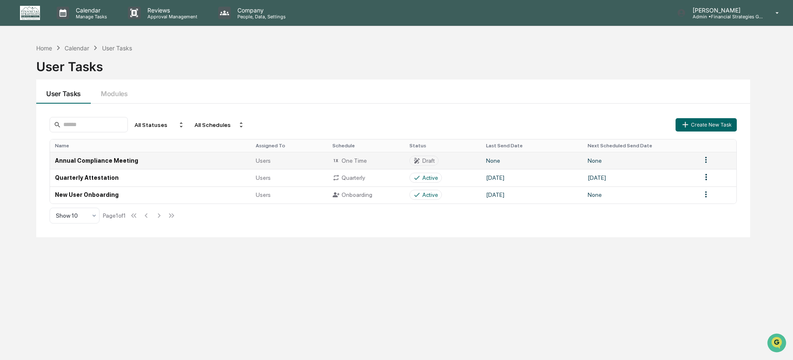
click at [705, 161] on html "Calendar Manage Tasks Reviews Approval Management Company People, Data, Setting…" at bounding box center [396, 180] width 793 height 360
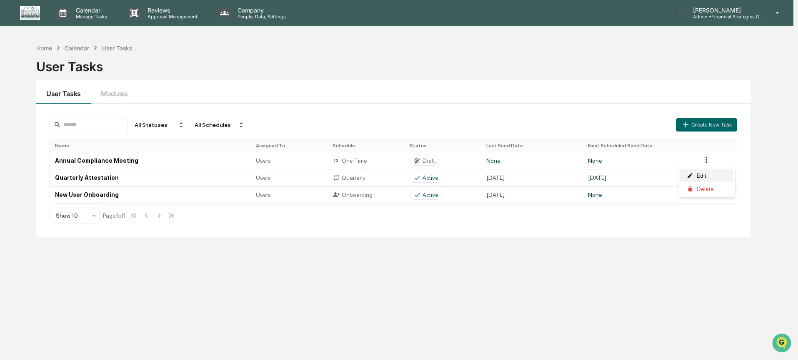
click at [704, 180] on div "Edit" at bounding box center [706, 175] width 53 height 13
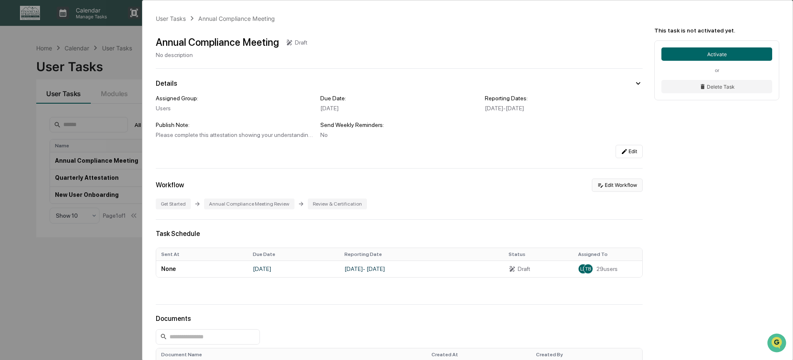
click at [607, 191] on button "Edit Workflow" at bounding box center [617, 185] width 51 height 13
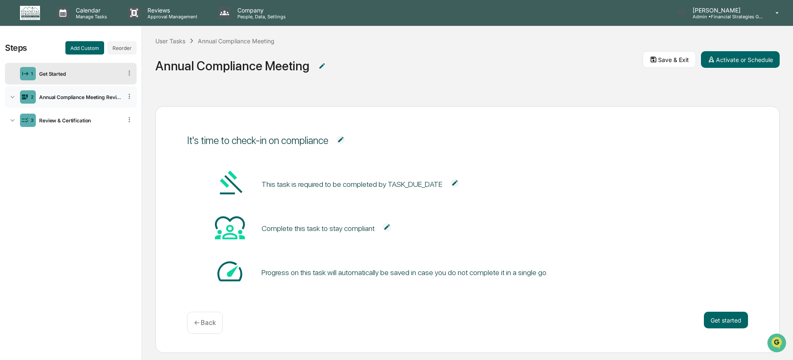
click at [64, 91] on div "2 Annual Compliance Meeting Review" at bounding box center [71, 97] width 132 height 22
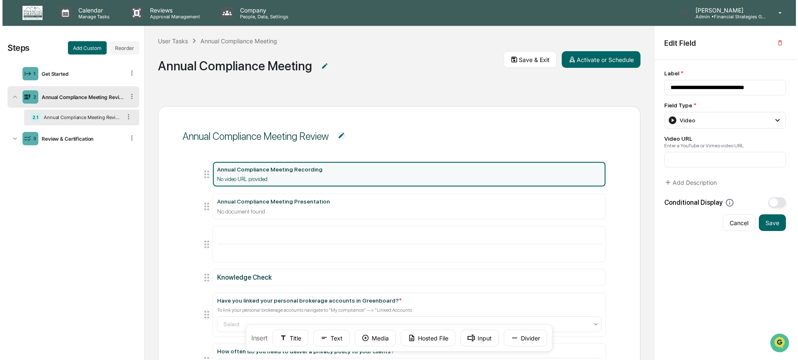
scroll to position [228, 0]
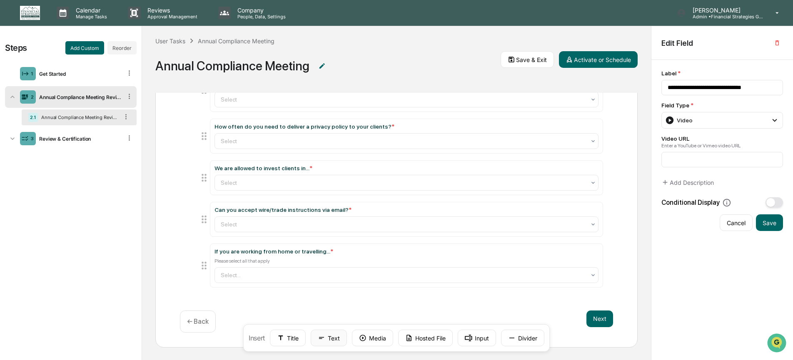
click at [335, 337] on button "Text" at bounding box center [329, 338] width 36 height 17
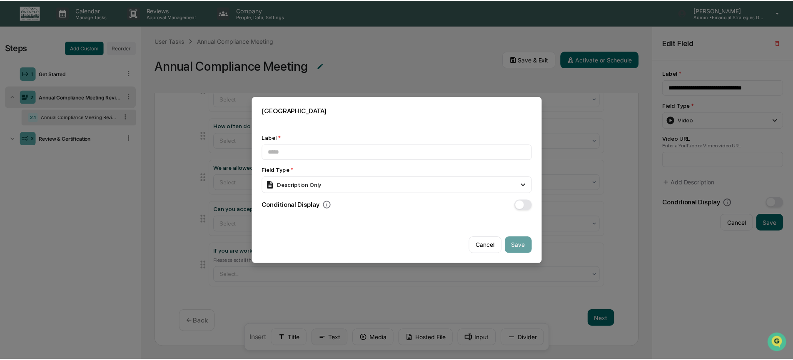
scroll to position [228, 0]
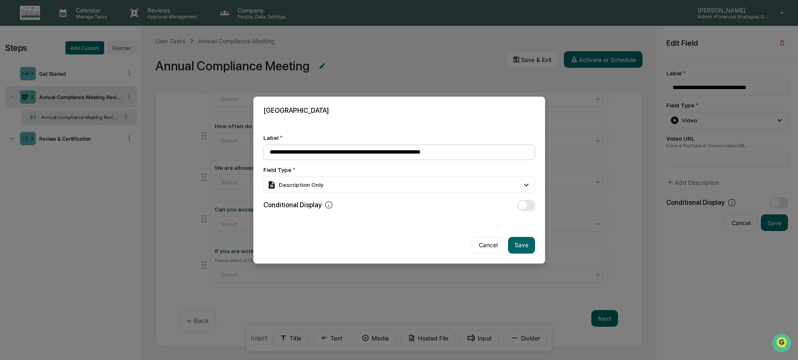
click at [340, 152] on input "**********" at bounding box center [399, 152] width 272 height 15
type input "**********"
click at [457, 186] on div "Description Only" at bounding box center [399, 185] width 272 height 17
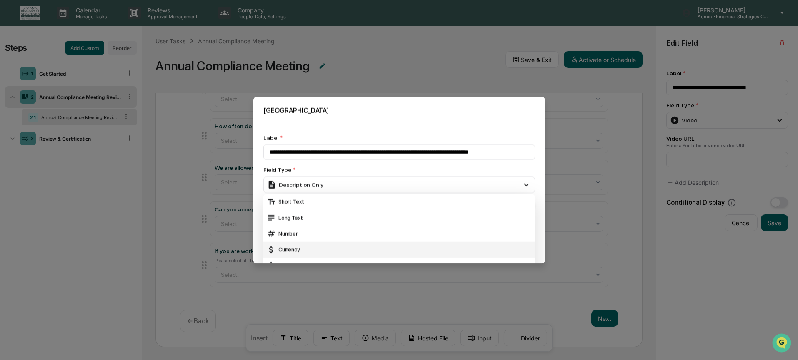
click at [379, 218] on div "Long Text" at bounding box center [399, 217] width 265 height 9
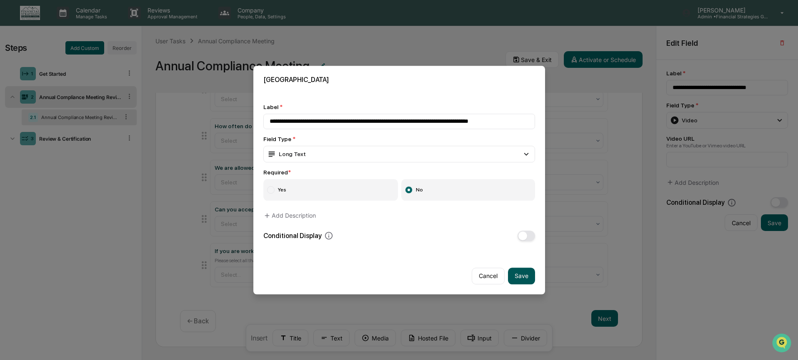
click at [521, 273] on button "Save" at bounding box center [521, 276] width 27 height 17
type input "**********"
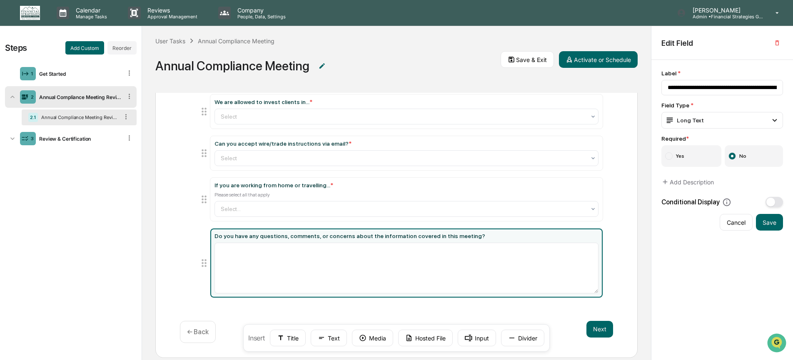
scroll to position [305, 0]
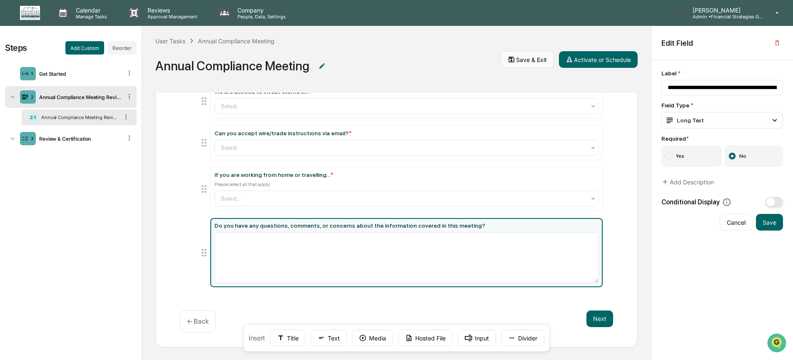
click at [527, 64] on button "Save & Exit" at bounding box center [527, 59] width 53 height 17
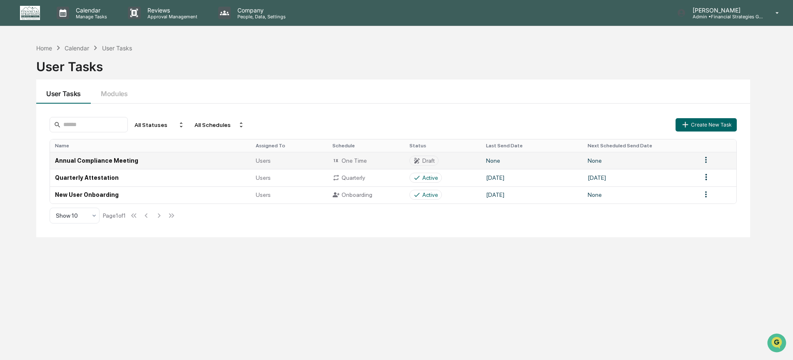
click at [465, 162] on td "Draft" at bounding box center [443, 160] width 77 height 17
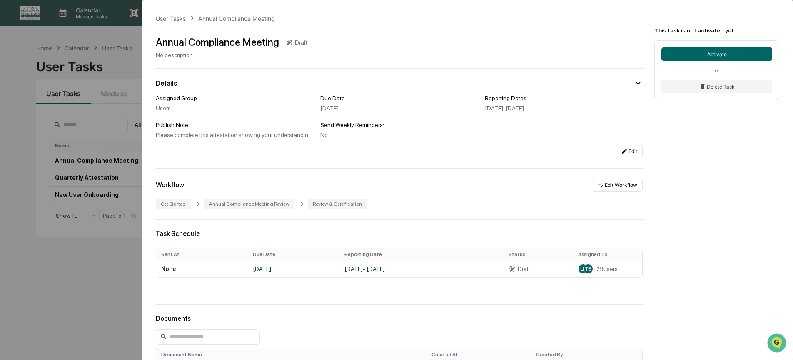
click at [108, 204] on div "User Tasks Annual Compliance Meeting Annual Compliance Meeting Draft No descrip…" at bounding box center [396, 180] width 793 height 360
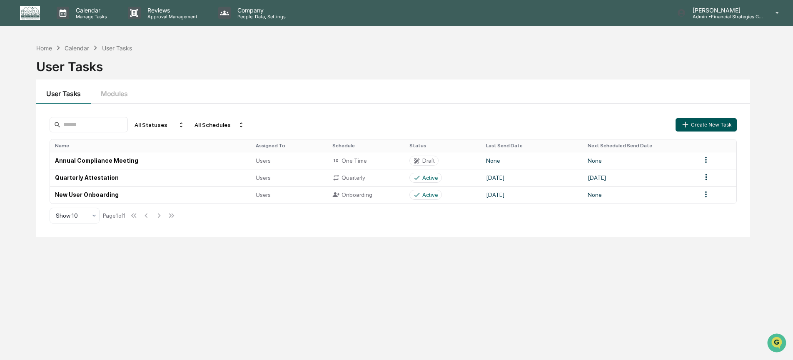
click at [704, 125] on button "Create New Task" at bounding box center [706, 124] width 61 height 13
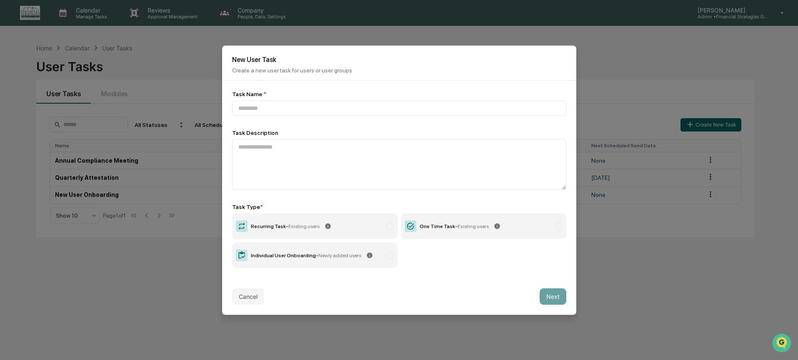
click at [363, 229] on label "Recurring Task - Existing users" at bounding box center [314, 226] width 165 height 26
click at [358, 229] on label "Recurring Task - Existing users" at bounding box center [314, 226] width 165 height 26
click at [453, 229] on div "One Time Task - Existing users" at bounding box center [454, 226] width 69 height 6
click at [402, 114] on input at bounding box center [399, 107] width 334 height 15
type input "***"
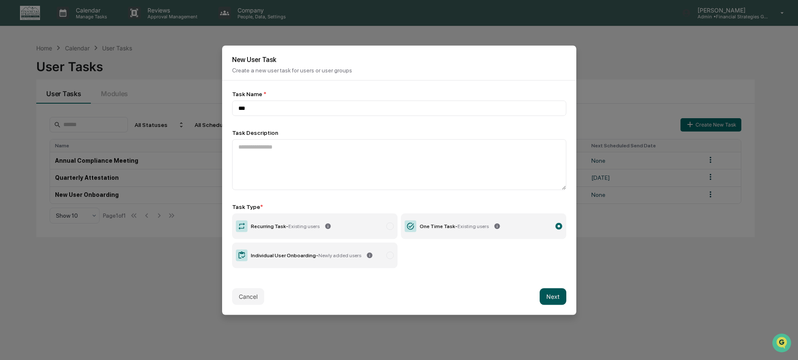
click at [547, 296] on button "Next" at bounding box center [553, 296] width 27 height 17
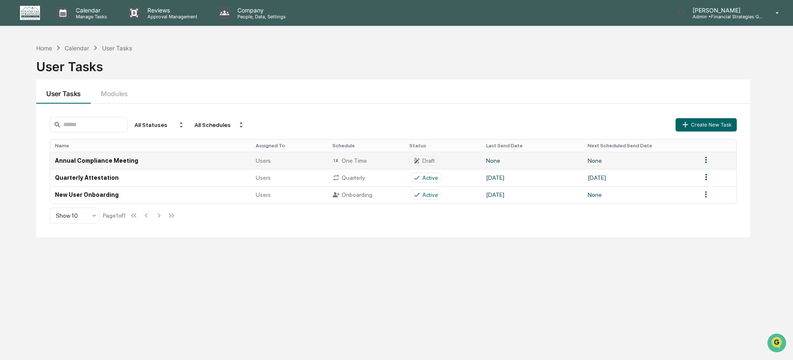
click at [581, 158] on td "None" at bounding box center [532, 160] width 102 height 17
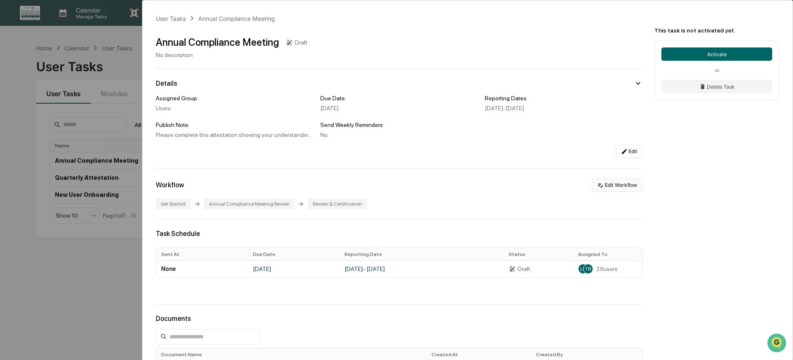
click at [605, 188] on button "Edit Workflow" at bounding box center [617, 185] width 51 height 13
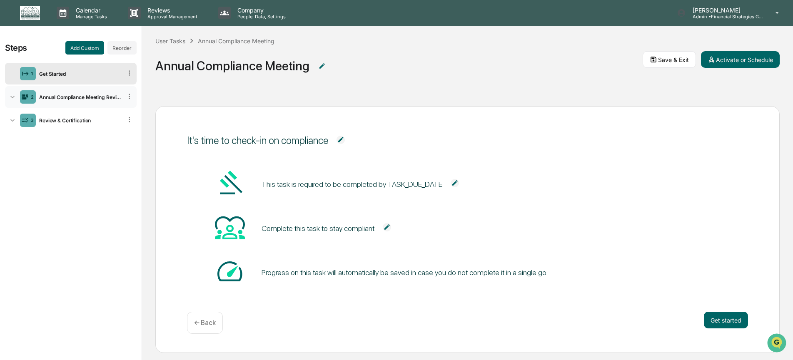
click at [61, 100] on div "Annual Compliance Meeting Review" at bounding box center [79, 97] width 86 height 6
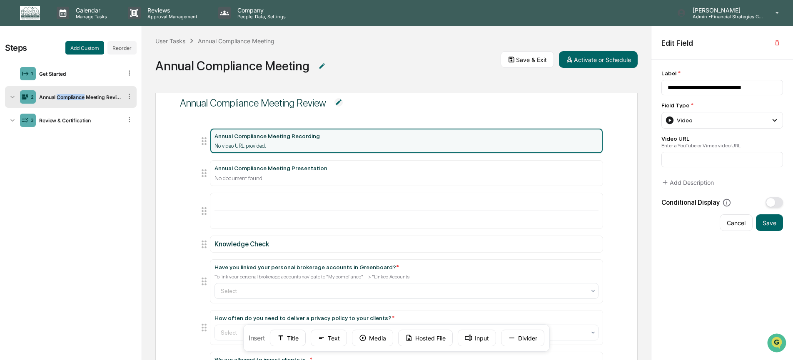
scroll to position [41, 0]
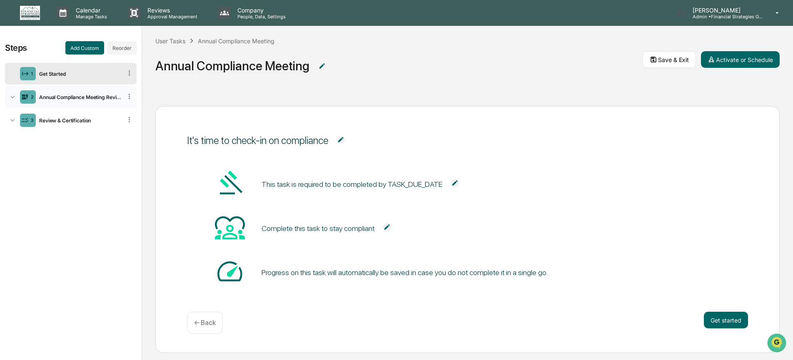
click at [96, 102] on div "2 Annual Compliance Meeting Review" at bounding box center [71, 97] width 132 height 22
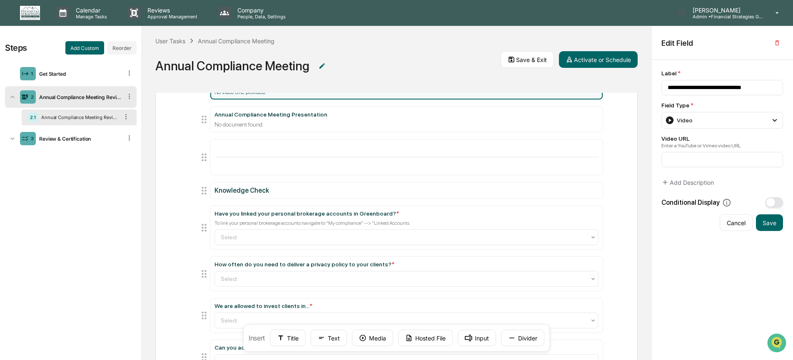
scroll to position [115, 0]
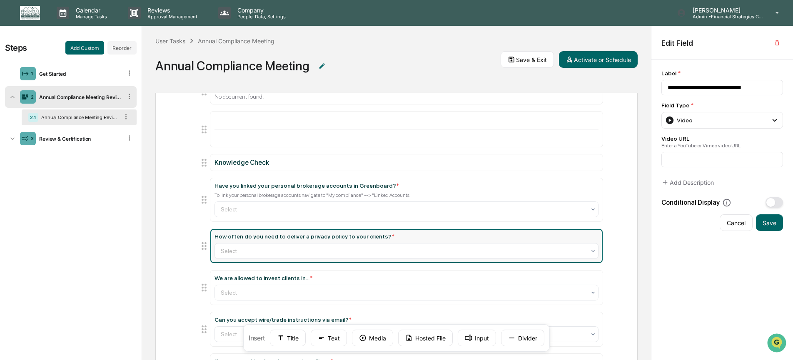
click at [335, 239] on div "How often do you need to deliver a privacy policy to your clients? *" at bounding box center [305, 236] width 180 height 7
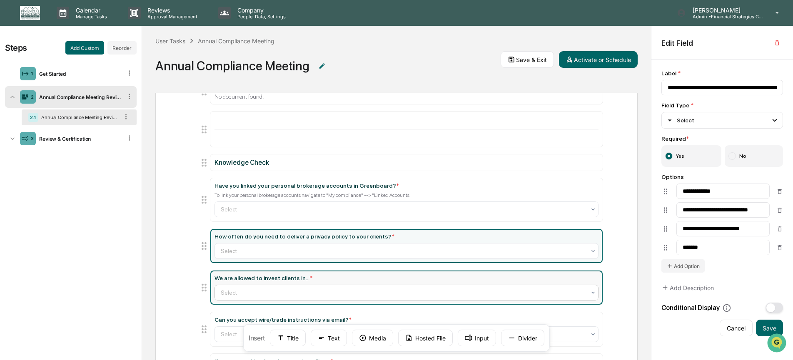
click at [290, 293] on div at bounding box center [403, 293] width 365 height 8
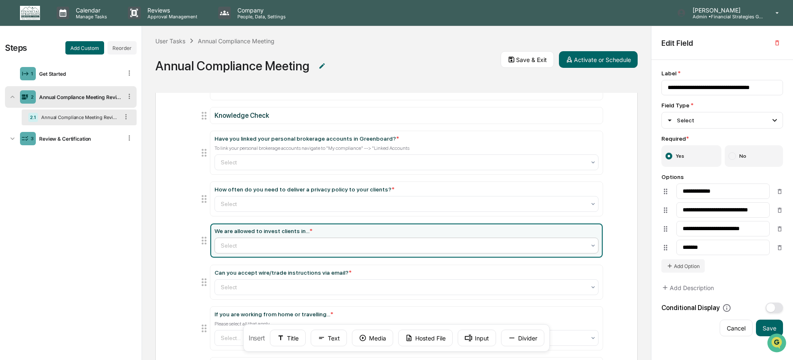
scroll to position [165, 0]
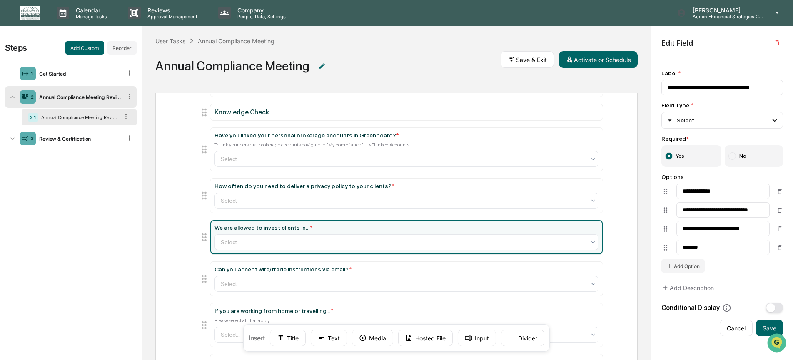
click at [504, 259] on ul "Annual Compliance Meeting Recording No video URL provided. Annual Compliance Me…" at bounding box center [396, 210] width 413 height 428
click at [509, 247] on div at bounding box center [403, 242] width 365 height 8
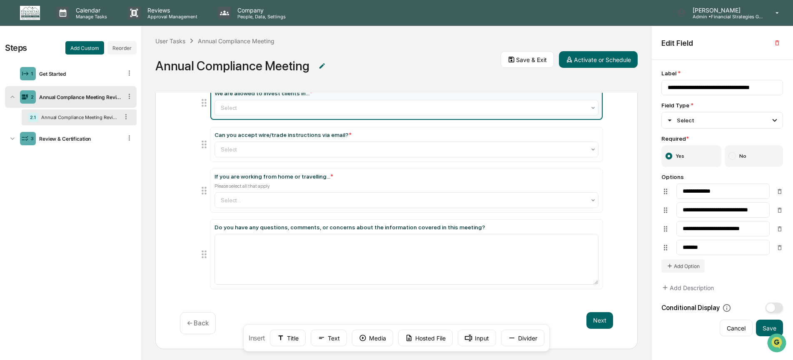
scroll to position [305, 0]
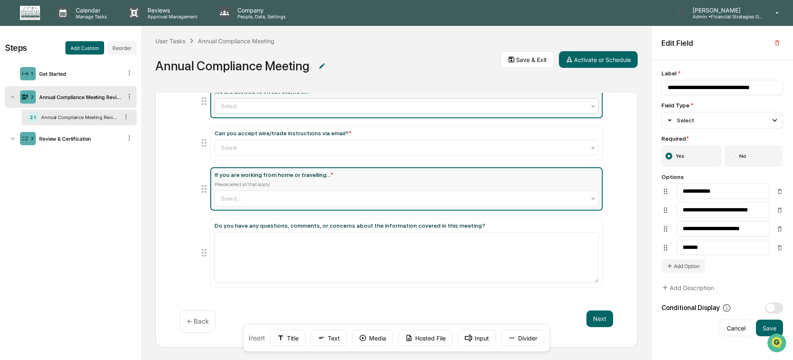
click at [301, 176] on div "If you are working from home or travelling... *" at bounding box center [274, 175] width 119 height 7
type input "**********"
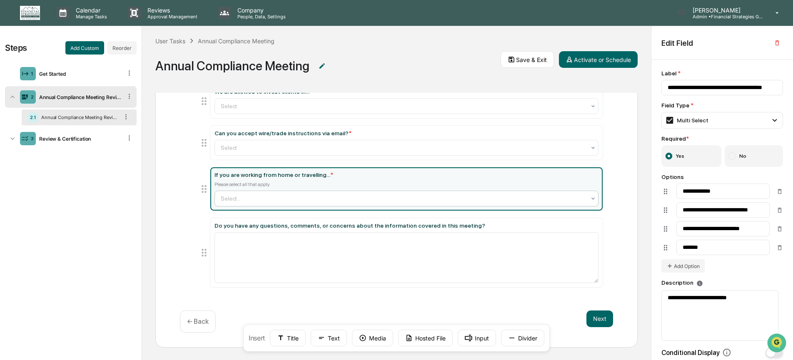
click at [412, 197] on div at bounding box center [403, 199] width 365 height 8
click at [410, 199] on div at bounding box center [403, 199] width 365 height 8
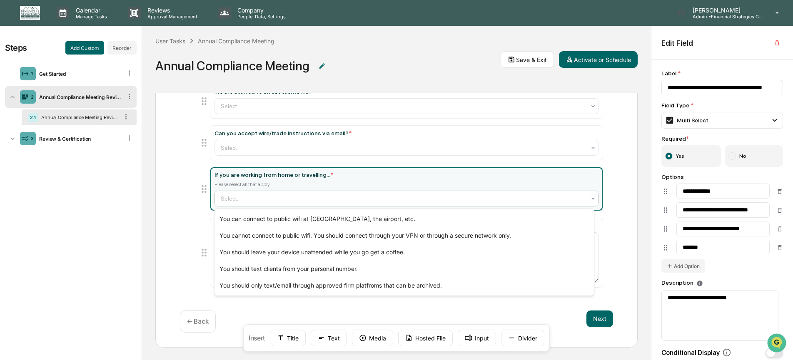
click at [381, 200] on div at bounding box center [403, 199] width 365 height 8
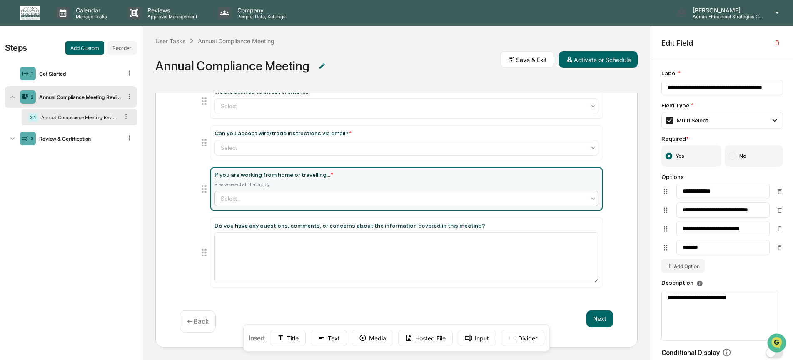
click at [269, 200] on div at bounding box center [403, 199] width 365 height 8
click at [270, 199] on div at bounding box center [403, 199] width 365 height 8
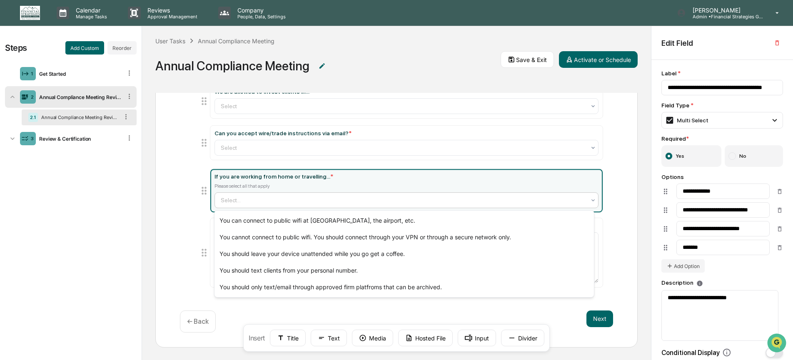
click at [270, 201] on div at bounding box center [403, 200] width 365 height 8
click at [294, 200] on div at bounding box center [403, 199] width 365 height 8
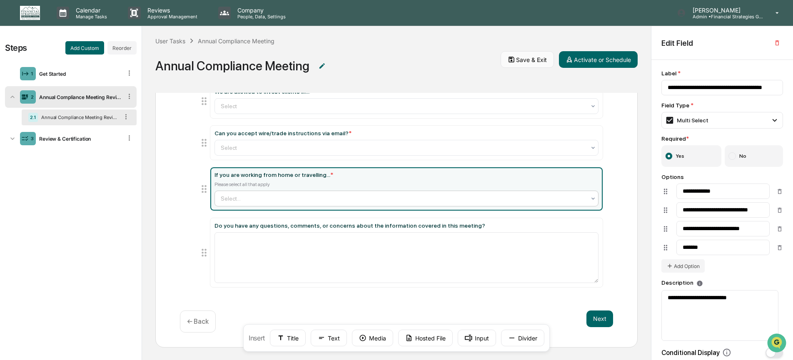
click at [536, 58] on button "Save & Exit" at bounding box center [527, 59] width 53 height 17
